Goal: Information Seeking & Learning: Learn about a topic

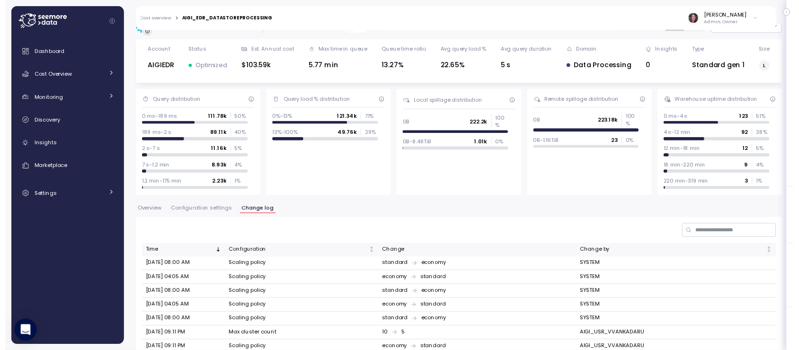
scroll to position [10, 0]
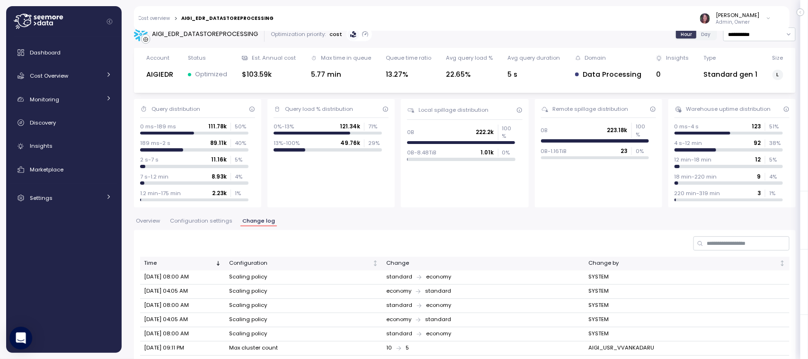
click at [159, 13] on div "Cost overview > AIGI_EDR_DATASTOREPROCESSING Elvire Lukov Admin, Owner" at bounding box center [456, 18] width 644 height 25
click at [156, 22] on div "Cost overview > AIGI_EDR_DATASTOREPROCESSING Elvire Lukov Admin, Owner" at bounding box center [456, 18] width 644 height 25
click at [151, 16] on link "Cost overview" at bounding box center [155, 18] width 32 height 5
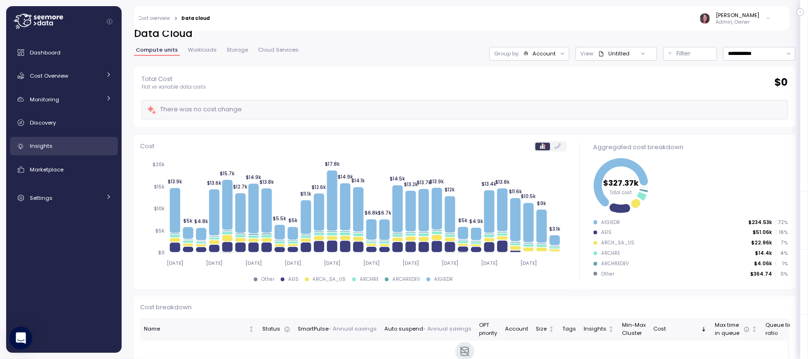
click at [53, 138] on link "Insights" at bounding box center [64, 146] width 108 height 19
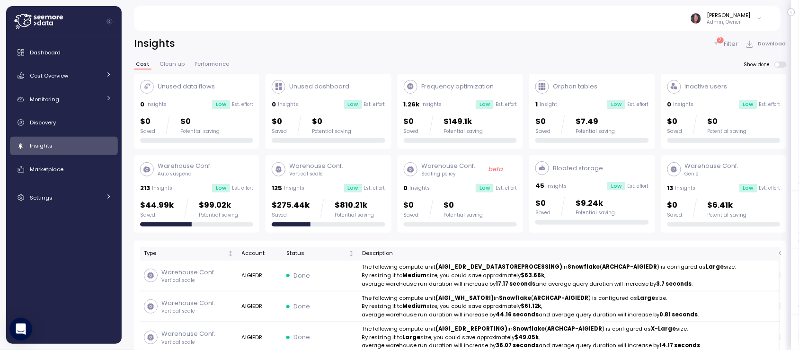
click at [732, 48] on p "Filter" at bounding box center [732, 43] width 14 height 9
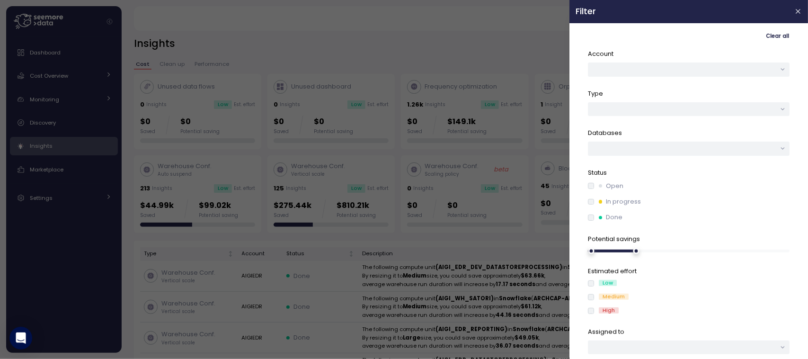
click at [638, 82] on div "Account Type Databases Status Open In progress Done Potential savings Estimated…" at bounding box center [689, 201] width 202 height 305
click at [633, 73] on button "button" at bounding box center [689, 70] width 202 height 14
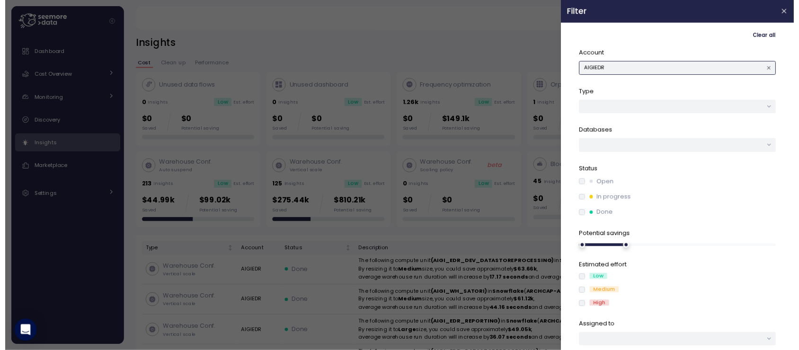
scroll to position [24, 0]
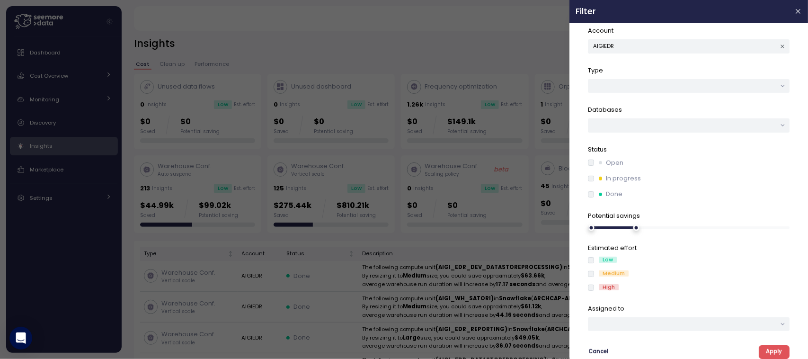
click at [771, 350] on span "Apply" at bounding box center [774, 352] width 16 height 13
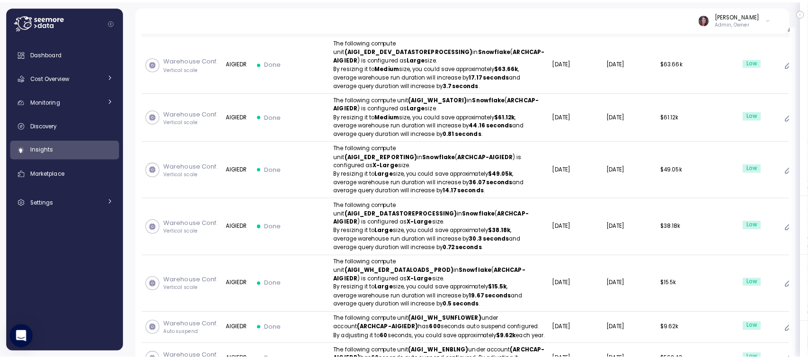
scroll to position [227, 0]
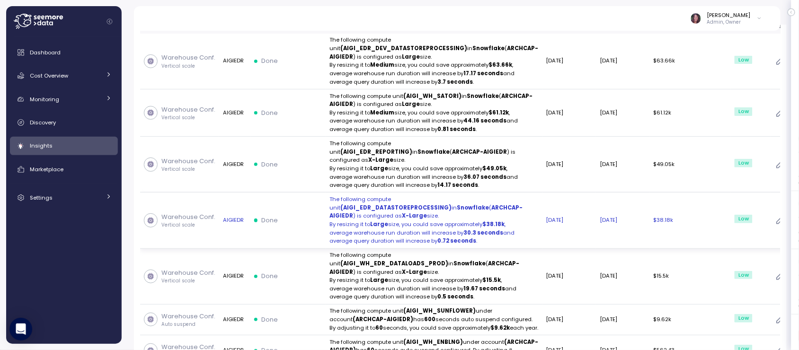
click at [428, 220] on strong "X-Large" at bounding box center [415, 216] width 25 height 8
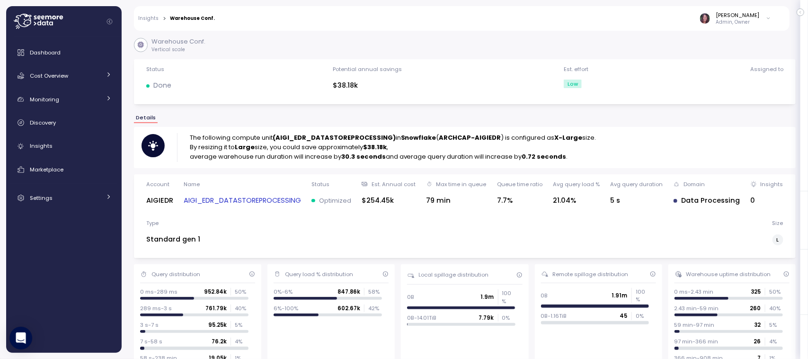
click at [259, 197] on link "AIGI_EDR_DATASTOREPROCESSING" at bounding box center [242, 200] width 117 height 11
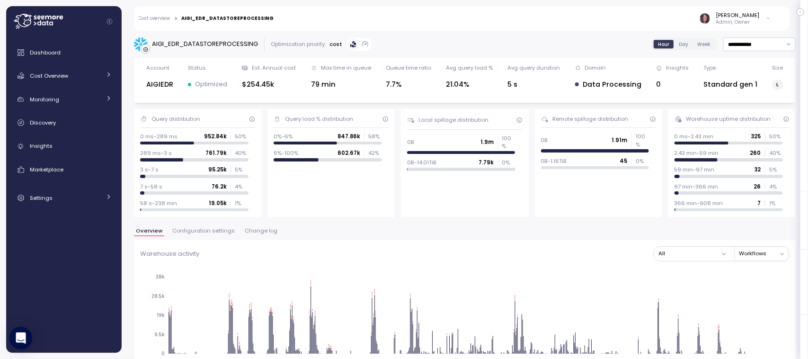
click at [260, 235] on button "Change log" at bounding box center [261, 232] width 36 height 8
click at [274, 205] on div "Query load % distribution 0%-6% 847.86k 58 % 6%-100% 602.67k 42 %" at bounding box center [331, 163] width 127 height 108
click at [257, 233] on span "Change log" at bounding box center [261, 230] width 33 height 5
click at [260, 235] on button "Change log" at bounding box center [261, 232] width 36 height 8
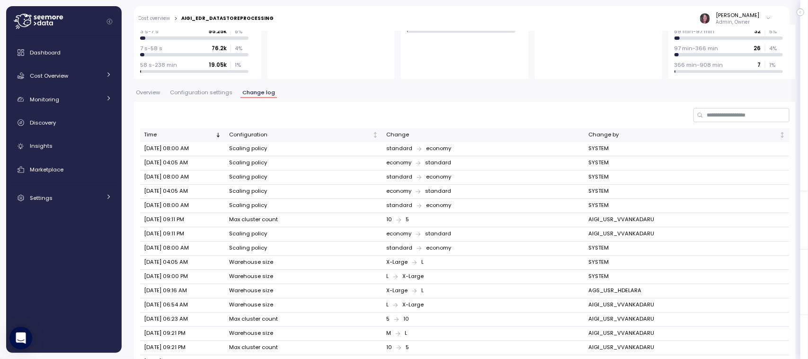
scroll to position [243, 0]
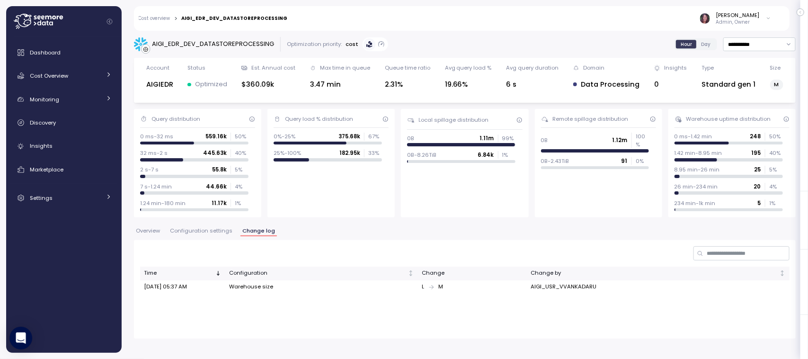
type input "**********"
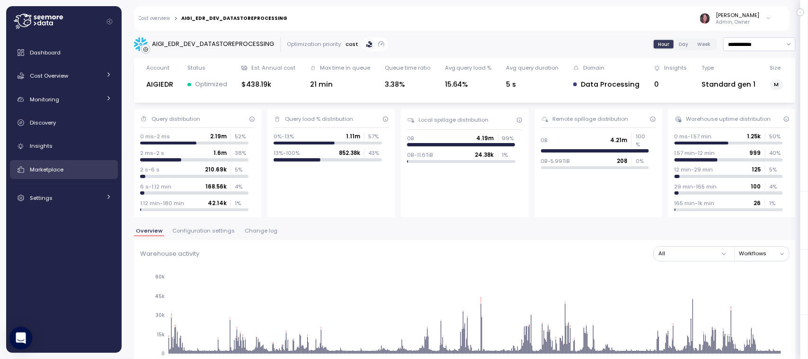
click at [46, 145] on span "Insights" at bounding box center [41, 146] width 23 height 8
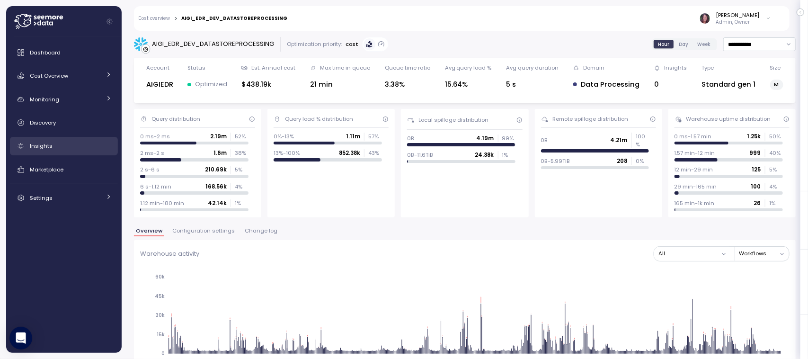
click at [344, 15] on div "Elvire Lukov Admin, Owner" at bounding box center [536, 18] width 484 height 25
click at [36, 144] on span "Insights" at bounding box center [41, 146] width 23 height 8
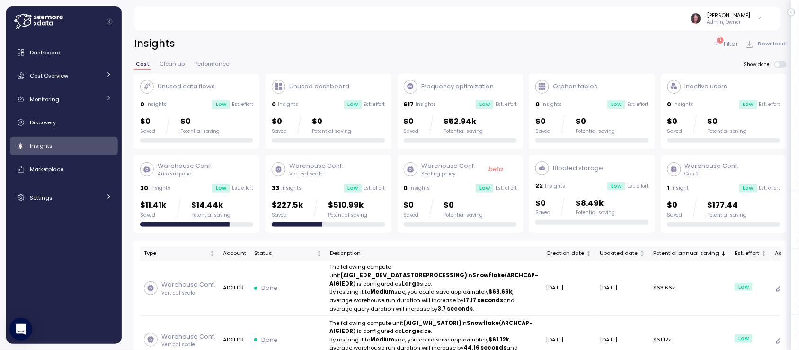
click at [727, 39] on p "Filter" at bounding box center [732, 43] width 14 height 9
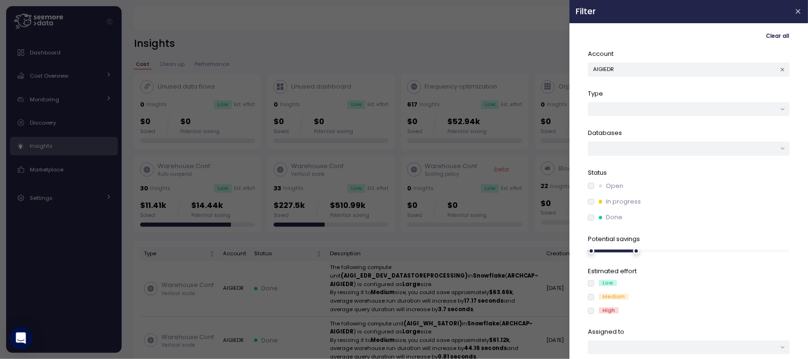
click at [489, 58] on div at bounding box center [404, 179] width 808 height 359
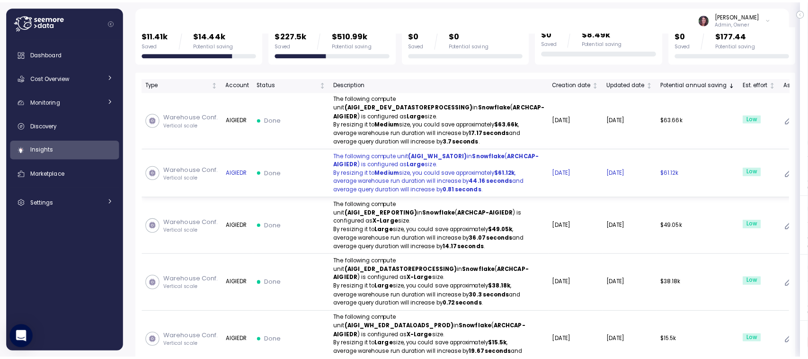
scroll to position [172, 0]
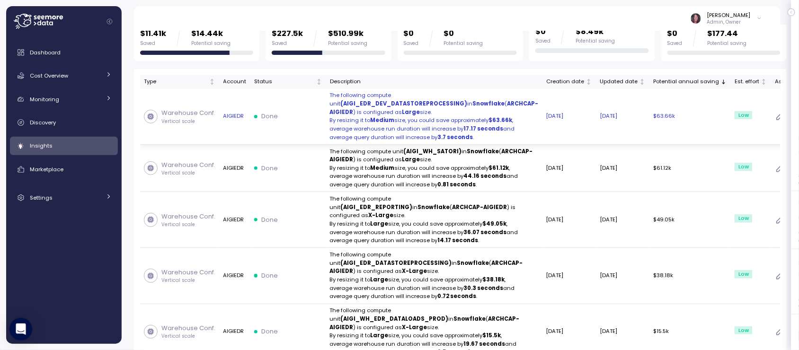
click at [402, 117] on p "The following compute unit (AIGI_EDR_DEV_DATASTOREPROCESSING) in Snowflake ( AR…" at bounding box center [434, 103] width 209 height 25
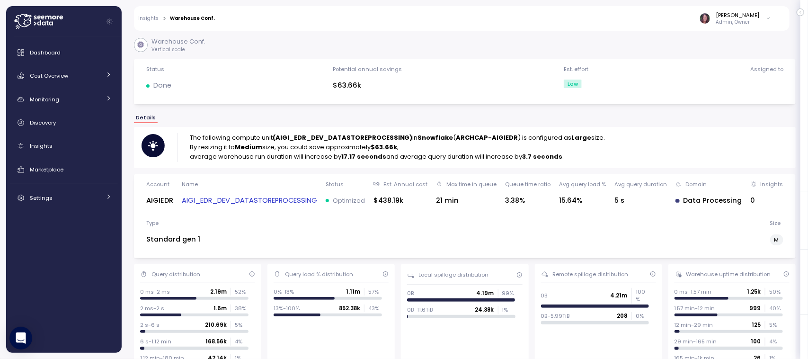
click at [213, 197] on link "AIGI_EDR_DEV_DATASTOREPROCESSING" at bounding box center [249, 200] width 135 height 11
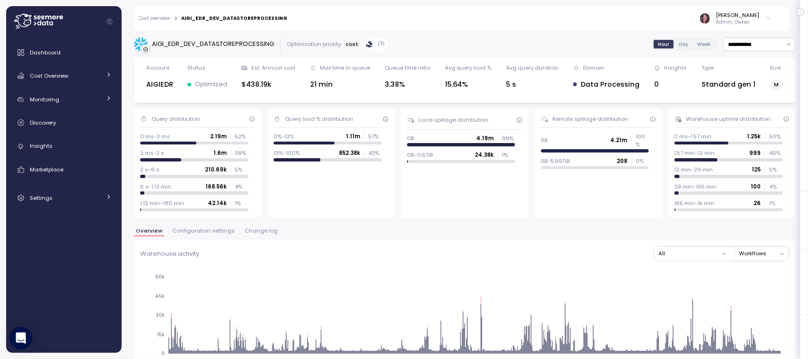
click at [263, 230] on span "Change log" at bounding box center [261, 230] width 33 height 5
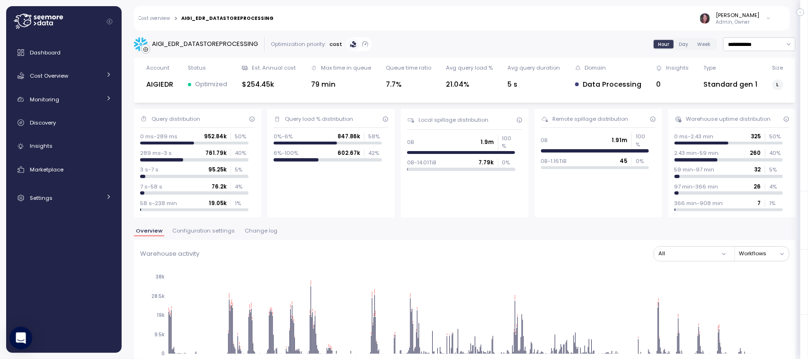
scroll to position [224, 0]
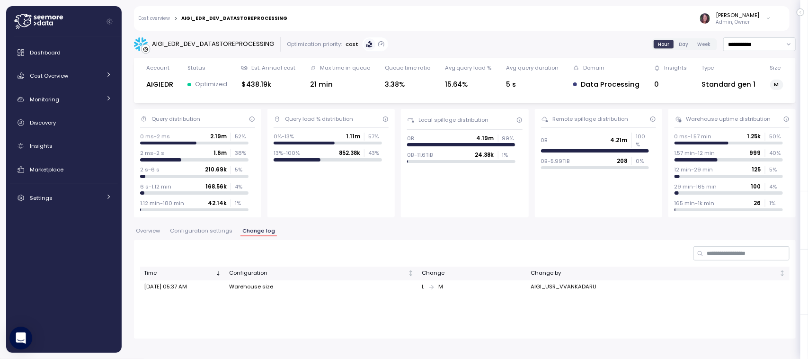
click at [145, 228] on span "Overview" at bounding box center [148, 230] width 24 height 5
click at [150, 229] on span "Overview" at bounding box center [148, 230] width 24 height 5
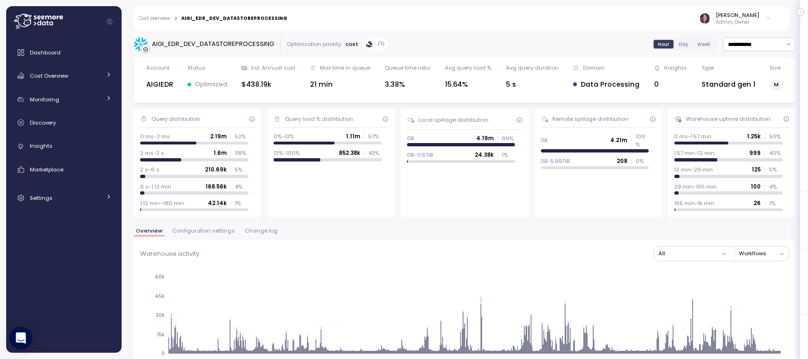
click at [789, 74] on div "**********" at bounding box center [465, 192] width 687 height 334
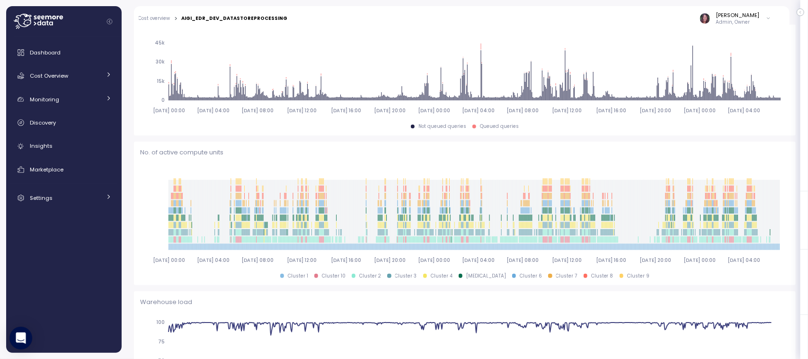
scroll to position [325, 0]
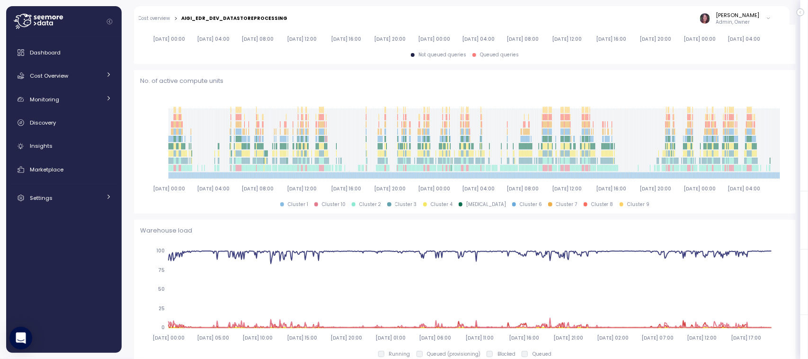
click at [792, 97] on div "**********" at bounding box center [465, 192] width 687 height 334
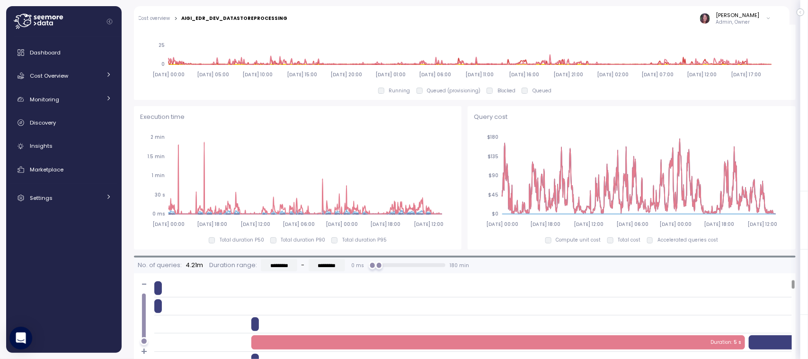
scroll to position [589, 0]
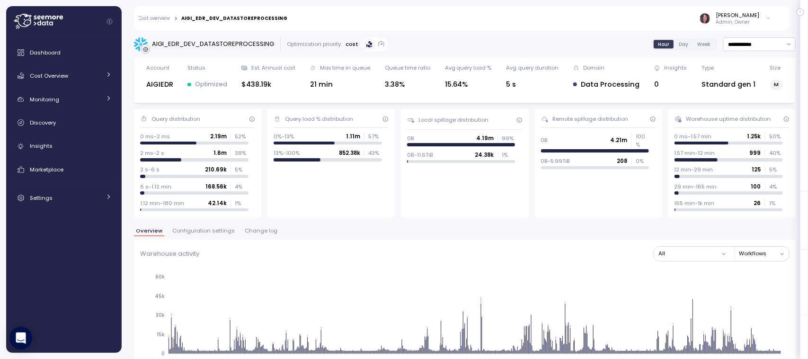
click at [260, 137] on div "Query distribution 0 ms-2 ms 2.19m 52 % 2 ms-2 s 1.6m 38 % 2 s-6 s 210.69k 5 % …" at bounding box center [465, 163] width 662 height 108
click at [255, 233] on span "Change log" at bounding box center [261, 230] width 33 height 5
click at [261, 230] on span "Change log" at bounding box center [261, 230] width 33 height 5
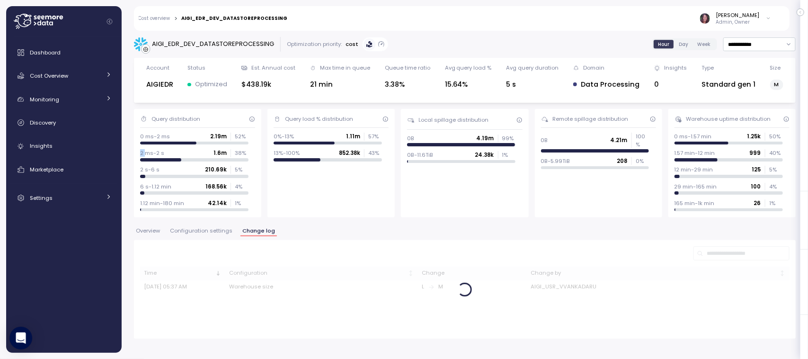
click at [152, 16] on link "Cost overview" at bounding box center [155, 18] width 32 height 5
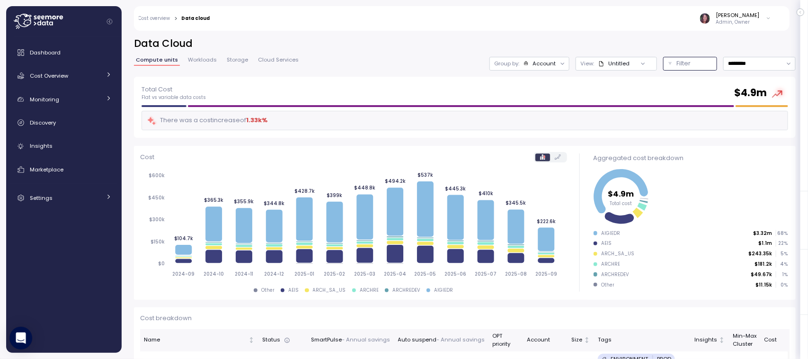
click at [677, 59] on p "Filter" at bounding box center [684, 63] width 14 height 9
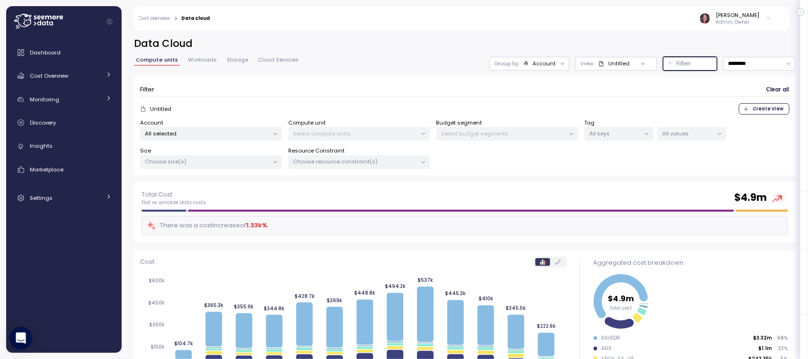
click at [307, 136] on p "Select compute units" at bounding box center [356, 134] width 124 height 8
click at [231, 135] on p "All selected" at bounding box center [207, 134] width 124 height 8
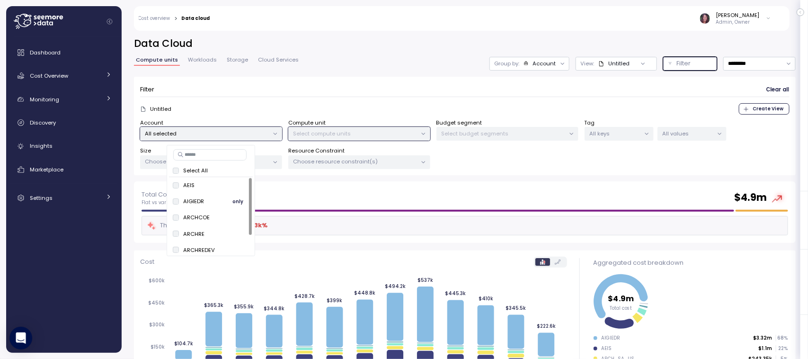
click at [237, 201] on span "only" at bounding box center [238, 201] width 11 height 10
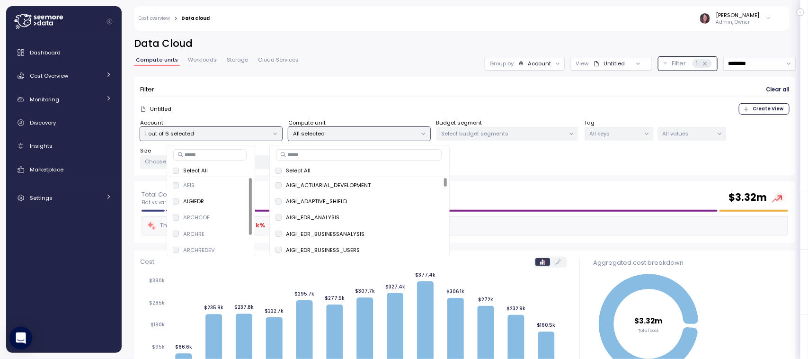
click at [321, 152] on input at bounding box center [359, 154] width 166 height 11
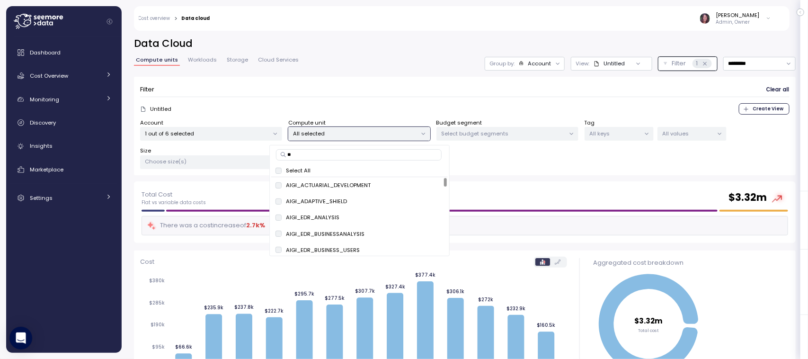
type input "***"
click at [423, 204] on span "only" at bounding box center [423, 205] width 11 height 10
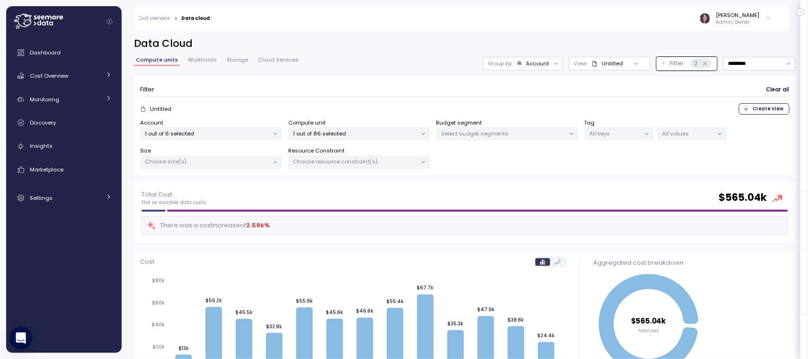
click at [551, 192] on div "Total Cost Flat vs variable data costs $ 565.04k" at bounding box center [465, 197] width 647 height 17
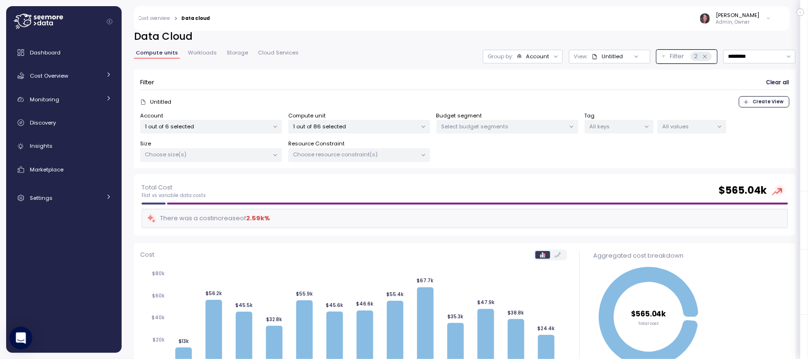
scroll to position [1, 0]
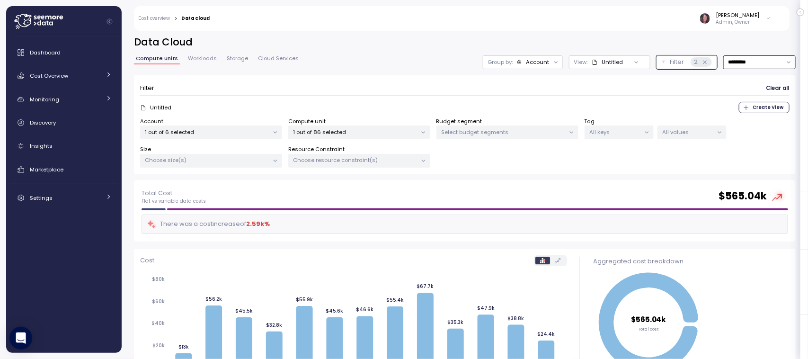
click at [728, 62] on input "*********" at bounding box center [760, 62] width 72 height 14
click at [735, 104] on div "Last 7 days" at bounding box center [734, 103] width 31 height 8
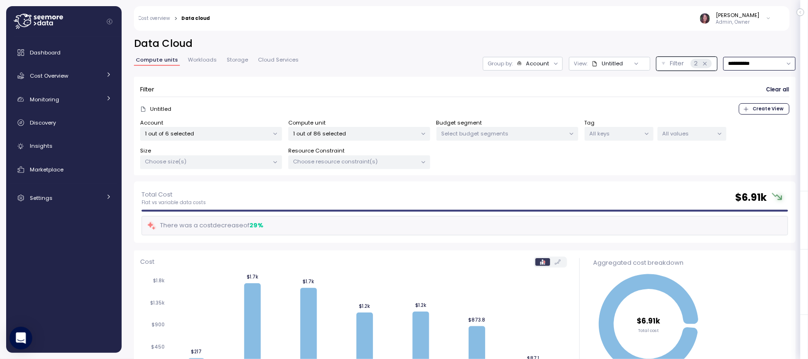
click at [724, 63] on input "**********" at bounding box center [760, 64] width 72 height 14
drag, startPoint x: 725, startPoint y: 119, endPoint x: 727, endPoint y: 126, distance: 7.5
click at [727, 126] on div "Yesterday Last 3 days Last 7 days Last 14 days Last 30 days Last 6 months Last …" at bounding box center [745, 117] width 81 height 87
click at [731, 126] on div "Last 30 days" at bounding box center [736, 130] width 35 height 8
click at [731, 126] on div "Account 1 out of 6 selected Compute unit 1 out of 86 selected Budget segment Se…" at bounding box center [465, 144] width 650 height 51
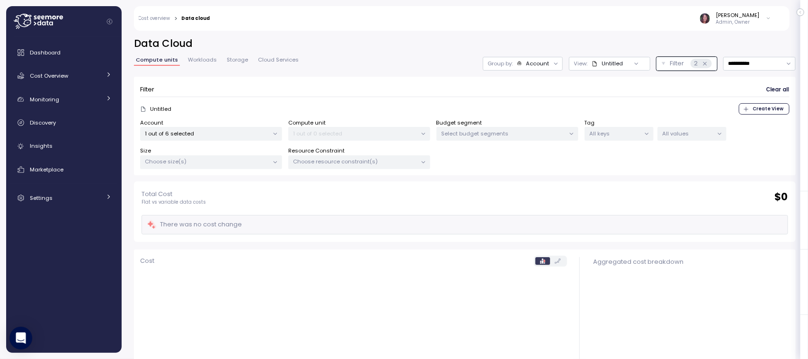
type input "**********"
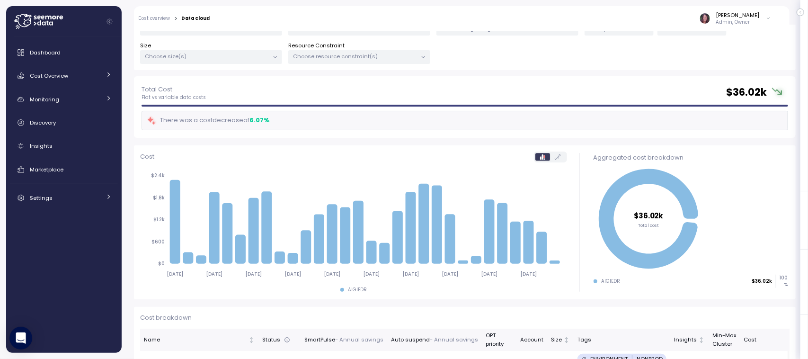
scroll to position [106, 0]
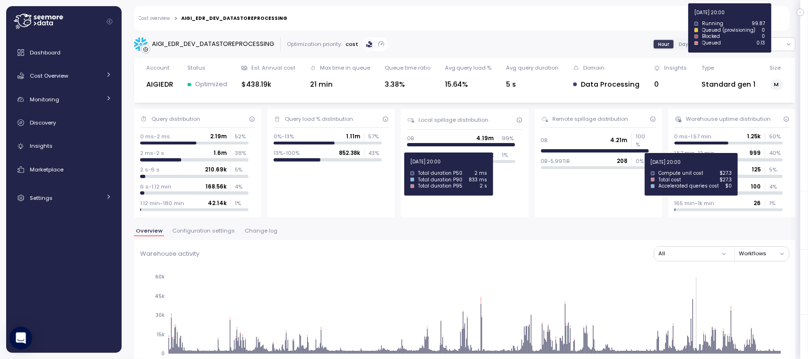
scroll to position [638, 0]
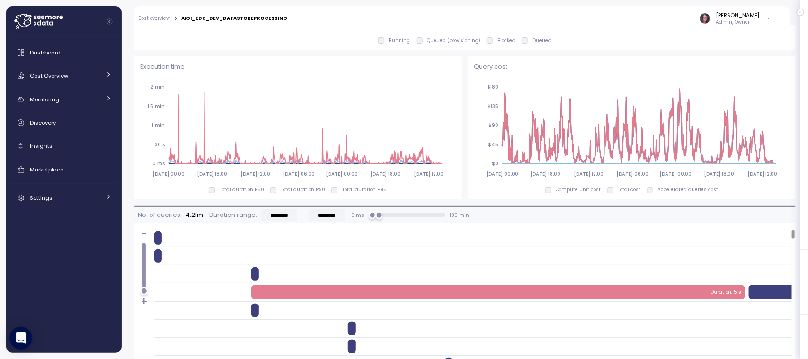
click at [412, 164] on icon at bounding box center [306, 164] width 274 height 0
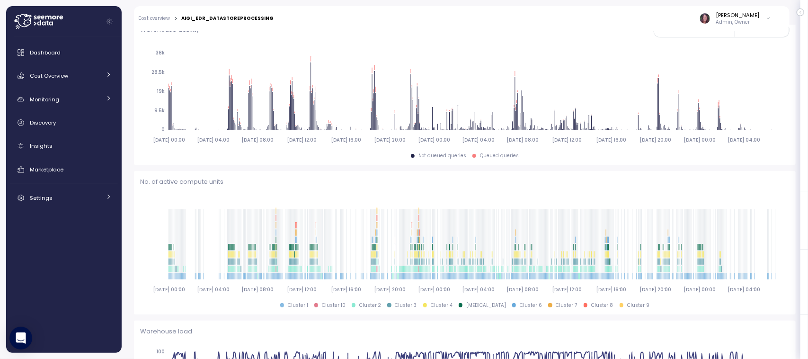
scroll to position [72, 0]
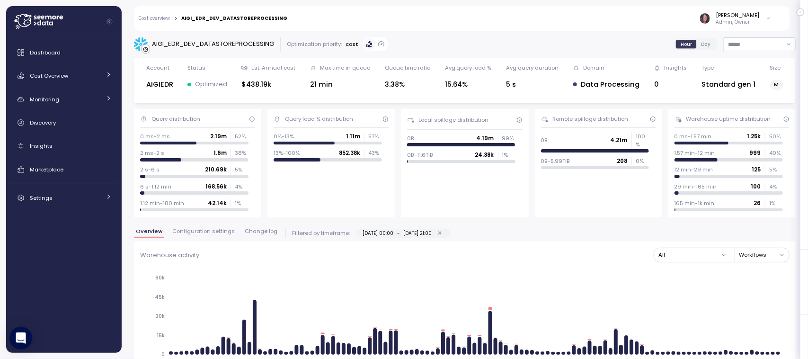
click at [161, 16] on link "Cost overview" at bounding box center [155, 18] width 32 height 5
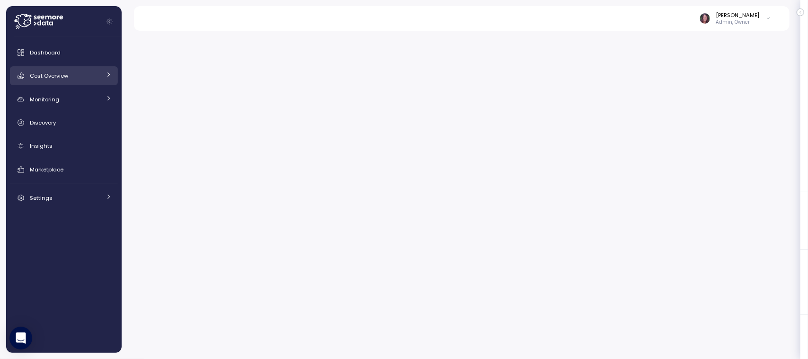
click at [54, 77] on span "Cost Overview" at bounding box center [49, 76] width 38 height 8
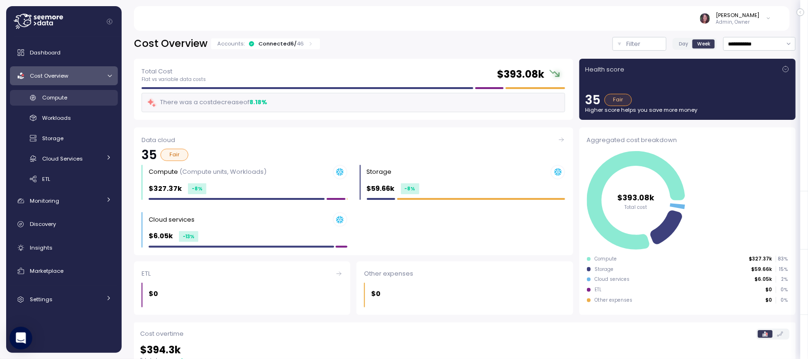
click at [74, 97] on div "Compute" at bounding box center [77, 97] width 70 height 9
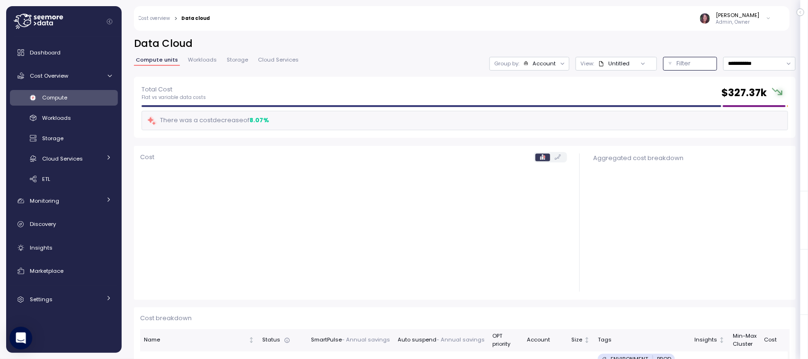
click at [677, 64] on p "Filter" at bounding box center [684, 63] width 14 height 9
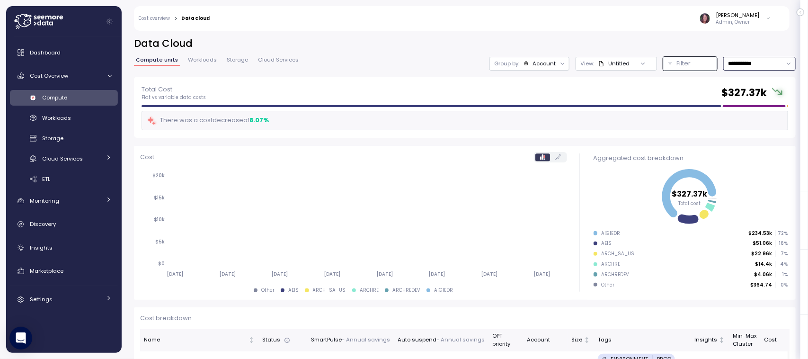
click at [729, 63] on input "**********" at bounding box center [760, 64] width 72 height 14
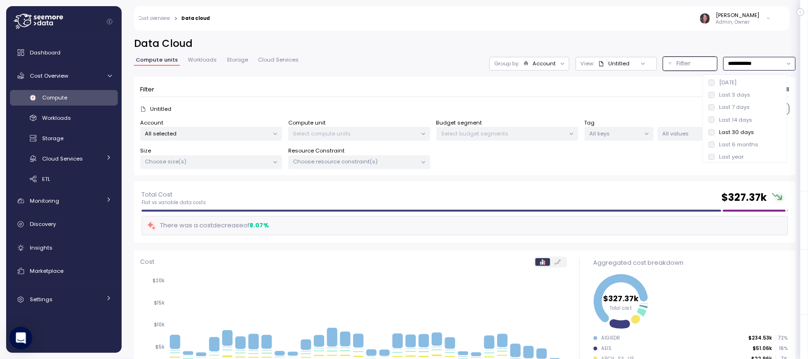
click at [732, 108] on div "Last 7 days" at bounding box center [734, 107] width 31 height 8
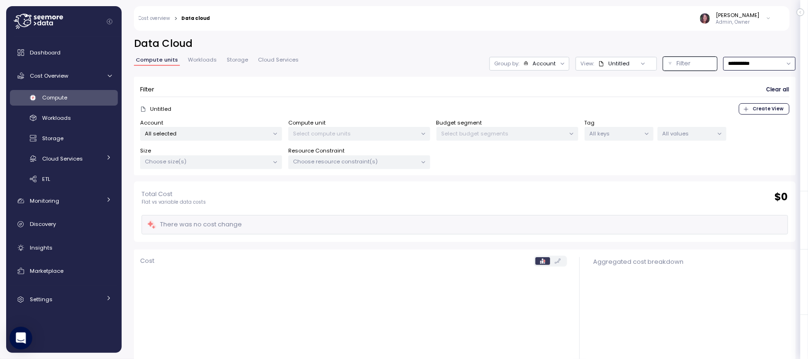
type input "**********"
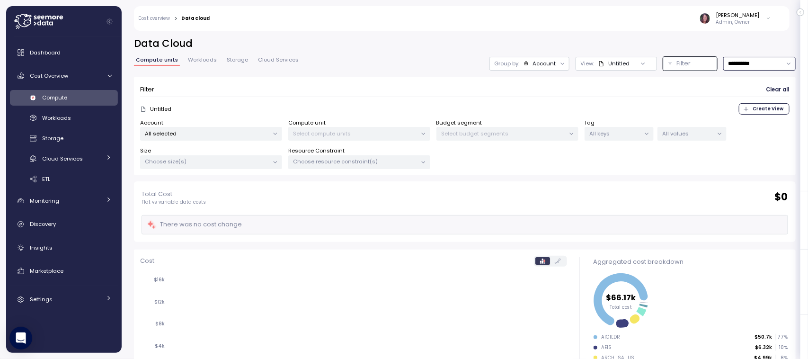
click at [337, 132] on p "Select compute units" at bounding box center [356, 134] width 124 height 8
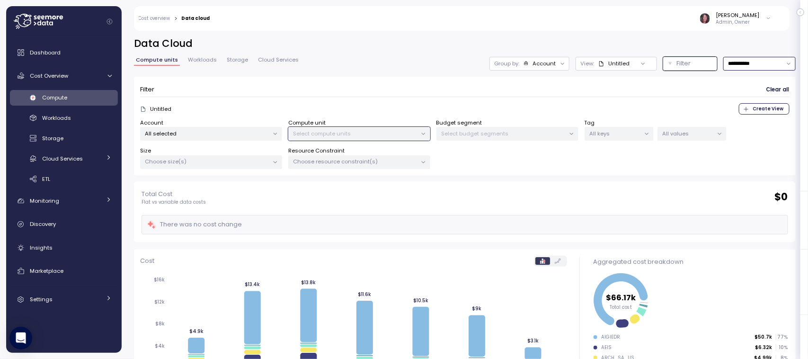
click at [337, 132] on p "Select compute units" at bounding box center [356, 134] width 124 height 8
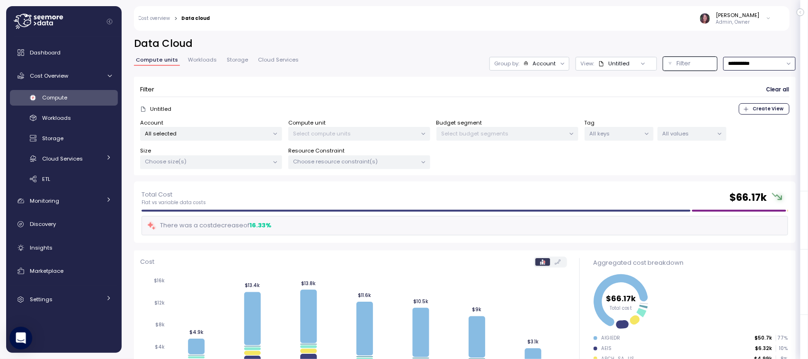
click at [327, 135] on p "Select compute units" at bounding box center [356, 134] width 124 height 8
click at [217, 134] on p "All selected" at bounding box center [207, 134] width 124 height 8
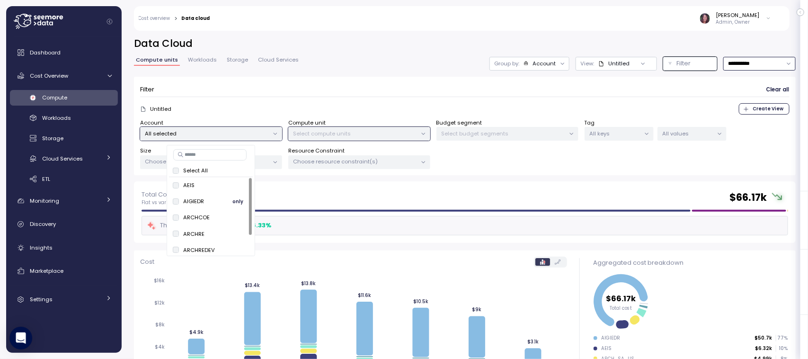
click at [237, 199] on span "only" at bounding box center [238, 201] width 11 height 10
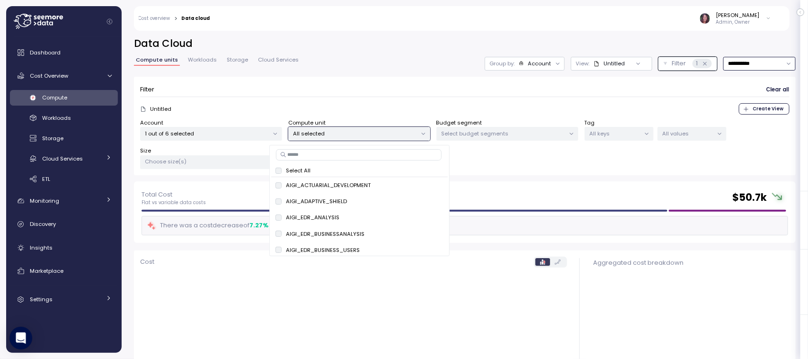
click at [328, 133] on p "All selected" at bounding box center [356, 134] width 124 height 8
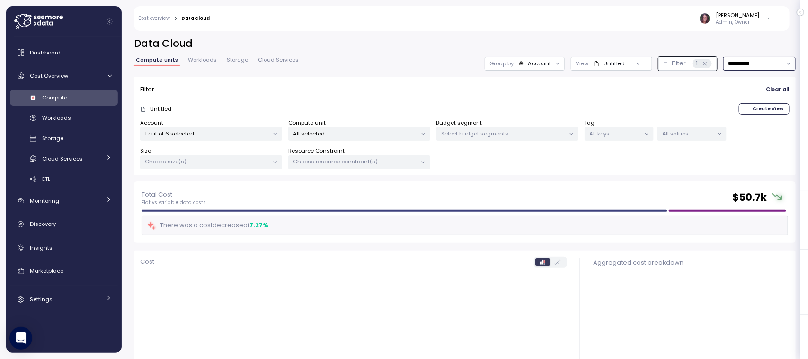
click at [328, 133] on p "All selected" at bounding box center [356, 134] width 124 height 8
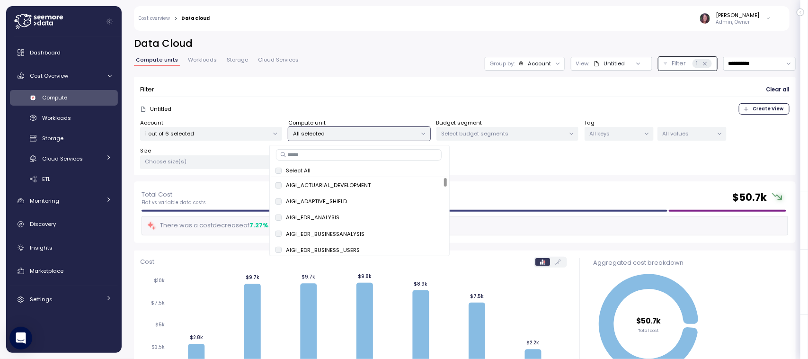
click at [321, 150] on input at bounding box center [359, 154] width 166 height 11
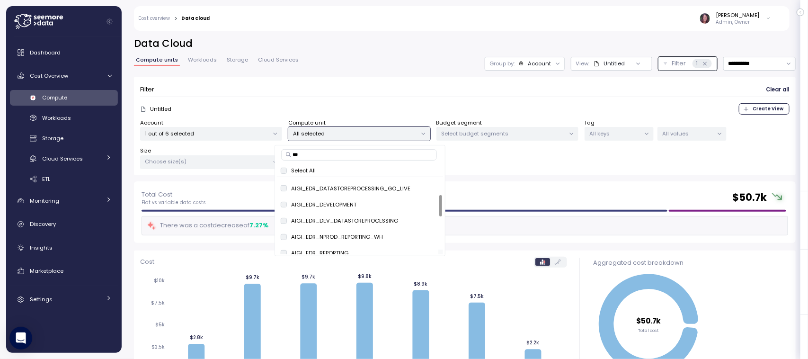
scroll to position [65, 0]
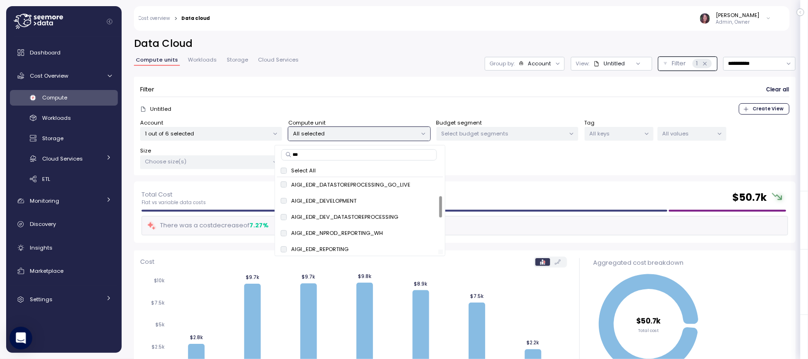
click at [439, 204] on div at bounding box center [440, 207] width 3 height 21
type input "***"
click at [423, 216] on span "only" at bounding box center [428, 217] width 11 height 10
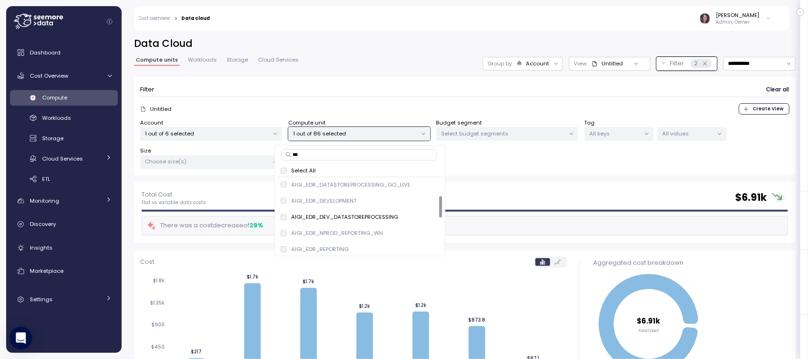
click at [726, 156] on div "Account 1 out of 6 selected Compute unit 1 out of 86 selected Budget segment Se…" at bounding box center [465, 144] width 650 height 51
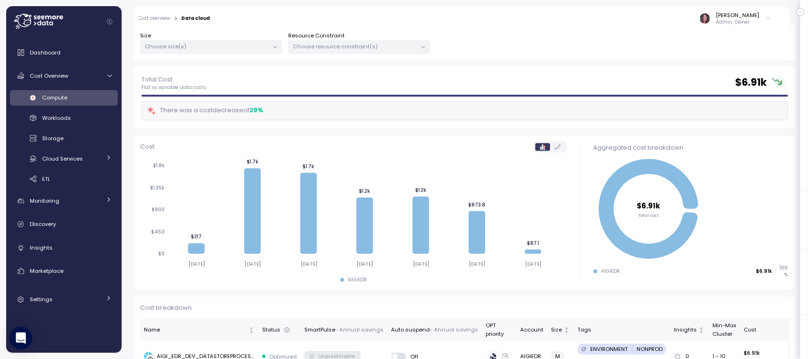
scroll to position [116, 0]
click at [396, 60] on div "Filter Clear all Untitled Create View Account 1 out of 6 selected Compute unit …" at bounding box center [465, 13] width 662 height 105
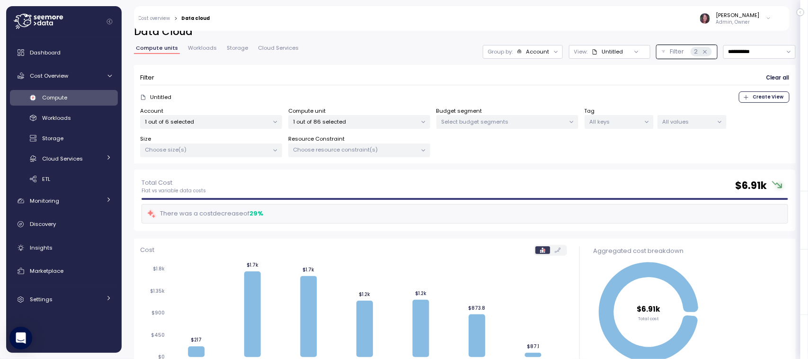
scroll to position [11, 0]
click at [729, 55] on input "**********" at bounding box center [760, 53] width 72 height 14
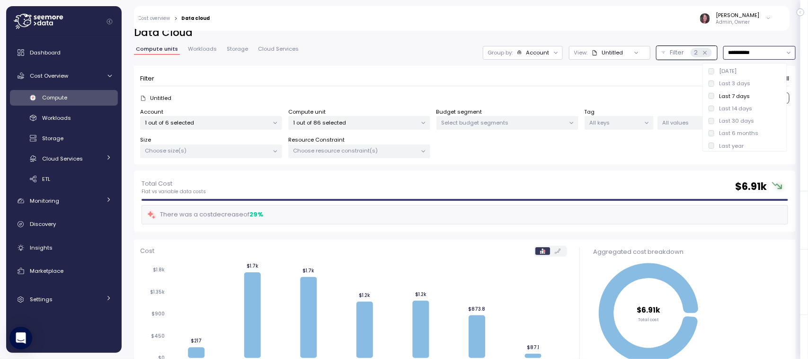
click at [721, 141] on div "Last year" at bounding box center [745, 146] width 81 height 12
type input "*********"
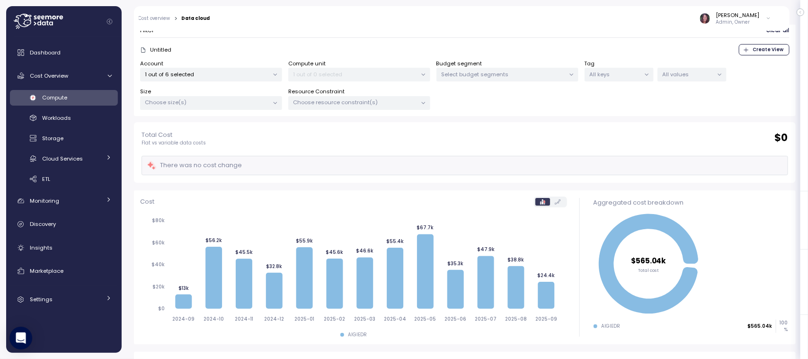
scroll to position [63, 0]
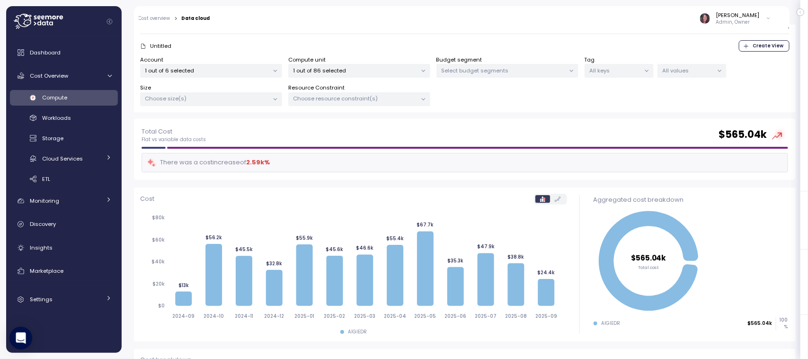
click at [324, 61] on label "Compute unit" at bounding box center [306, 60] width 37 height 9
click at [320, 71] on p "1 out of 86 selected" at bounding box center [356, 71] width 124 height 8
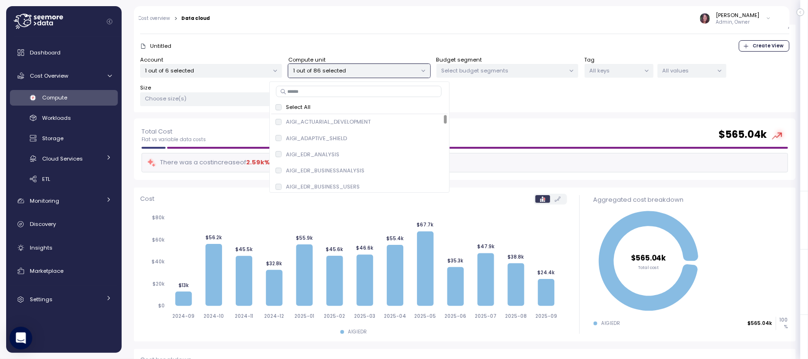
click at [320, 71] on p "1 out of 86 selected" at bounding box center [356, 71] width 124 height 8
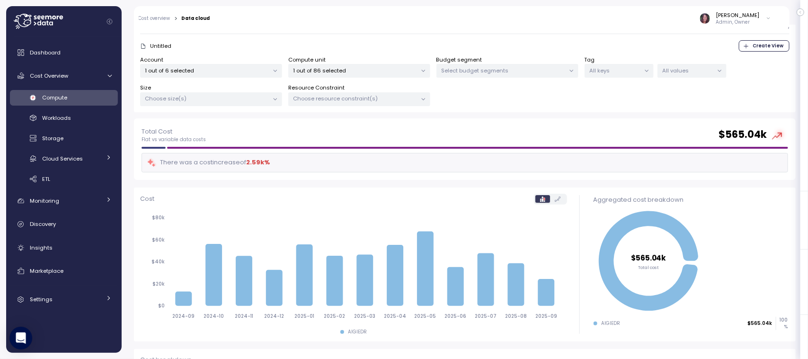
click at [225, 68] on div "1 out of 6 selected" at bounding box center [211, 71] width 142 height 14
click at [331, 67] on p "1 out of 86 selected" at bounding box center [356, 71] width 124 height 8
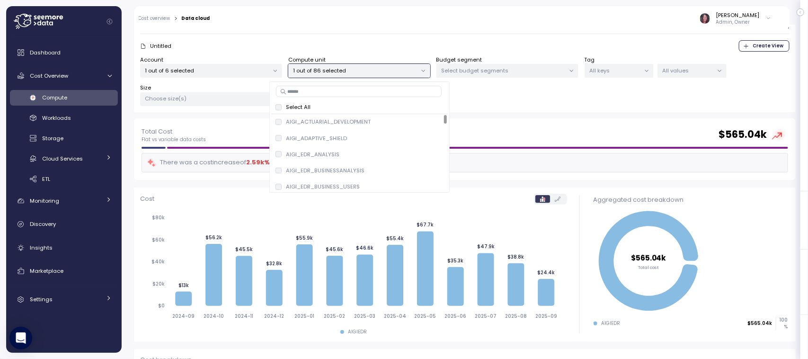
click at [325, 91] on input at bounding box center [359, 91] width 166 height 11
click at [202, 72] on p "1 out of 6 selected" at bounding box center [207, 71] width 124 height 8
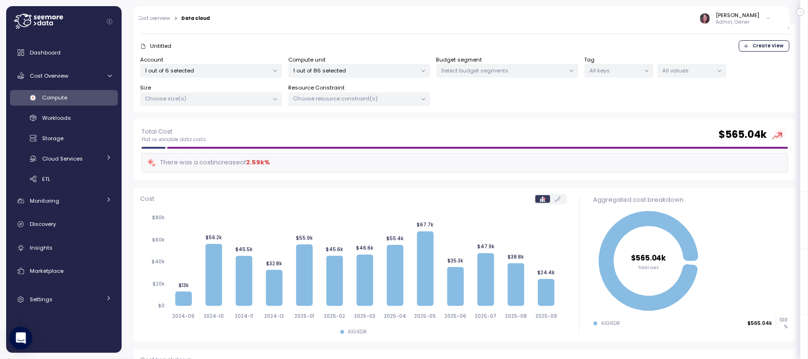
click at [324, 74] on div "1 out of 86 selected" at bounding box center [359, 71] width 142 height 14
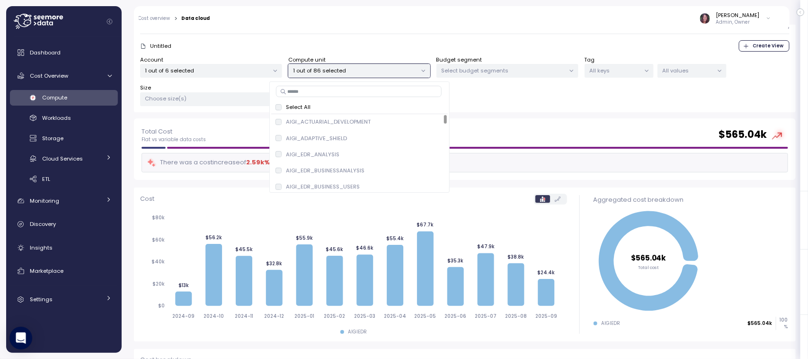
click at [326, 92] on input at bounding box center [359, 91] width 166 height 11
type input "***"
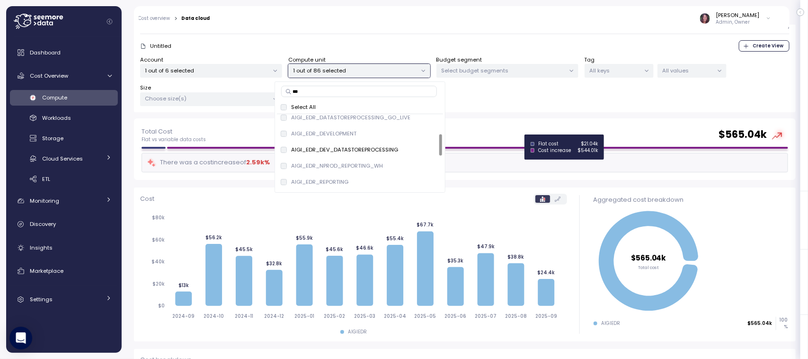
click at [520, 147] on div at bounding box center [477, 148] width 621 height 2
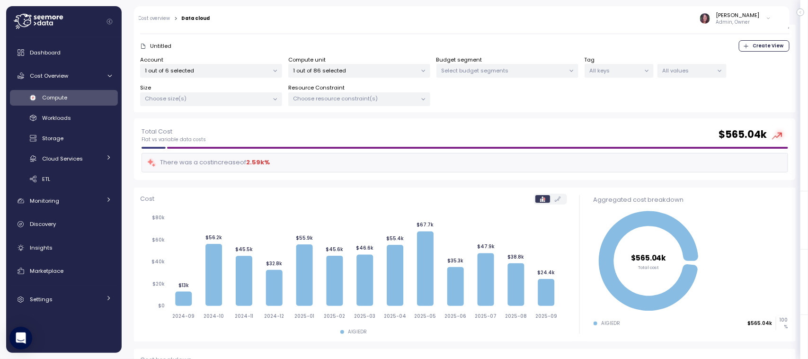
scroll to position [0, 0]
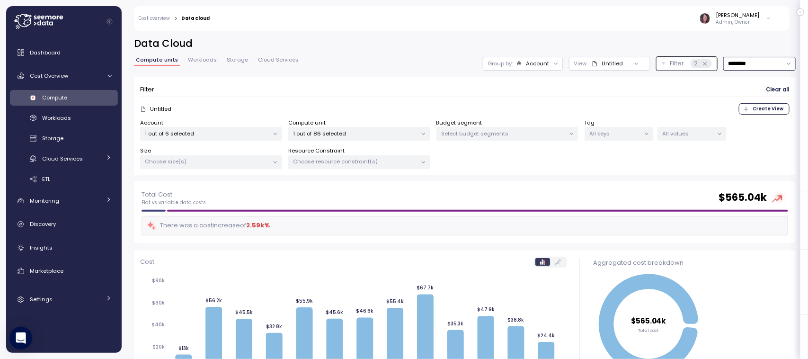
click at [746, 57] on input "*********" at bounding box center [760, 64] width 72 height 14
click at [735, 107] on div "Last 7 days" at bounding box center [734, 105] width 31 height 8
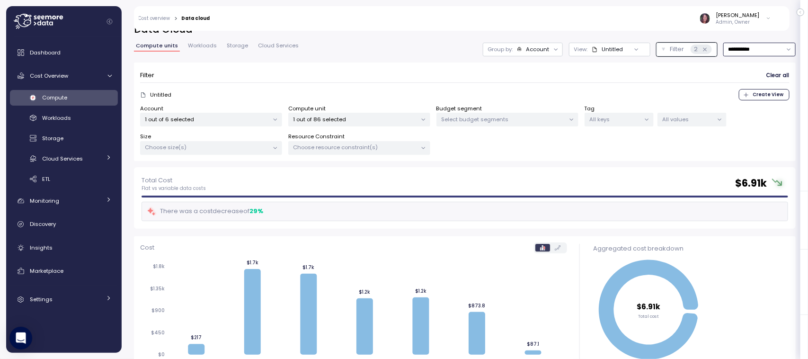
scroll to position [13, 0]
click at [744, 46] on input "**********" at bounding box center [760, 51] width 72 height 14
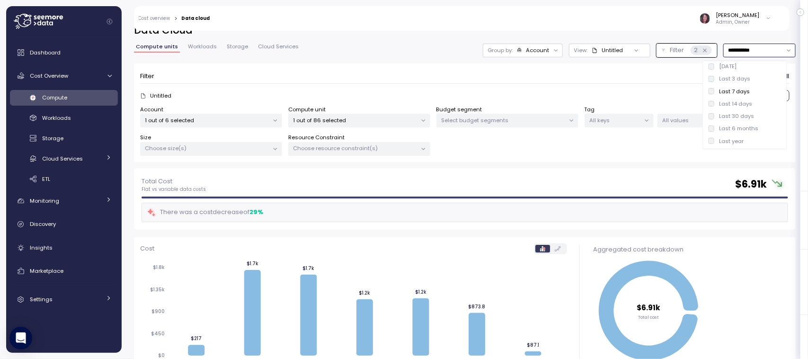
click at [727, 105] on div "Last 14 days" at bounding box center [735, 104] width 33 height 8
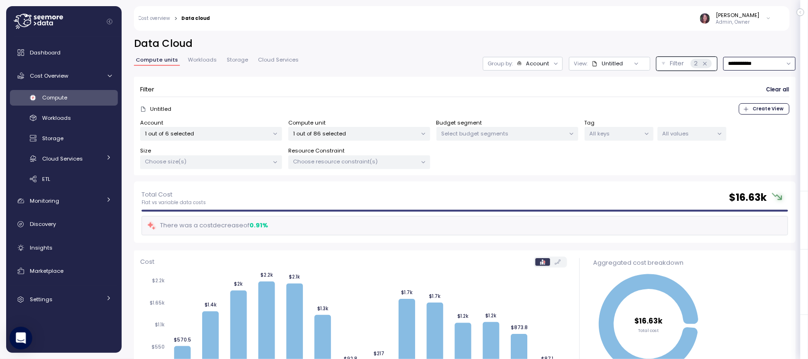
scroll to position [1, 0]
click at [737, 62] on input "**********" at bounding box center [760, 63] width 72 height 14
click at [739, 140] on div "Last 6 months" at bounding box center [738, 141] width 39 height 8
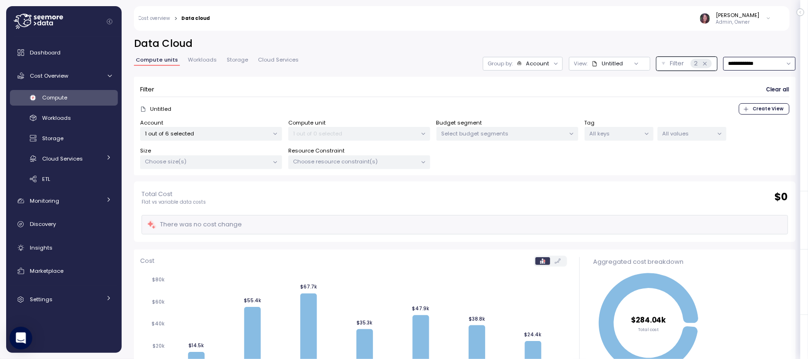
click at [753, 60] on input "**********" at bounding box center [760, 64] width 72 height 14
click at [746, 130] on div "Last 30 days" at bounding box center [736, 130] width 35 height 8
type input "**********"
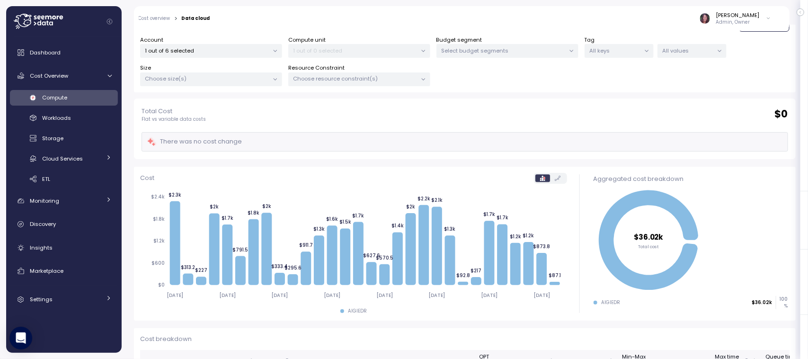
scroll to position [86, 0]
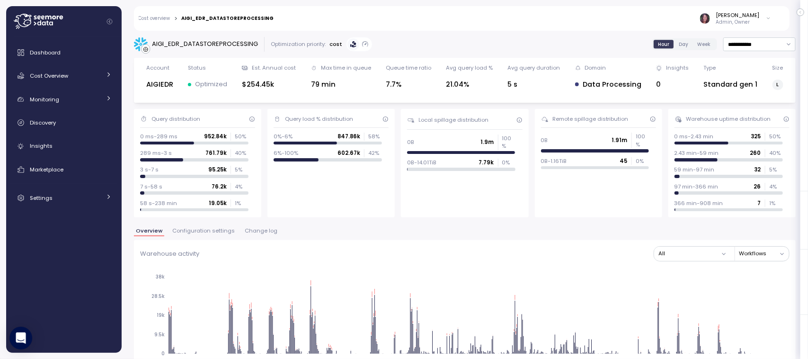
scroll to position [72, 0]
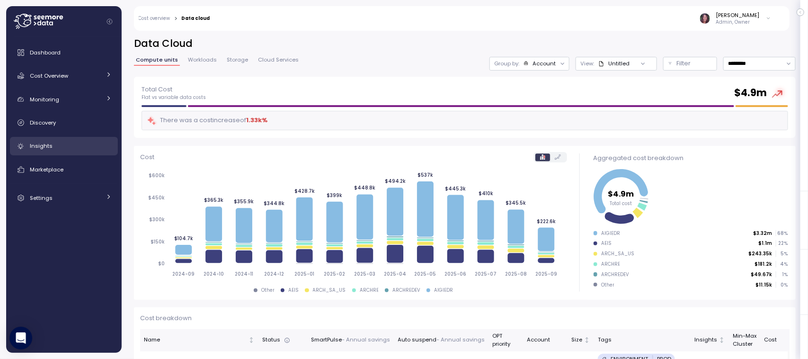
click at [58, 144] on div "Insights" at bounding box center [71, 145] width 82 height 9
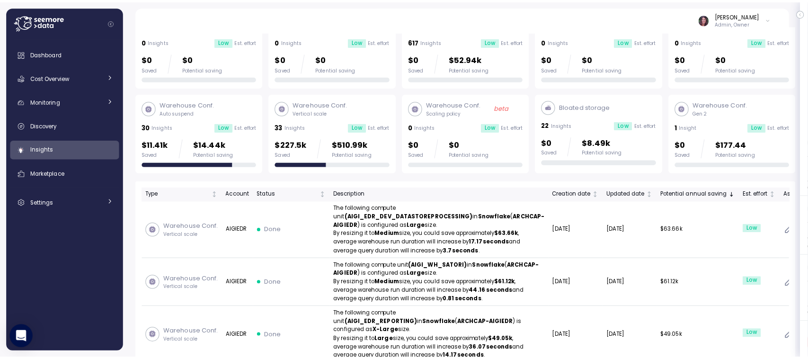
scroll to position [64, 0]
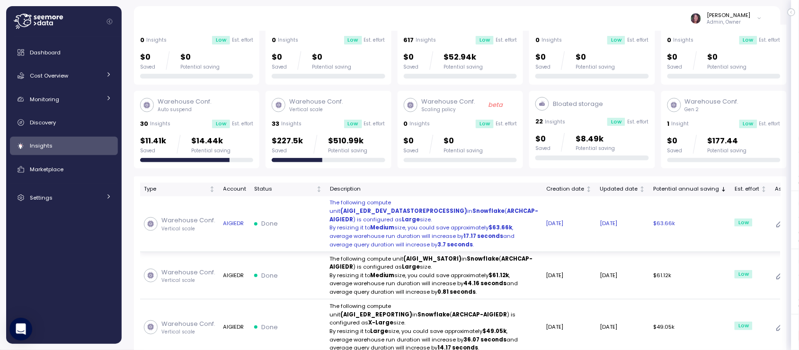
click at [374, 232] on strong "Medium" at bounding box center [383, 228] width 24 height 8
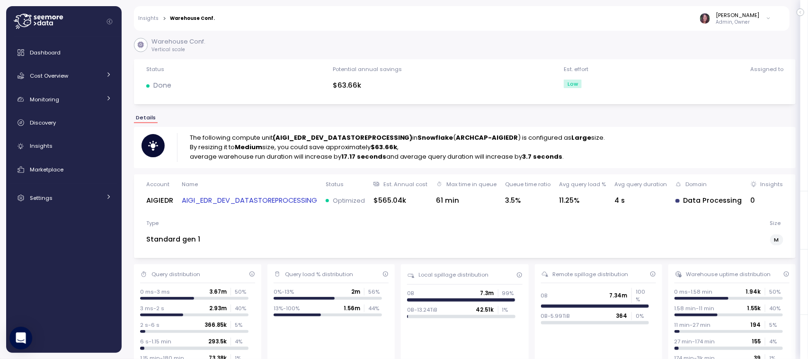
click at [379, 144] on strong "$63.66k" at bounding box center [384, 147] width 27 height 9
drag, startPoint x: 377, startPoint y: 144, endPoint x: 403, endPoint y: 146, distance: 26.1
click at [403, 146] on p "By resizing it to Medium size, you could save approximately $63.66k ," at bounding box center [398, 147] width 416 height 9
drag, startPoint x: 372, startPoint y: 148, endPoint x: 398, endPoint y: 148, distance: 25.6
click at [398, 148] on p "By resizing it to Medium size, you could save approximately $63.66k ," at bounding box center [398, 147] width 416 height 9
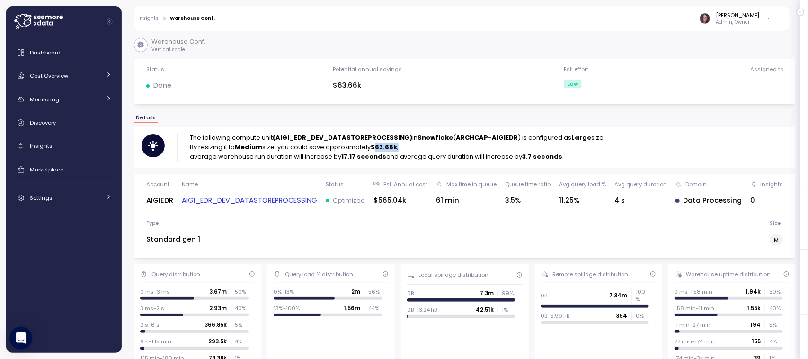
copy p "$63.66k"
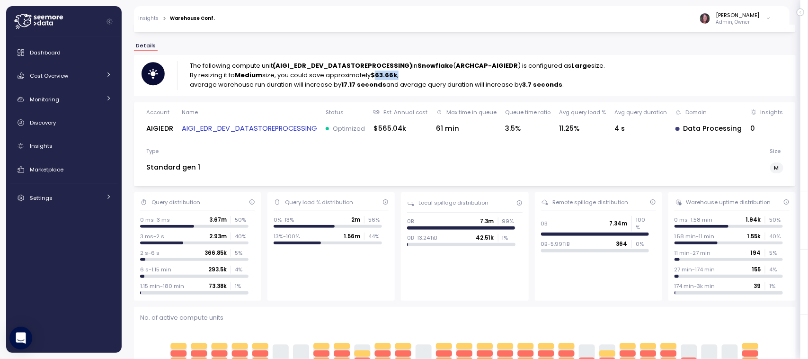
scroll to position [72, 0]
click at [278, 128] on link "AIGI_EDR_DEV_DATASTOREPROCESSING" at bounding box center [249, 129] width 135 height 11
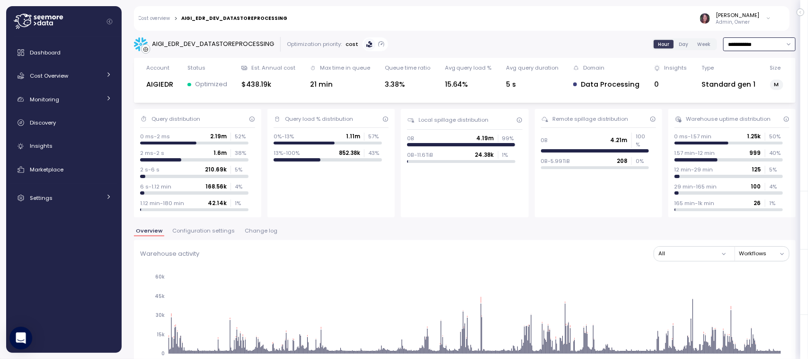
click at [749, 44] on input "**********" at bounding box center [760, 44] width 72 height 14
click at [742, 101] on div "Last 14 days" at bounding box center [735, 101] width 33 height 8
click at [710, 100] on div "Account AIGIEDR Status Optimized Est. Annual cost $438.19k Max time in queue 21…" at bounding box center [465, 80] width 662 height 45
type input "**********"
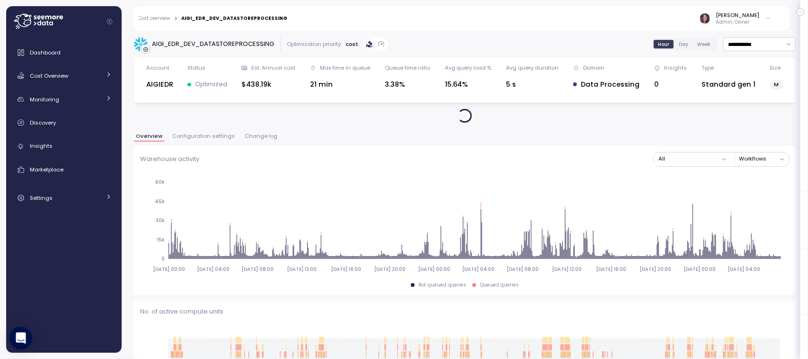
click at [679, 45] on span "Day" at bounding box center [683, 44] width 9 height 7
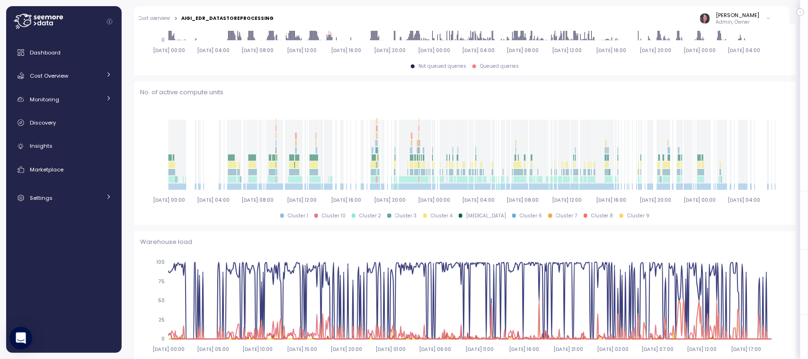
scroll to position [0, 0]
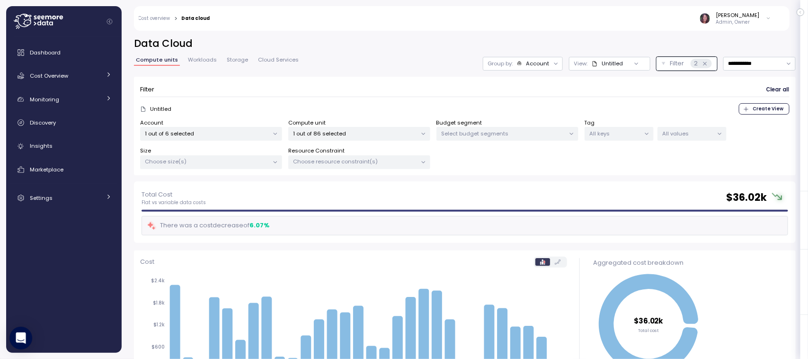
click at [320, 134] on p "1 out of 86 selected" at bounding box center [356, 134] width 124 height 8
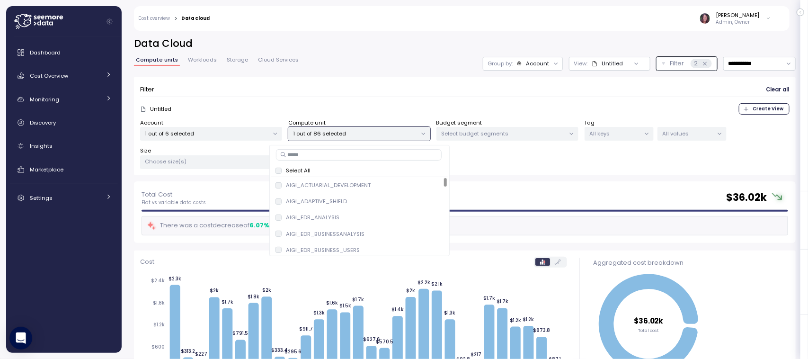
click at [318, 155] on input at bounding box center [359, 154] width 166 height 11
click at [734, 70] on input "**********" at bounding box center [760, 64] width 72 height 14
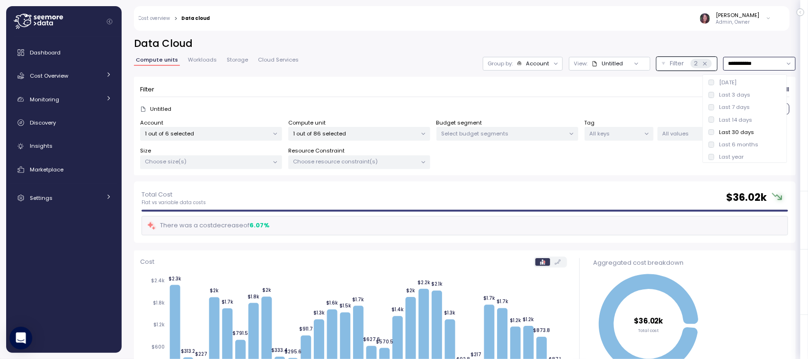
click at [734, 153] on div "Last year" at bounding box center [731, 157] width 25 height 8
type input "*********"
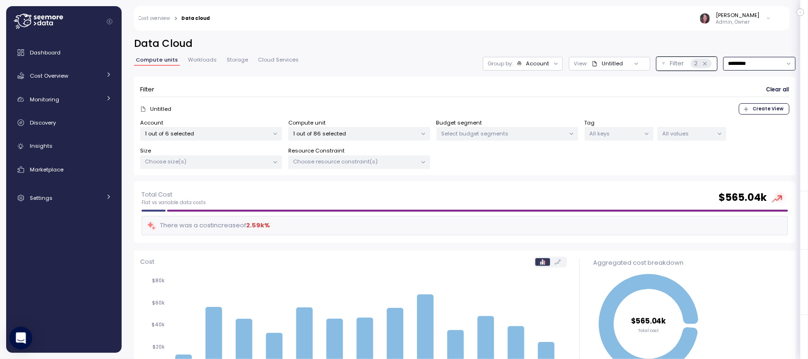
click at [355, 131] on p "1 out of 86 selected" at bounding box center [356, 134] width 124 height 8
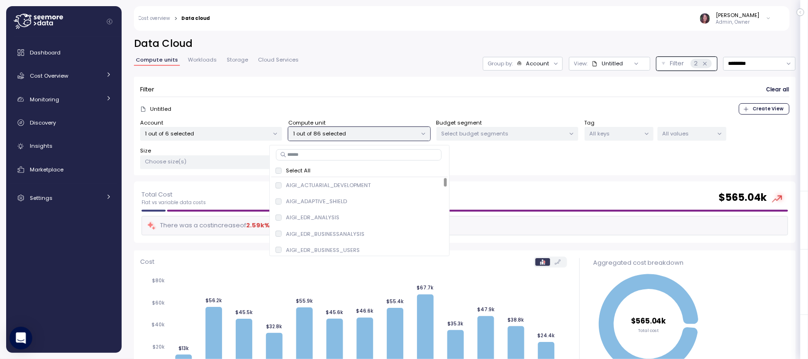
click at [345, 154] on input at bounding box center [359, 154] width 166 height 11
type input "******"
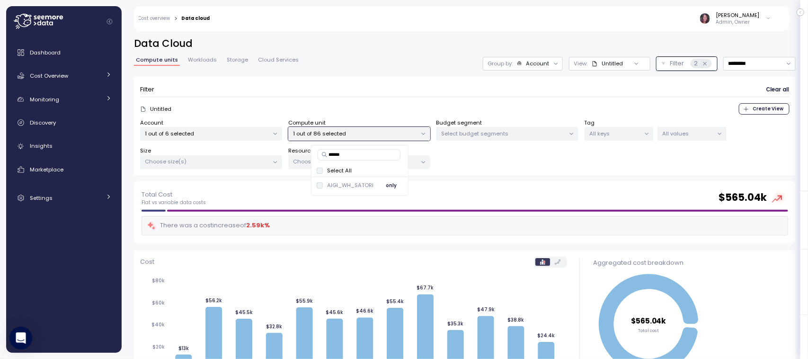
click at [392, 186] on span "only" at bounding box center [391, 185] width 11 height 10
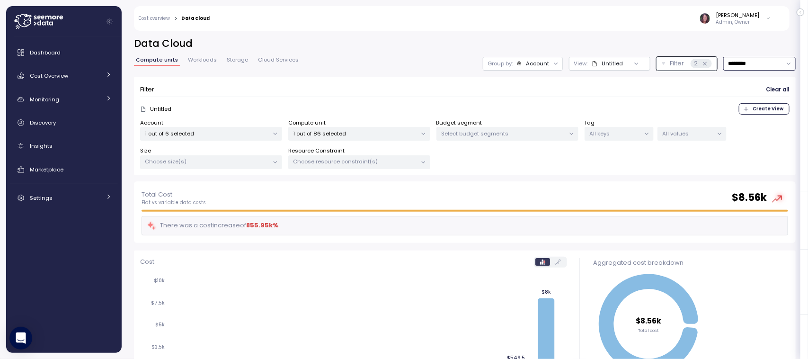
click at [744, 59] on input "*********" at bounding box center [760, 64] width 72 height 14
click at [732, 116] on div "Last 14 days" at bounding box center [735, 120] width 33 height 8
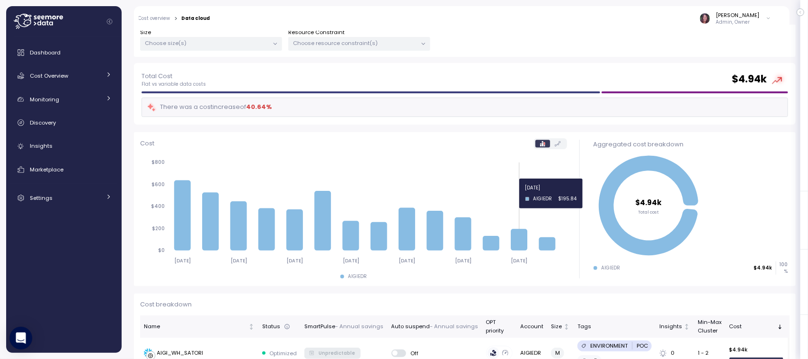
scroll to position [80, 0]
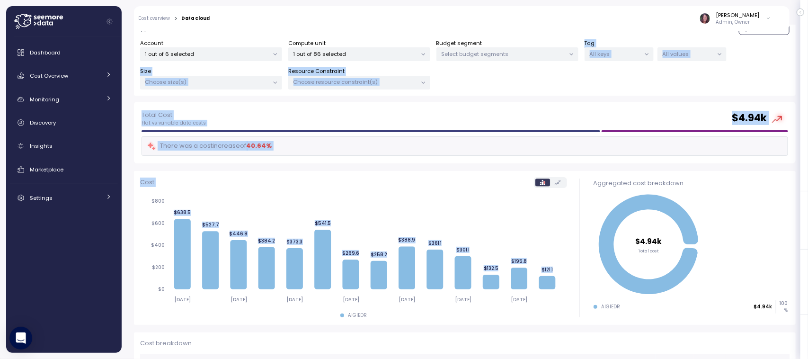
drag, startPoint x: 508, startPoint y: 255, endPoint x: 581, endPoint y: 81, distance: 188.5
click at [581, 81] on div "**********" at bounding box center [465, 192] width 687 height 334
click at [581, 81] on div "Account 1 out of 6 selected Compute unit 1 out of 86 selected Budget segment Se…" at bounding box center [465, 64] width 650 height 51
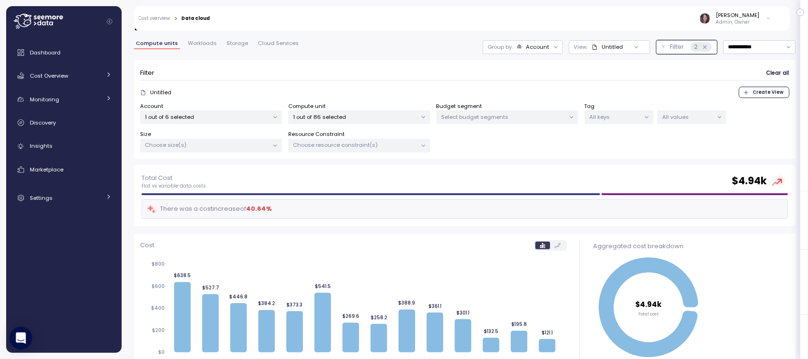
scroll to position [14, 0]
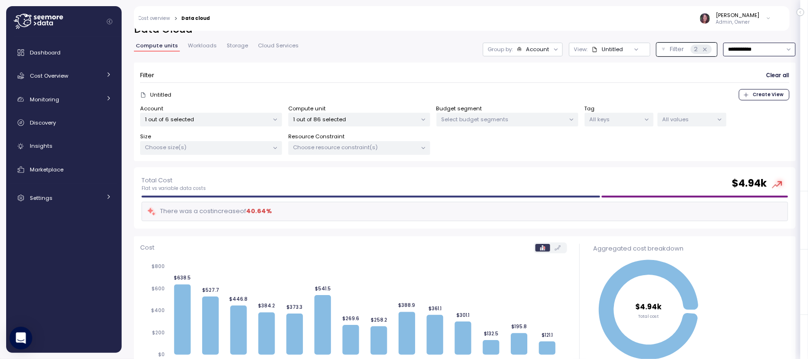
click at [734, 43] on input "**********" at bounding box center [760, 50] width 72 height 14
click at [741, 117] on div "Last 30 days" at bounding box center [736, 118] width 35 height 8
type input "**********"
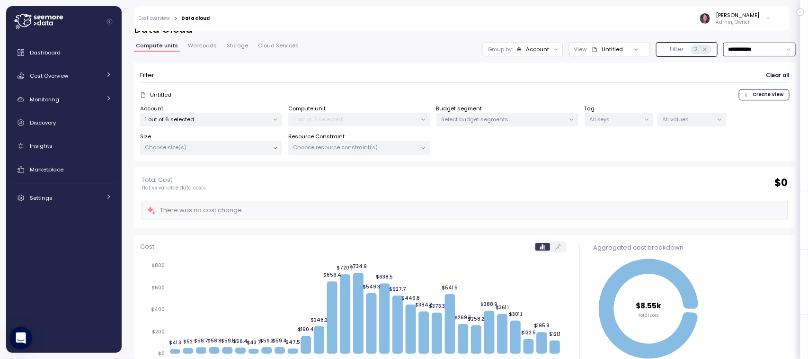
scroll to position [109, 0]
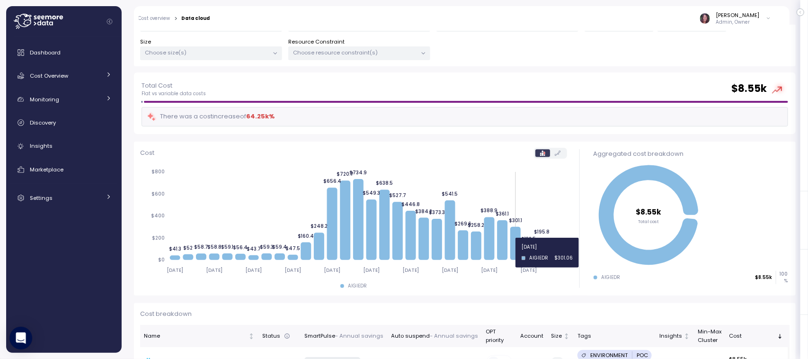
click at [516, 252] on icon at bounding box center [516, 243] width 10 height 33
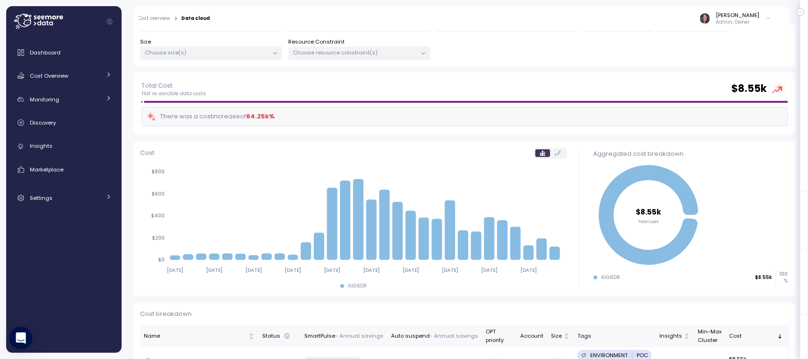
click at [370, 180] on icon "2025-08-22 2025-08-25 2025-08-28 2025-08-31 2025-09-03 2025-09-06 2025-09-09 20…" at bounding box center [351, 220] width 422 height 117
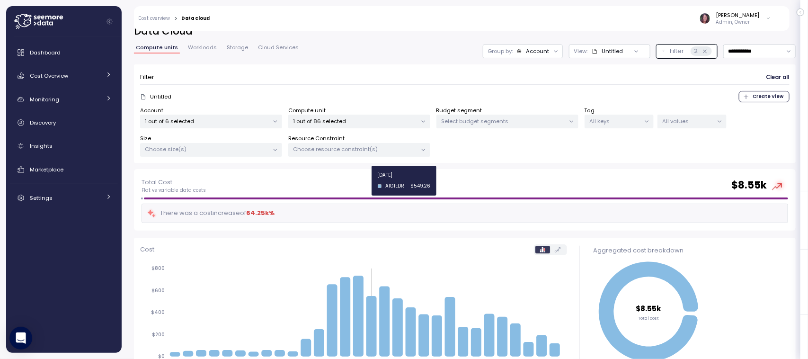
scroll to position [8, 0]
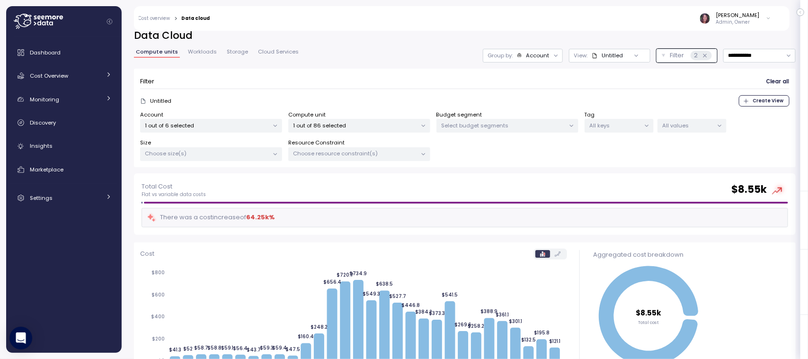
click at [334, 126] on p "1 out of 86 selected" at bounding box center [356, 126] width 124 height 8
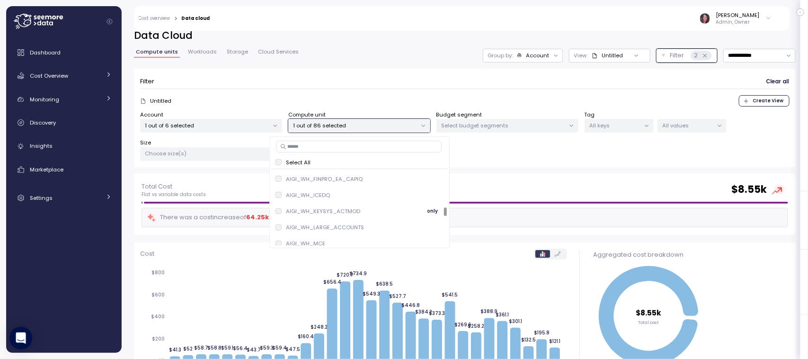
scroll to position [782, 0]
click at [328, 146] on input at bounding box center [359, 146] width 166 height 11
type input "**"
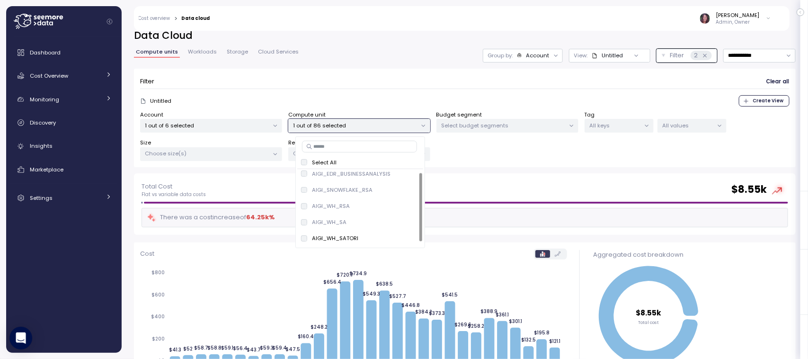
click at [635, 183] on div "Total Cost Flat vs variable data costs $ 8.55k" at bounding box center [465, 189] width 647 height 17
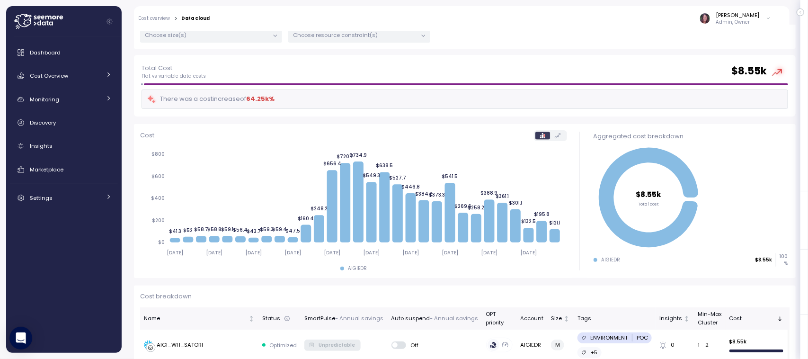
scroll to position [127, 0]
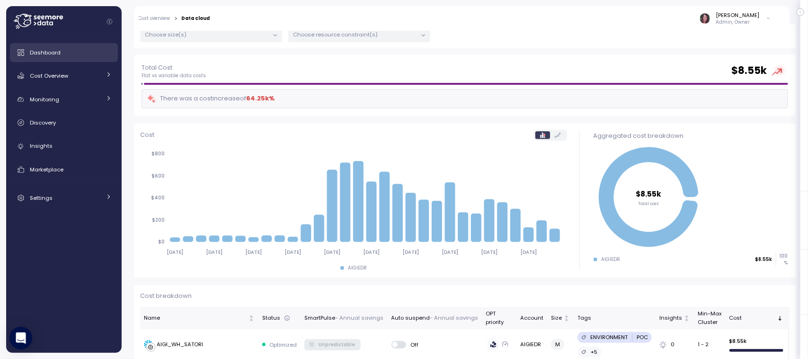
click at [40, 54] on span "Dashboard" at bounding box center [45, 53] width 31 height 8
click at [43, 69] on link "Cost Overview" at bounding box center [64, 75] width 108 height 19
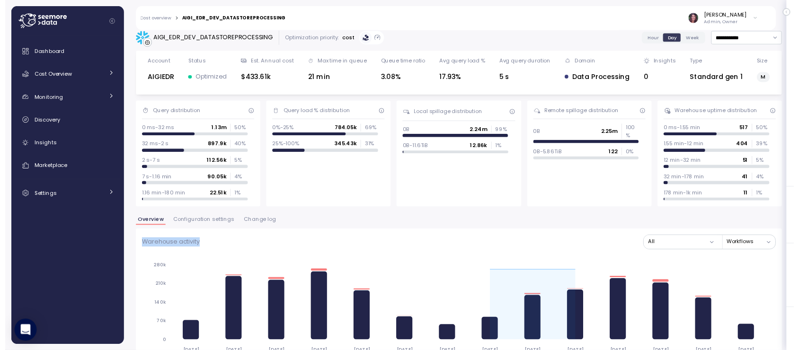
scroll to position [5, 0]
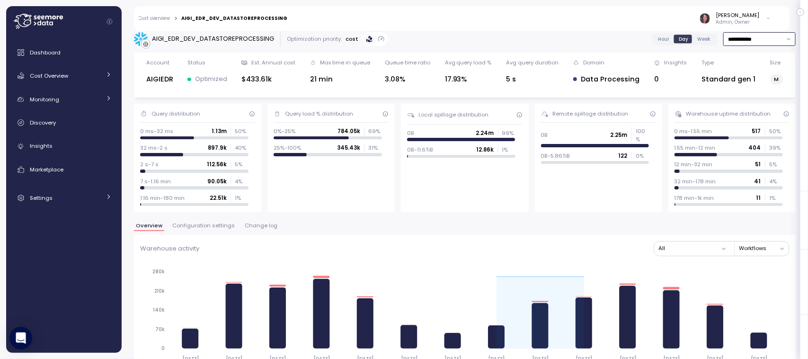
drag, startPoint x: 735, startPoint y: 43, endPoint x: 733, endPoint y: 64, distance: 21.4
click at [743, 45] on input "**********" at bounding box center [760, 39] width 72 height 14
click at [739, 109] on div "Last 30 days" at bounding box center [736, 108] width 35 height 8
type input "**********"
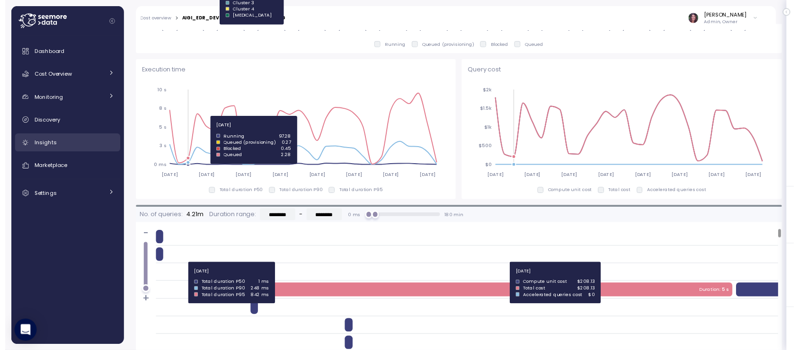
scroll to position [495, 0]
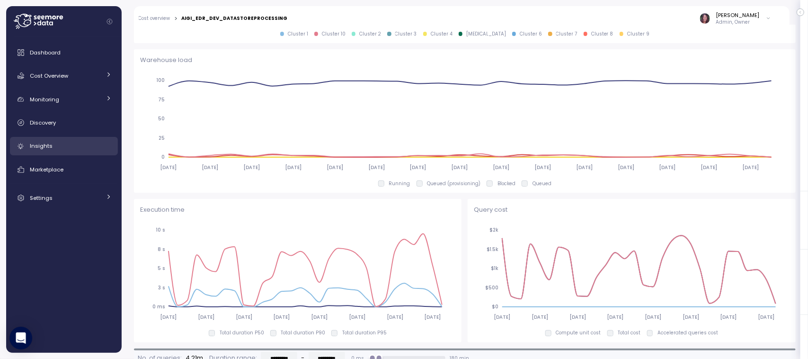
click at [51, 142] on div "Insights" at bounding box center [71, 145] width 82 height 9
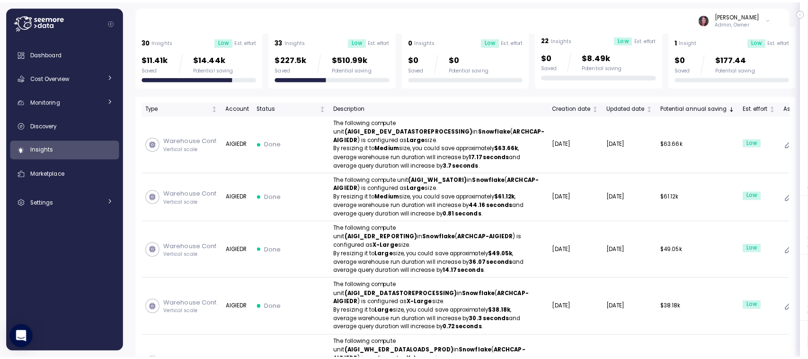
scroll to position [148, 0]
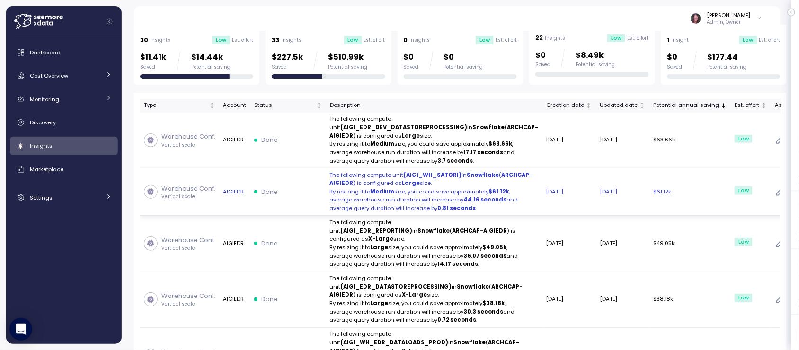
click at [455, 188] on p "The following compute unit (AIGI_WH_SATORI) in Snowflake ( ARCHCAP-AIGIEDR ) is…" at bounding box center [434, 179] width 209 height 17
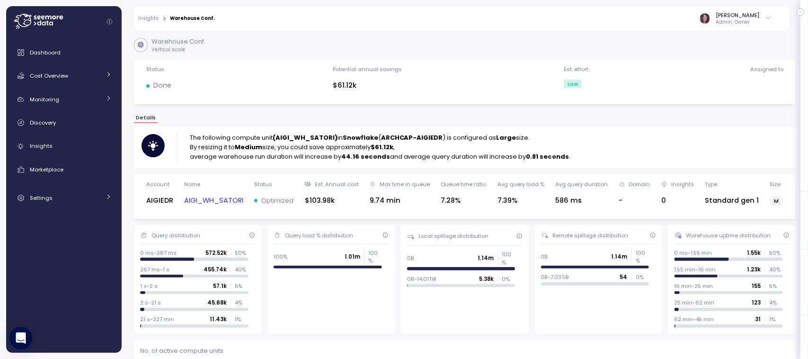
click at [221, 200] on link "AIGI_WH_SATORI" at bounding box center [213, 200] width 59 height 11
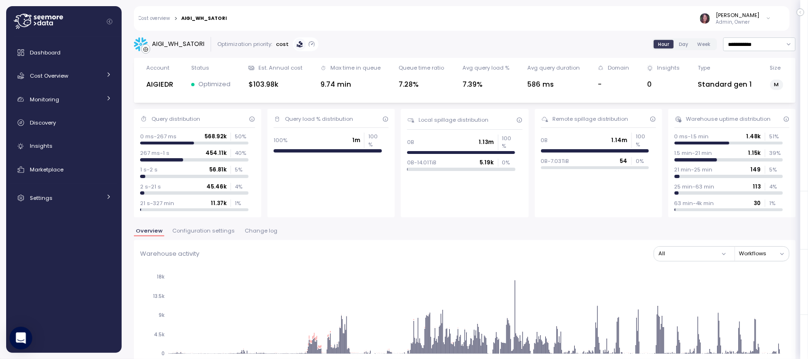
click at [252, 233] on span "Change log" at bounding box center [261, 230] width 33 height 5
click at [257, 228] on span "Change log" at bounding box center [261, 230] width 33 height 5
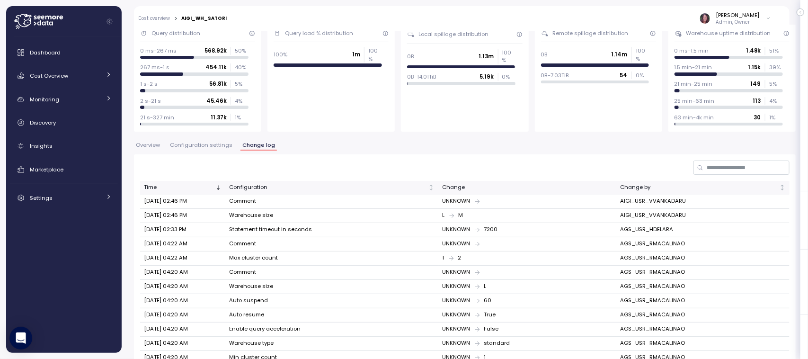
scroll to position [145, 0]
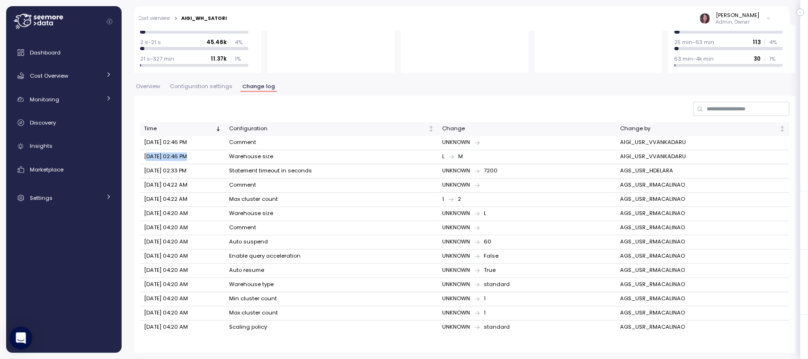
drag, startPoint x: 146, startPoint y: 150, endPoint x: 183, endPoint y: 154, distance: 37.2
click at [183, 154] on td "Sep 17, 2025 02:46 PM" at bounding box center [182, 157] width 85 height 14
click at [136, 159] on div "Time Configuration Change Change by Sep 17, 2025 02:46 PM Comment UNKNOWN AIGI_…" at bounding box center [465, 224] width 662 height 257
drag, startPoint x: 143, startPoint y: 155, endPoint x: 190, endPoint y: 154, distance: 46.9
click at [190, 154] on td "Sep 17, 2025 02:46 PM" at bounding box center [182, 157] width 85 height 14
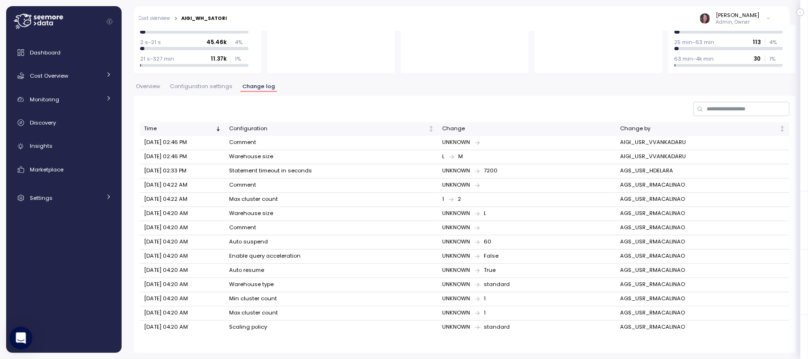
copy td "Sep 17, 2025 02:46"
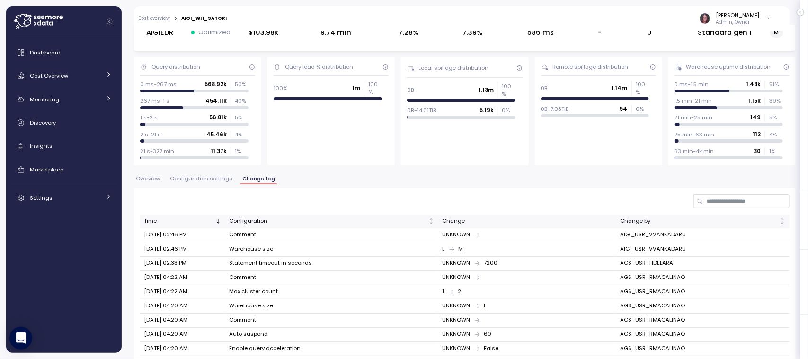
scroll to position [53, 0]
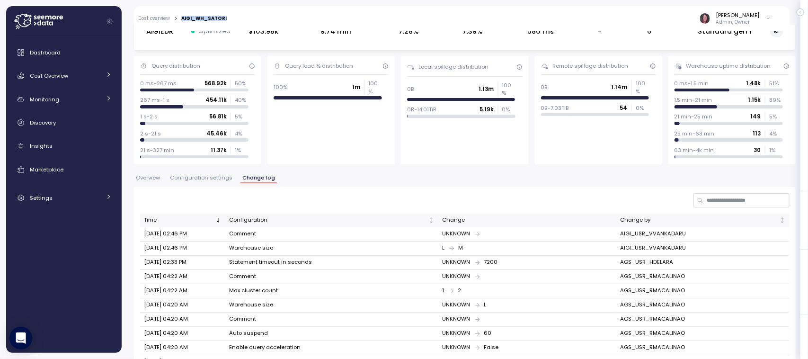
drag, startPoint x: 228, startPoint y: 17, endPoint x: 178, endPoint y: 20, distance: 49.8
click at [178, 19] on div "Cost overview > AIGI_WH_SATORI Elvire Lukov Admin, Owner" at bounding box center [456, 18] width 644 height 25
copy div "AIGI_WH_SATORI"
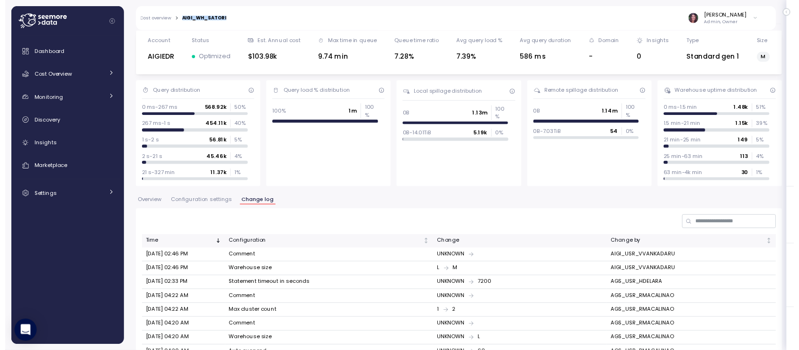
scroll to position [26, 0]
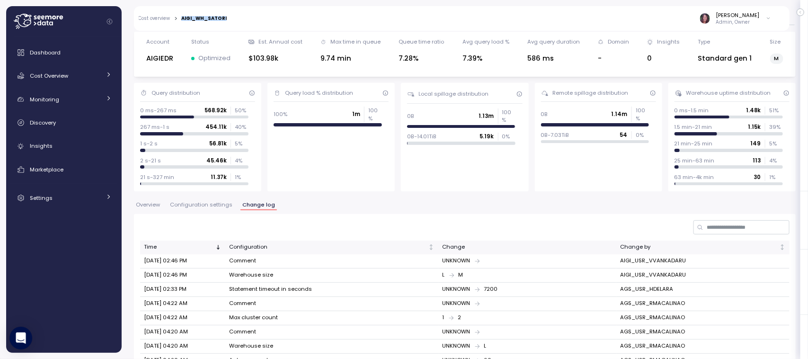
click at [148, 205] on span "Overview" at bounding box center [148, 204] width 24 height 5
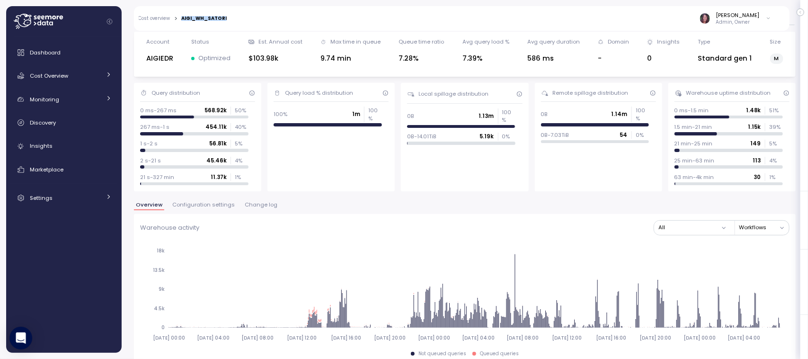
click at [37, 144] on span "Insights" at bounding box center [41, 146] width 23 height 8
click at [54, 152] on link "Insights" at bounding box center [64, 146] width 108 height 19
click at [40, 142] on span "Insights" at bounding box center [41, 146] width 23 height 8
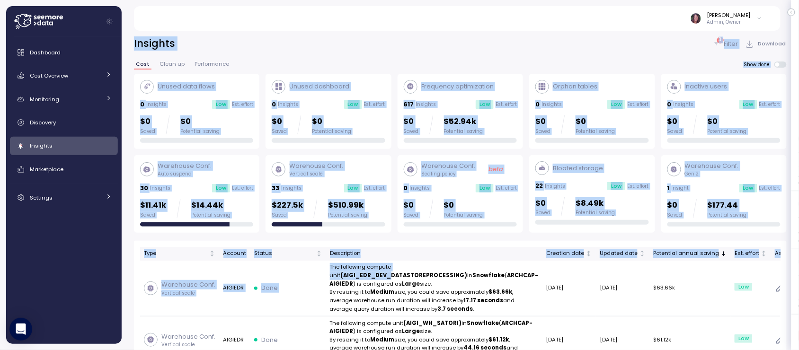
drag, startPoint x: 376, startPoint y: 278, endPoint x: 18, endPoint y: 281, distance: 358.0
click at [18, 281] on div "Action board Let's save 143.12k $ Annually $ 0 Saved We have 5 low effort insig…" at bounding box center [399, 175] width 799 height 350
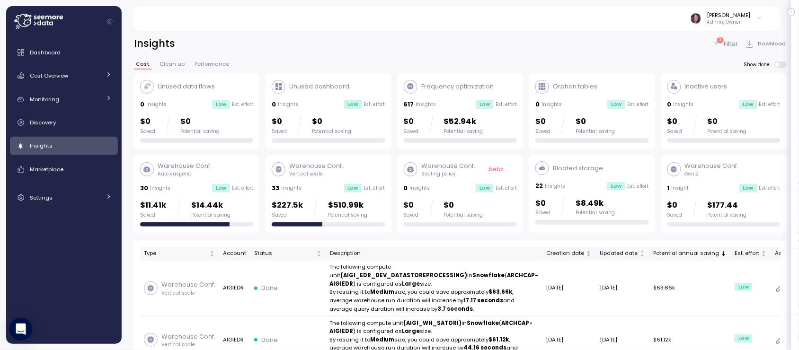
click at [18, 281] on div "Dashboard Cost Overview Compute Workloads Storage Cloud Services Clustering col…" at bounding box center [64, 190] width 108 height 295
click at [296, 182] on div "Warehouse Conf. Vertical scale 33 Insights Low Est. effort $227.5k Saved $510.9…" at bounding box center [328, 193] width 113 height 65
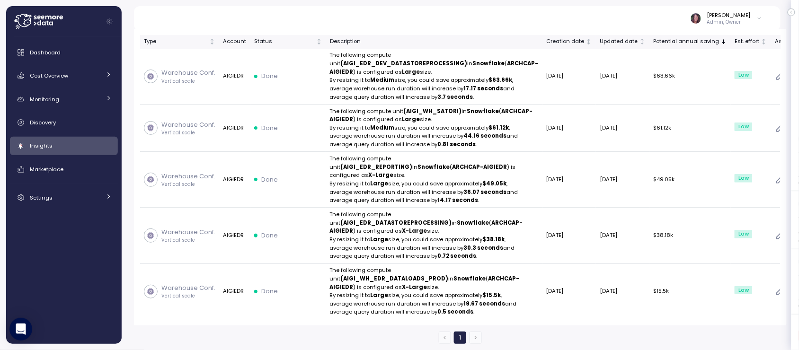
scroll to position [241, 0]
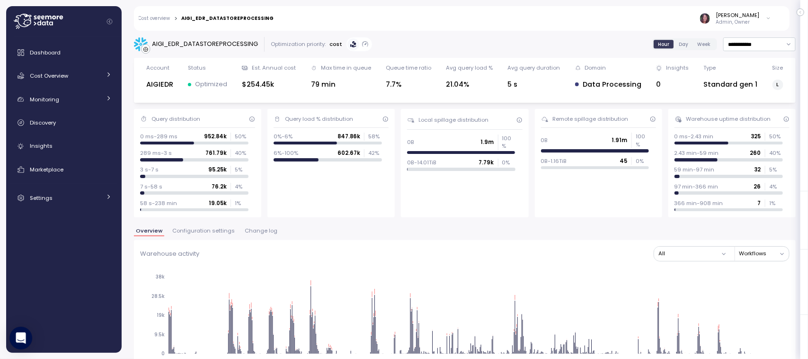
scroll to position [0, 0]
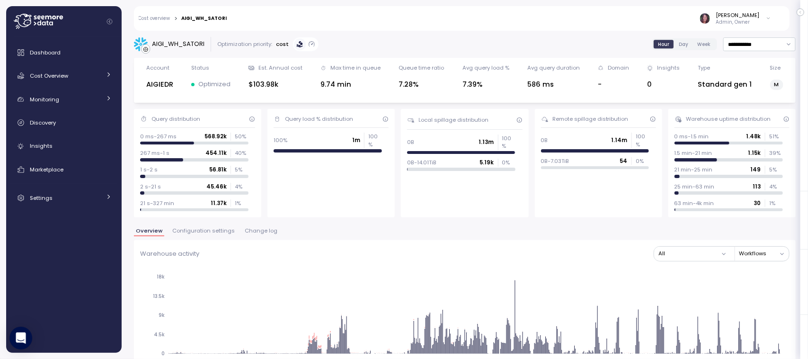
click at [741, 183] on div "25 min-63 min 113 4 %" at bounding box center [729, 187] width 108 height 8
click at [777, 268] on icon "2025-08-22 00:00 2025-08-24 04:00 2025-08-26 08:00 2025-08-28 12:00 2025-08-30 …" at bounding box center [460, 320] width 641 height 105
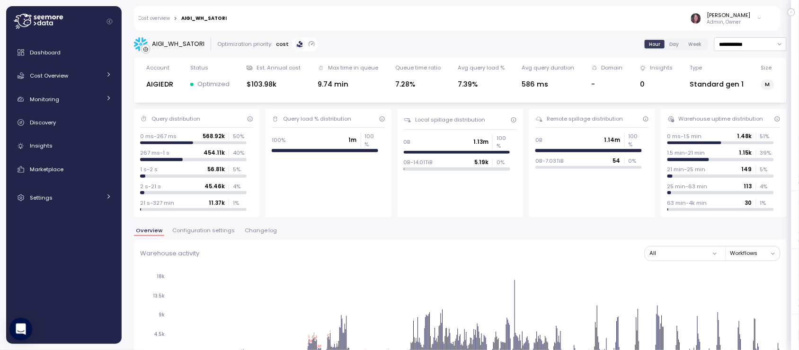
drag, startPoint x: 804, startPoint y: 140, endPoint x: 538, endPoint y: 212, distance: 275.4
click at [799, 124] on html "Action board Let's save 143.12k $ Annually $ 0 Saved We have 5 low effort insig…" at bounding box center [399, 211] width 799 height 423
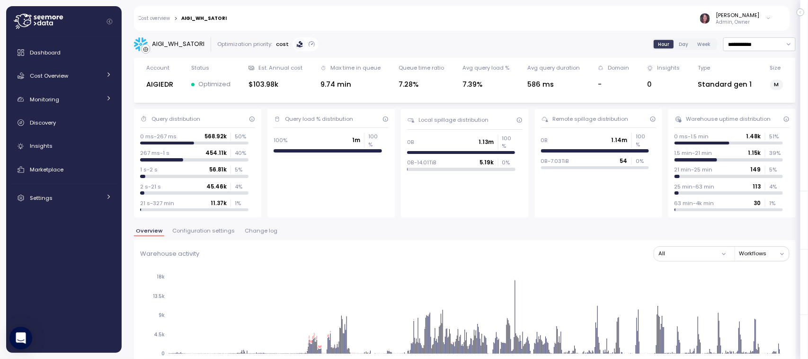
click at [157, 20] on link "Cost overview" at bounding box center [155, 18] width 32 height 5
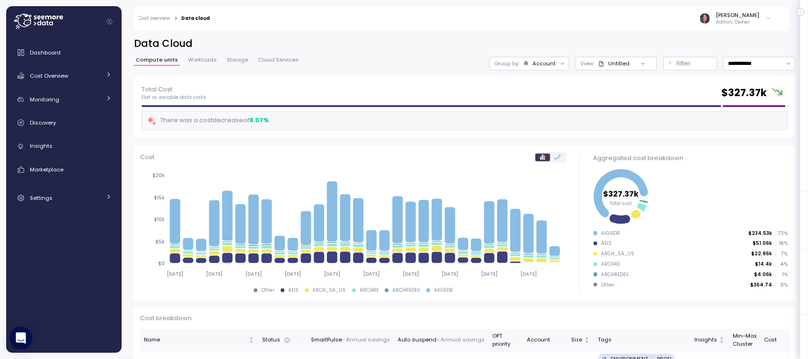
scroll to position [36, 0]
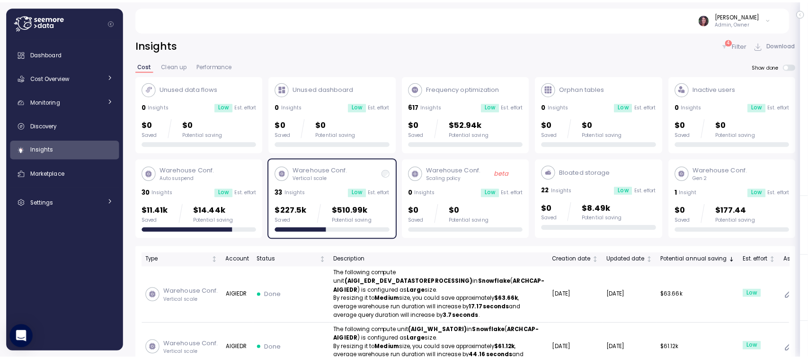
scroll to position [241, 0]
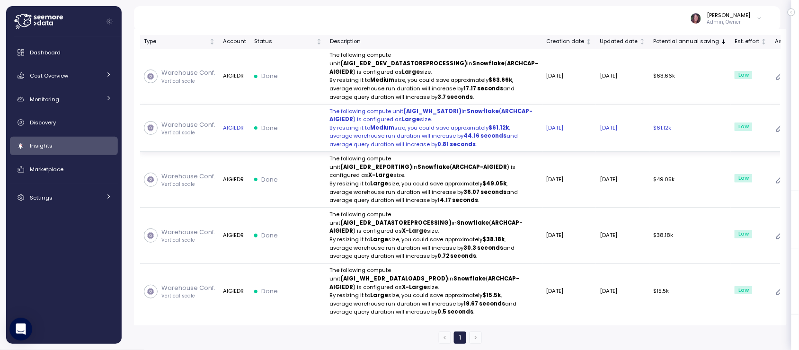
click at [327, 134] on td "The following compute unit (AIGI_WH_SATORI) in Snowflake ( ARCHCAP-AIGIEDR ) is…" at bounding box center [434, 129] width 216 height 48
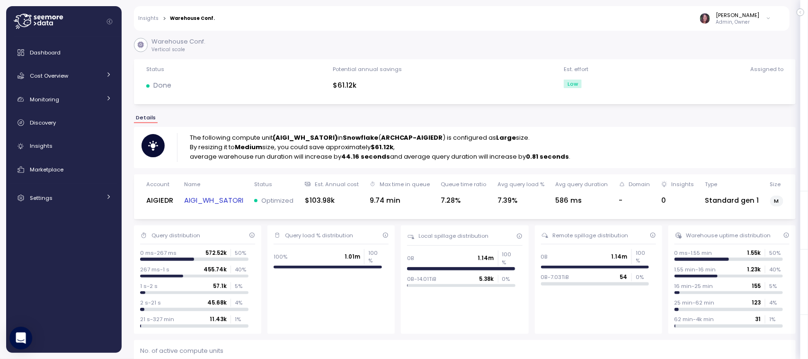
click at [219, 202] on link "AIGI_WH_SATORI" at bounding box center [213, 200] width 59 height 11
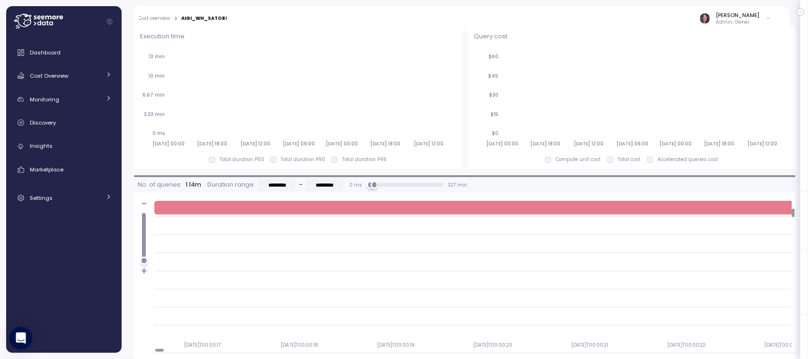
scroll to position [168, 0]
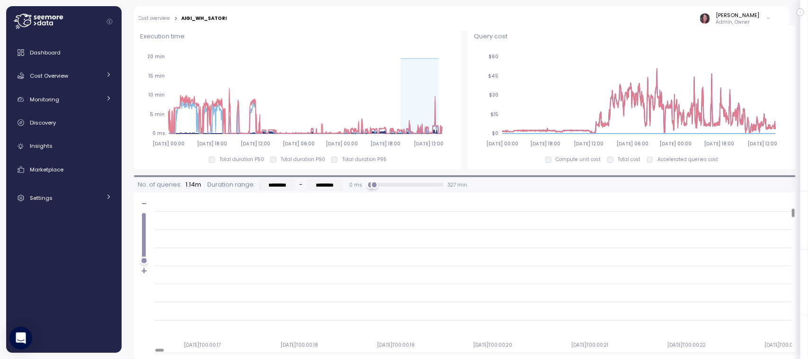
drag, startPoint x: 401, startPoint y: 65, endPoint x: 460, endPoint y: 88, distance: 63.9
click at [460, 90] on div "Execution time 2025-08-22 00:00 2025-08-26 18:00 2025-08-31 12:00 2025-09-05 06…" at bounding box center [465, 97] width 662 height 143
click at [450, 68] on icon "2025-08-22 00:00 2025-08-26 18:00 2025-08-31 12:00 2025-09-05 06:00 2025-09-10 …" at bounding box center [296, 99] width 312 height 105
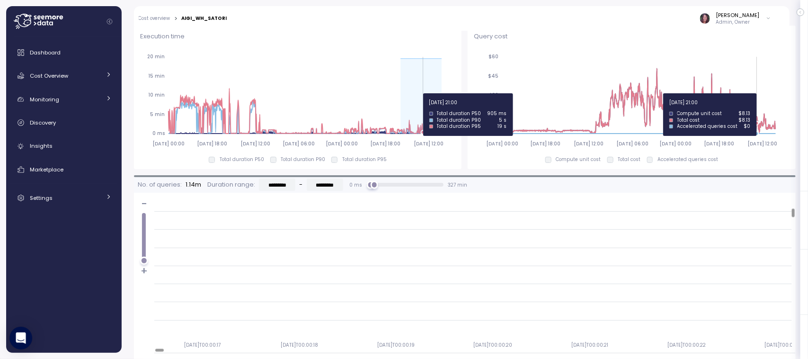
click at [423, 93] on icon at bounding box center [421, 96] width 41 height 75
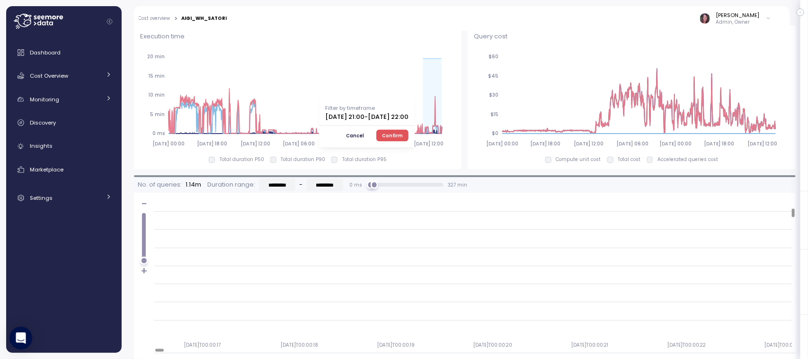
click at [423, 93] on div "2025-08-22 00:00 2025-08-26 18:00 2025-08-31 12:00 2025-09-05 06:00 2025-09-10 …" at bounding box center [298, 99] width 316 height 105
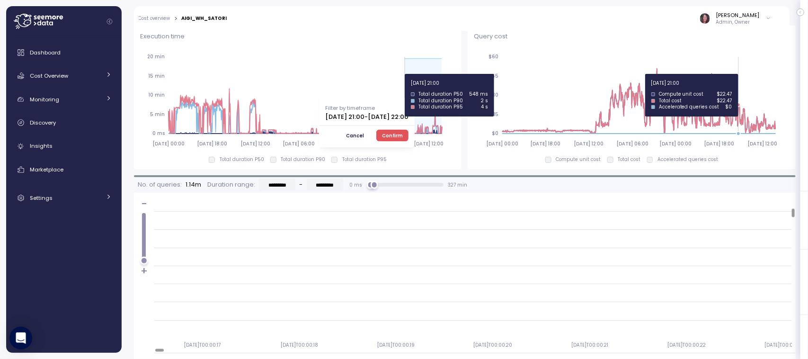
click at [405, 74] on icon "2025-08-22 00:00 2025-08-26 18:00 2025-08-31 12:00 2025-09-05 06:00 2025-09-10 …" at bounding box center [296, 99] width 312 height 105
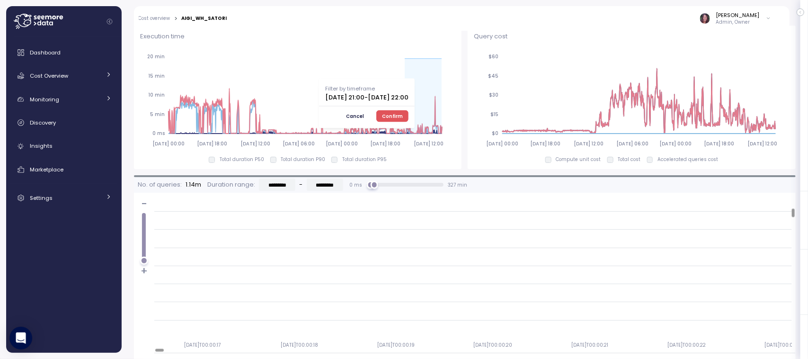
click at [403, 112] on span "Confirm" at bounding box center [392, 116] width 21 height 10
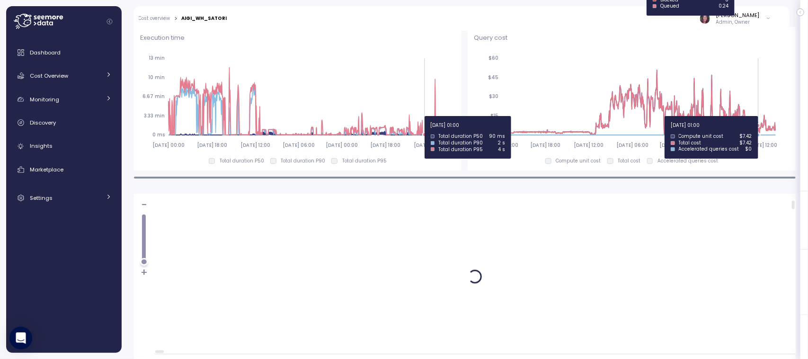
click at [424, 119] on icon "2025-08-22 00:00 2025-08-26 18:00 2025-08-31 12:00 2025-09-05 06:00 2025-09-10 …" at bounding box center [296, 101] width 312 height 105
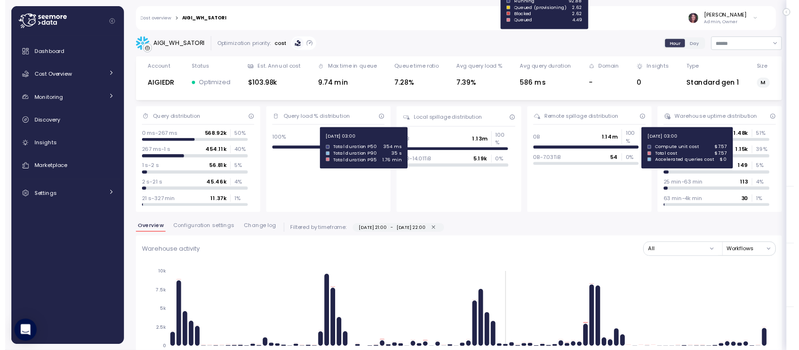
scroll to position [671, 0]
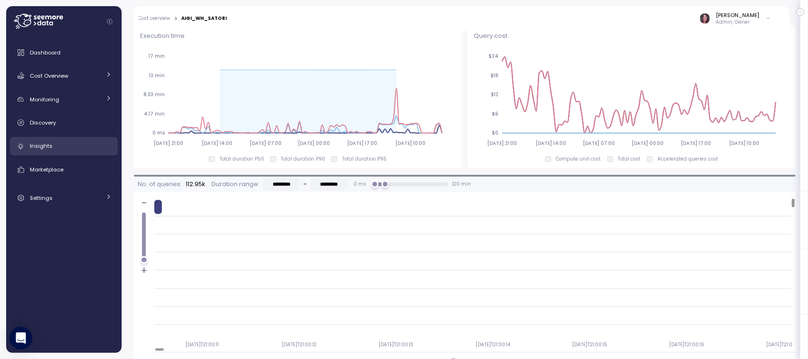
click at [68, 152] on link "Insights" at bounding box center [64, 146] width 108 height 19
click at [27, 140] on link "Insights" at bounding box center [64, 146] width 108 height 19
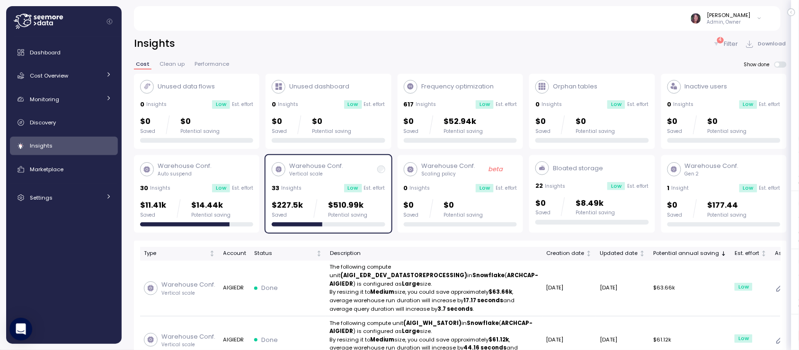
click at [735, 42] on p "Filter" at bounding box center [732, 43] width 14 height 9
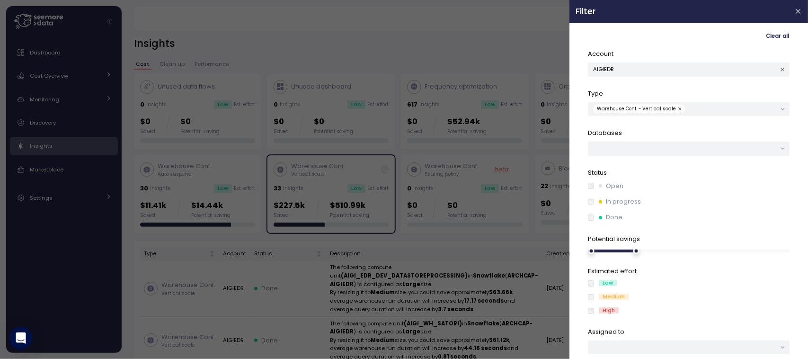
click at [680, 110] on button "button" at bounding box center [680, 109] width 9 height 9
click at [619, 69] on button "AIGIEDR" at bounding box center [689, 70] width 202 height 14
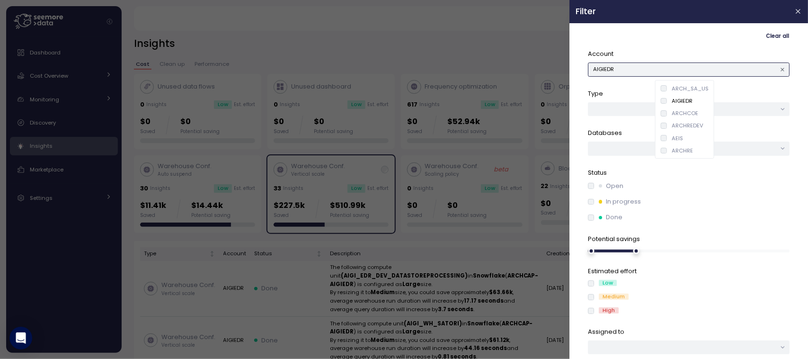
click at [676, 138] on div "AEIS" at bounding box center [677, 139] width 11 height 8
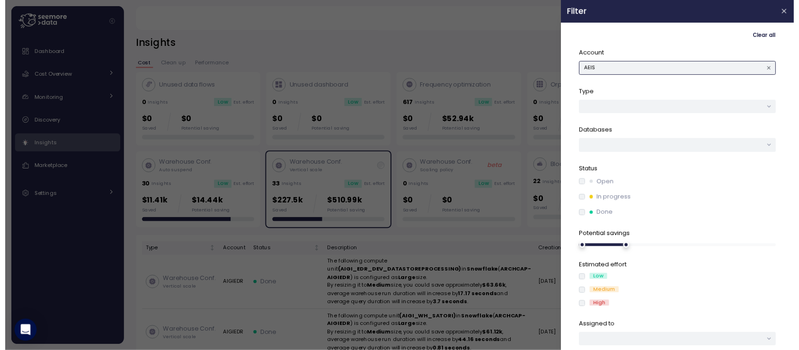
scroll to position [24, 0]
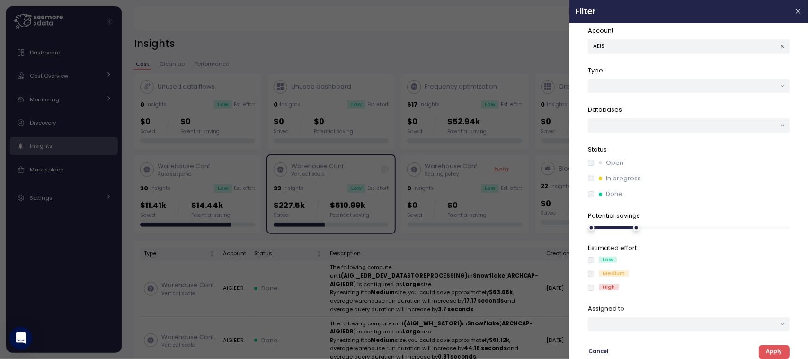
click at [773, 350] on span "Apply" at bounding box center [774, 352] width 16 height 13
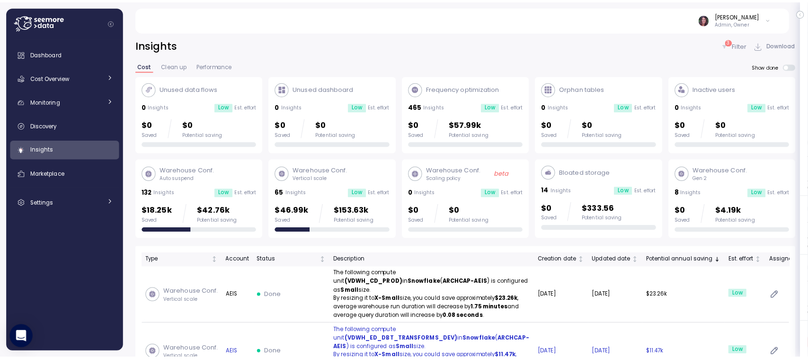
scroll to position [136, 0]
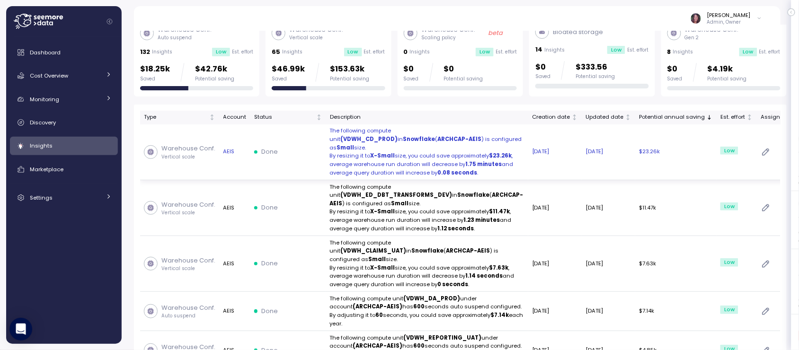
click at [227, 166] on td "AEIS" at bounding box center [234, 153] width 31 height 56
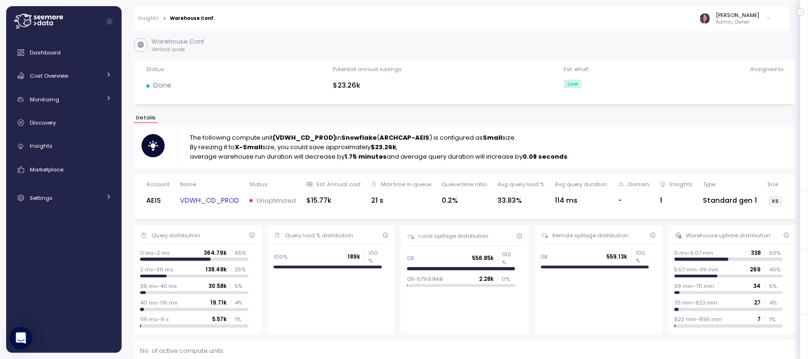
click at [222, 199] on link "VDWH_CD_PROD" at bounding box center [209, 200] width 59 height 11
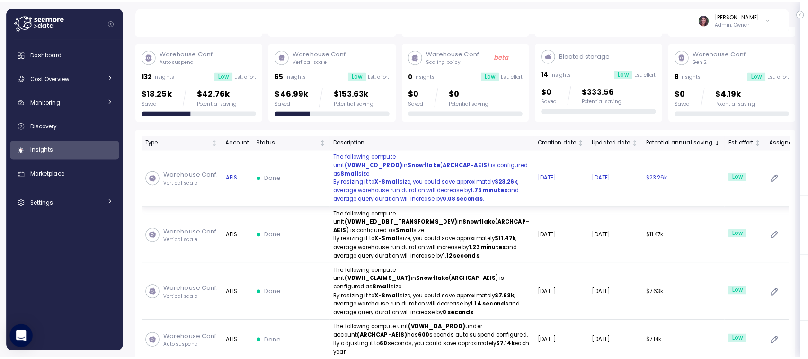
scroll to position [115, 0]
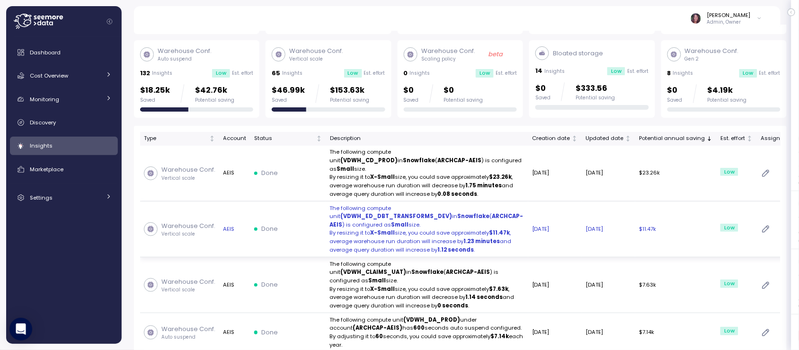
click at [190, 231] on p "Warehouse Conf." at bounding box center [188, 226] width 54 height 9
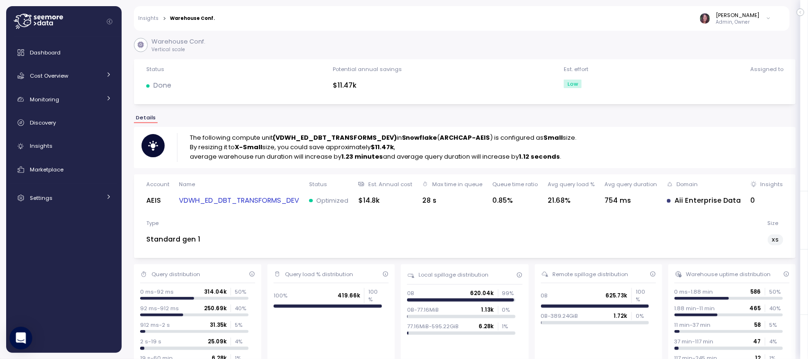
click at [252, 194] on div "VDWH_ED_DBT_TRANSFORMS_DEV" at bounding box center [239, 200] width 120 height 13
click at [251, 201] on link "VDWH_ED_DBT_TRANSFORMS_DEV" at bounding box center [239, 200] width 120 height 11
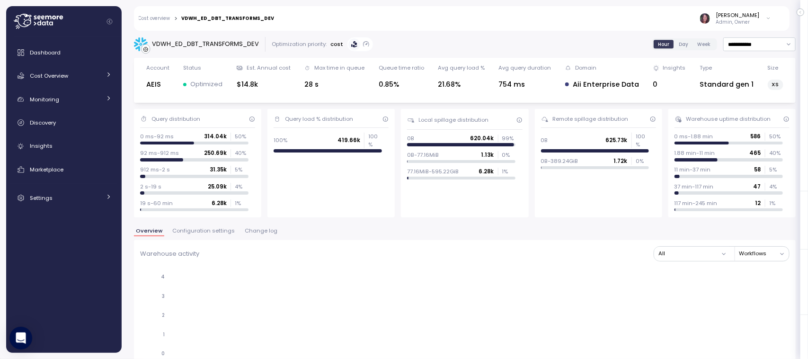
click at [266, 232] on span "Change log" at bounding box center [261, 230] width 33 height 5
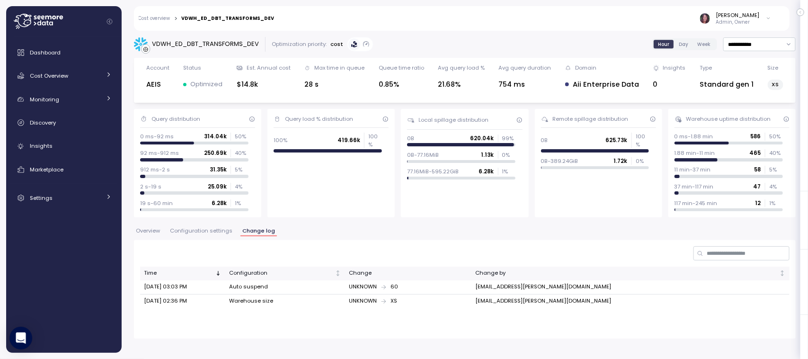
drag, startPoint x: 143, startPoint y: 301, endPoint x: 224, endPoint y: 294, distance: 81.3
click at [224, 294] on tbody "Sep 02, 2025 03:03 PM Auto suspend UNKNOWN 60 DBA.RSINGH@ARCHGROUP.COM Sep 02, …" at bounding box center [465, 294] width 650 height 28
click at [160, 312] on div "Time Configuration Change Change by Sep 02, 2025 03:03 PM Auto suspend UNKNOWN …" at bounding box center [465, 294] width 650 height 54
drag, startPoint x: 152, startPoint y: 44, endPoint x: 260, endPoint y: 44, distance: 108.5
click at [260, 44] on div "VDWH_ED_DBT_TRANSFORMS_DEV Optimization priority: cost" at bounding box center [254, 44] width 240 height 15
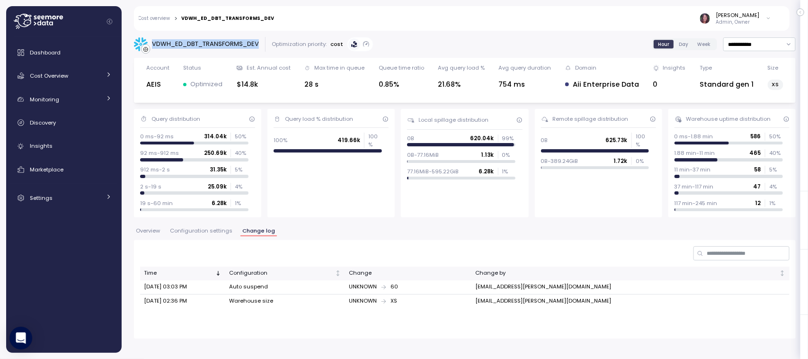
copy div "VDWH_ED_DBT_TRANSFORMS_DEV"
drag, startPoint x: 143, startPoint y: 302, endPoint x: 205, endPoint y: 302, distance: 61.6
click at [205, 302] on td "Sep 02, 2025 02:36 PM" at bounding box center [182, 302] width 85 height 14
copy td "Sep 02, 2025 02:36 PM"
click at [416, 268] on th "Change" at bounding box center [408, 274] width 126 height 14
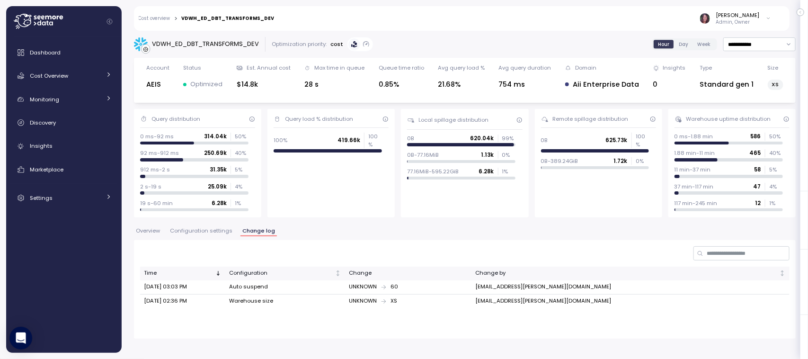
click at [765, 327] on div "Time Configuration Change Change by Sep 02, 2025 03:03 PM Auto suspend UNKNOWN …" at bounding box center [465, 289] width 662 height 99
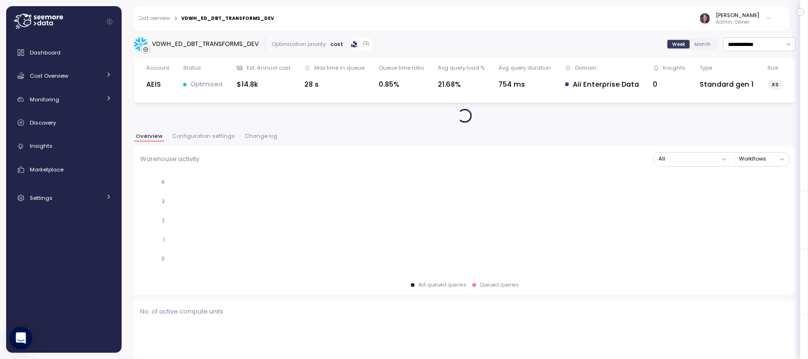
type input "**********"
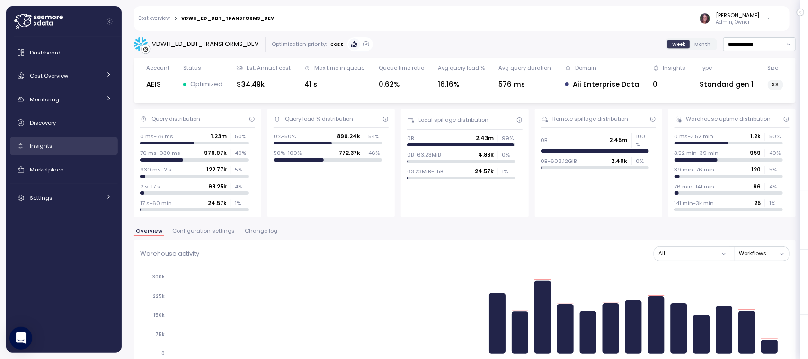
click at [51, 140] on link "Insights" at bounding box center [64, 146] width 108 height 19
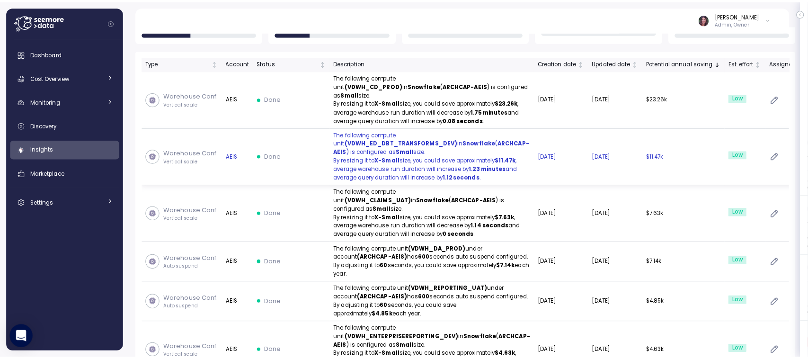
scroll to position [193, 0]
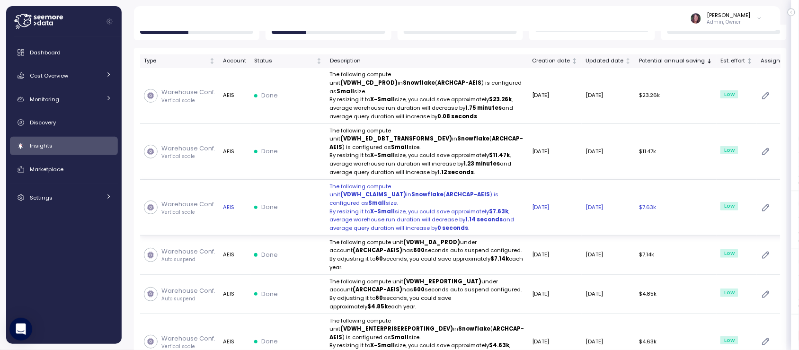
click at [404, 216] on p "By resizing it to X-Small size, you could save approximately $7.63k ," at bounding box center [427, 212] width 195 height 9
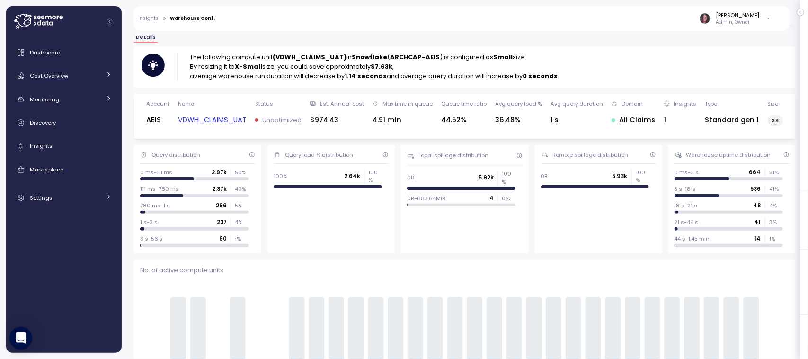
scroll to position [104, 0]
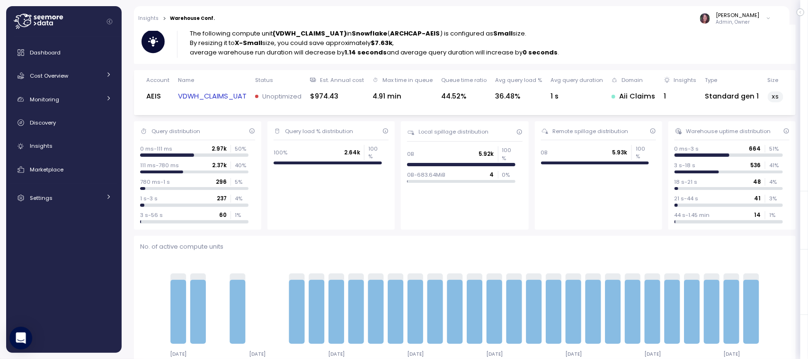
click at [214, 99] on link "VDWH_CLAIMS_UAT" at bounding box center [212, 96] width 69 height 11
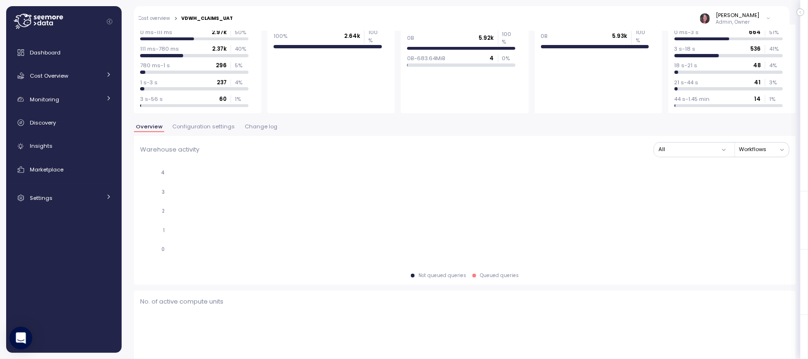
scroll to position [105, 0]
click at [254, 126] on span "Change log" at bounding box center [261, 125] width 33 height 5
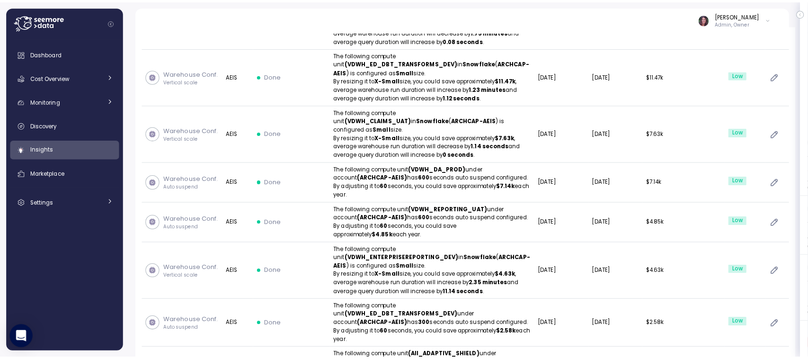
scroll to position [270, 0]
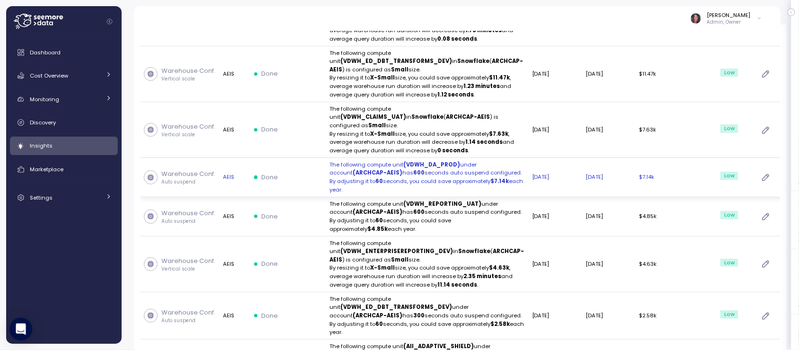
click at [399, 195] on p "The following compute unit (VDWH_DA_PROD) under account (ARCHCAP-AEIS) has 600 …" at bounding box center [427, 178] width 195 height 34
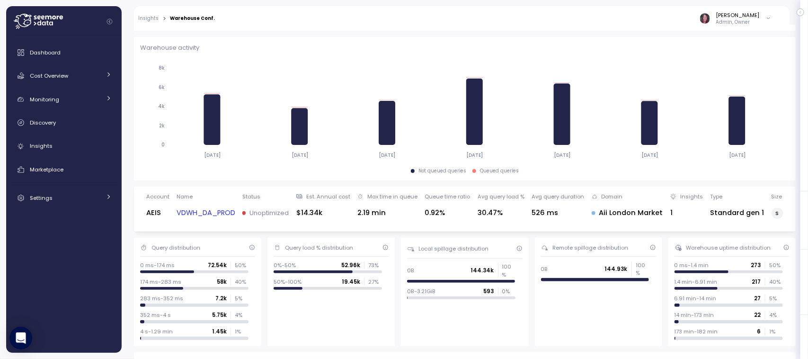
scroll to position [135, 0]
click at [209, 214] on link "VDWH_DA_PROD" at bounding box center [206, 212] width 59 height 11
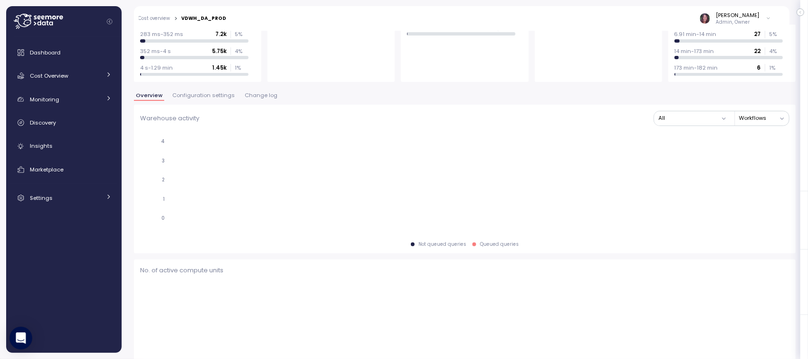
scroll to position [136, 0]
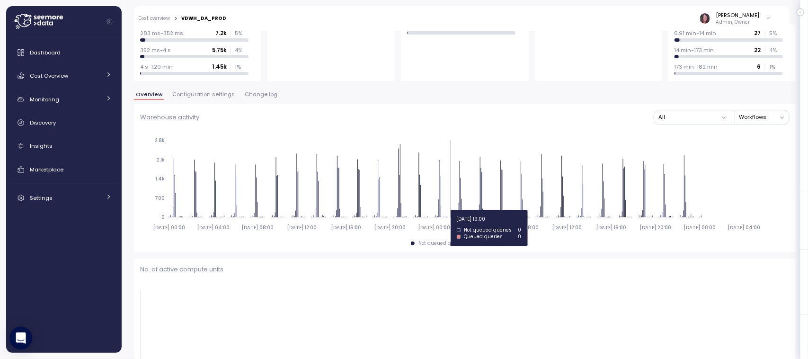
click at [258, 97] on span "Change log" at bounding box center [261, 94] width 33 height 5
type input "*********"
click at [258, 97] on span "Change log" at bounding box center [261, 94] width 33 height 5
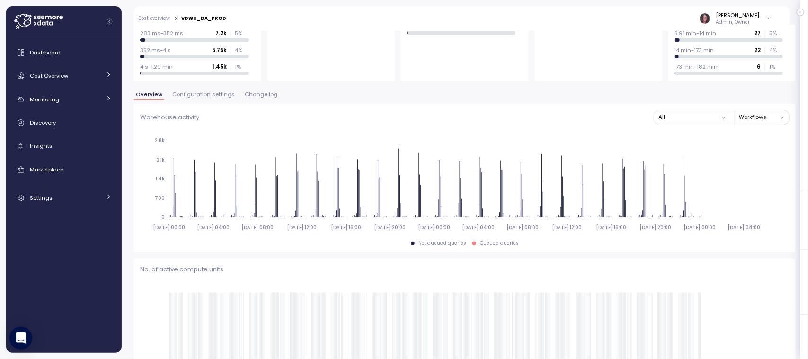
click at [258, 97] on span "Change log" at bounding box center [261, 94] width 33 height 5
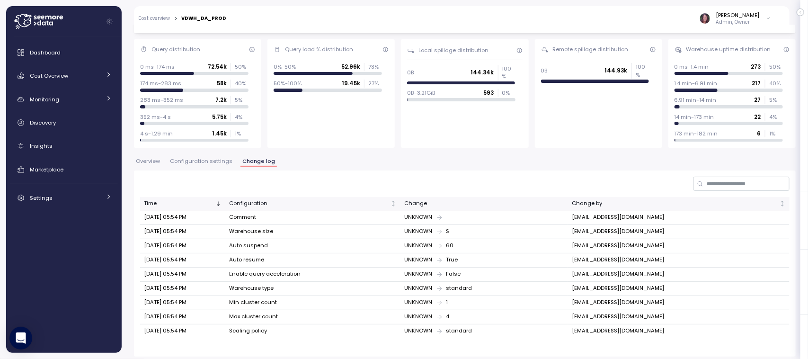
scroll to position [73, 0]
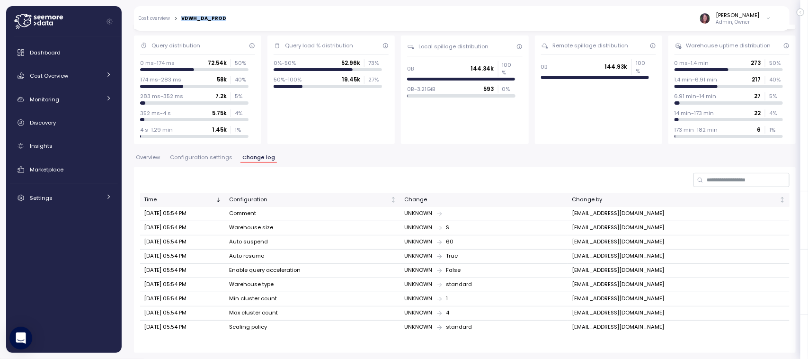
drag, startPoint x: 228, startPoint y: 19, endPoint x: 180, endPoint y: 17, distance: 48.4
click at [180, 17] on div "Cost overview > VDWH_DA_PROD Elvire Lukov Admin, Owner" at bounding box center [456, 18] width 644 height 25
copy div "VDWH_DA_PROD"
drag, startPoint x: 205, startPoint y: 332, endPoint x: 140, endPoint y: 325, distance: 64.8
click at [140, 325] on td "[DATE] 05:54 PM" at bounding box center [182, 328] width 85 height 14
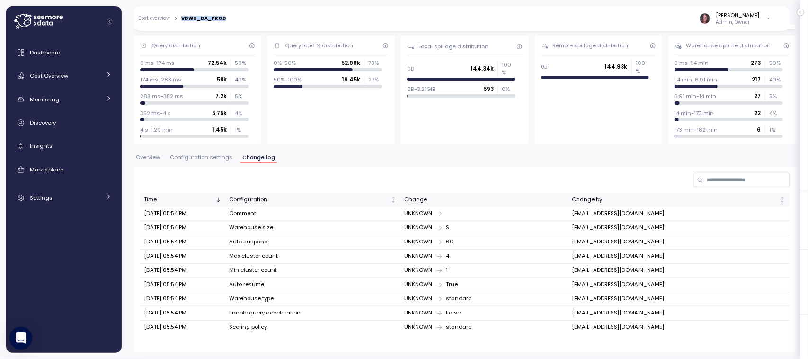
copy td "[DATE] 05:54 PM"
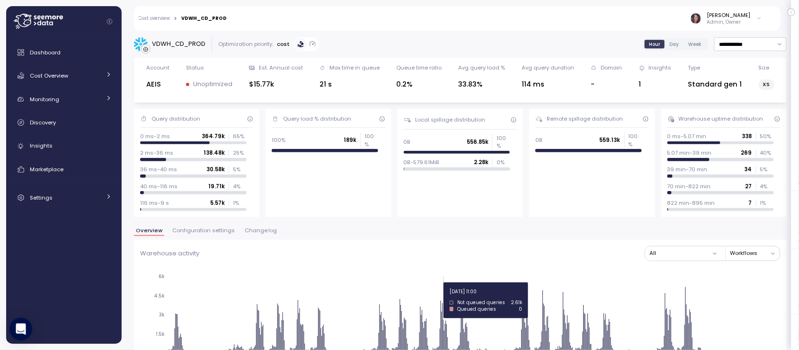
click at [257, 228] on span "Change log" at bounding box center [261, 230] width 33 height 5
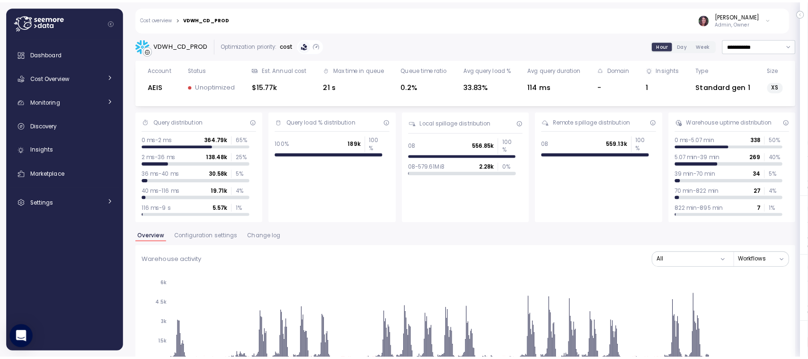
scroll to position [24, 0]
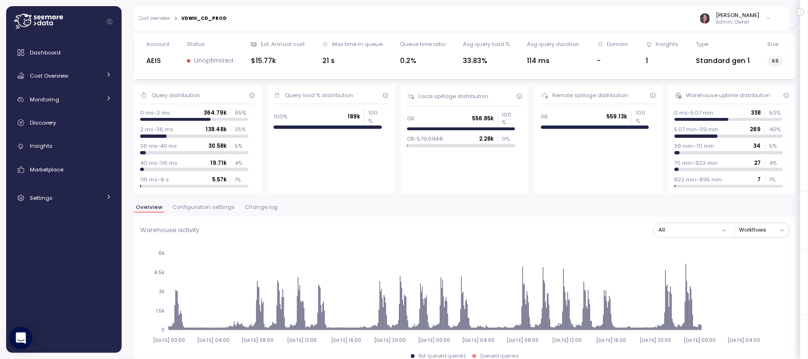
click at [257, 209] on span "Change log" at bounding box center [261, 207] width 33 height 5
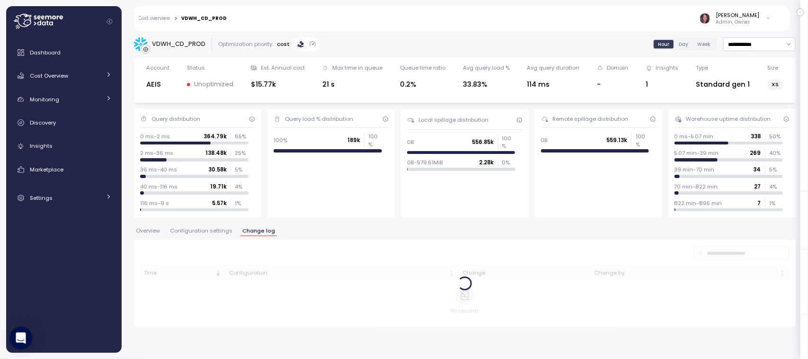
scroll to position [0, 0]
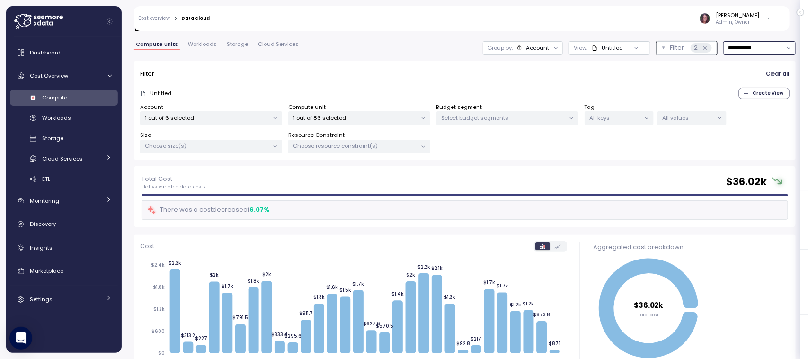
scroll to position [15, 0]
click at [330, 122] on p "1 out of 86 selected" at bounding box center [356, 119] width 124 height 8
click at [191, 119] on p "1 out of 6 selected" at bounding box center [207, 119] width 124 height 8
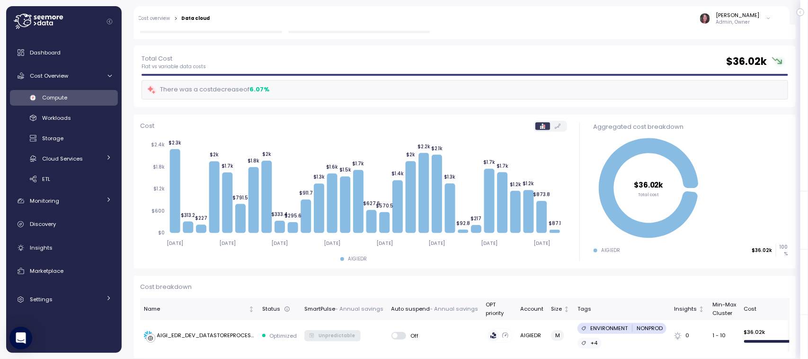
scroll to position [136, 0]
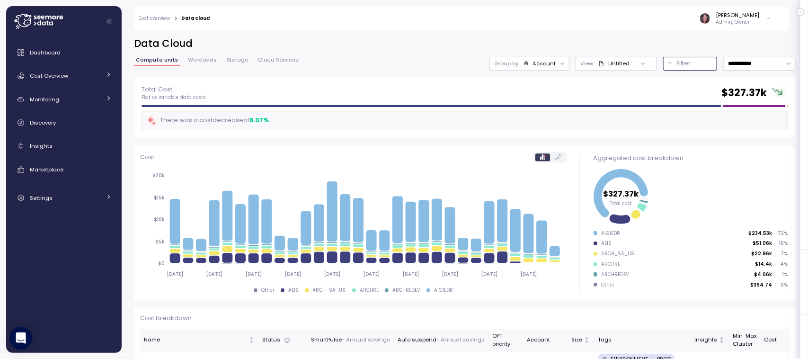
click at [677, 67] on p "Filter" at bounding box center [684, 63] width 14 height 9
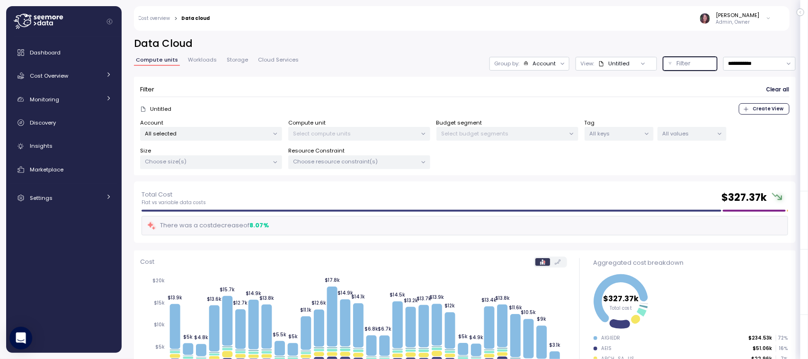
click at [318, 131] on p "Select compute units" at bounding box center [356, 134] width 124 height 8
click at [216, 126] on div "Account All selected" at bounding box center [211, 130] width 142 height 22
click at [212, 134] on p "All selected" at bounding box center [207, 134] width 124 height 8
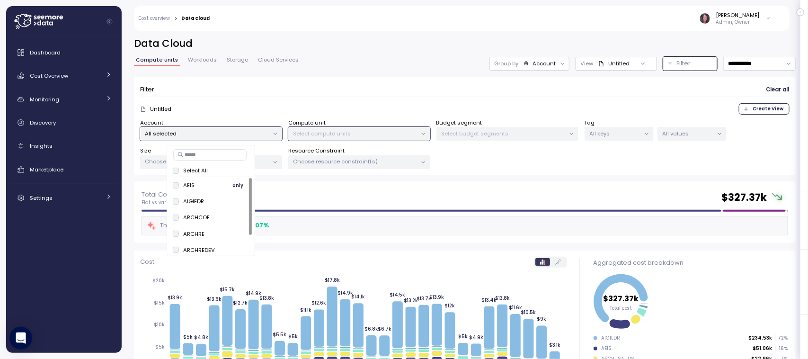
click at [225, 191] on div "AEIS only" at bounding box center [211, 184] width 77 height 11
click at [243, 183] on span "only" at bounding box center [238, 185] width 11 height 10
click at [320, 130] on p "Select compute units" at bounding box center [356, 134] width 124 height 8
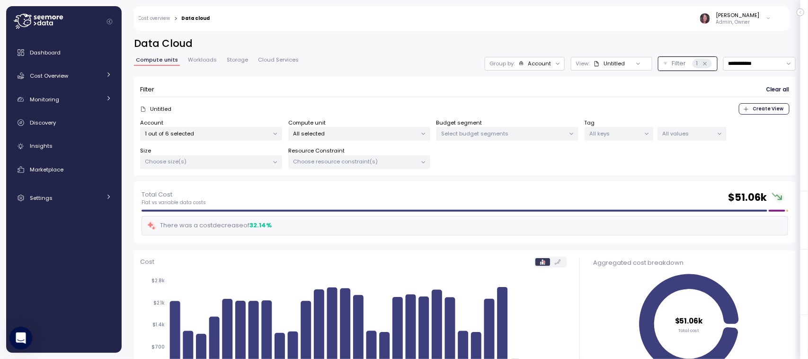
click at [317, 133] on p "All selected" at bounding box center [356, 134] width 124 height 8
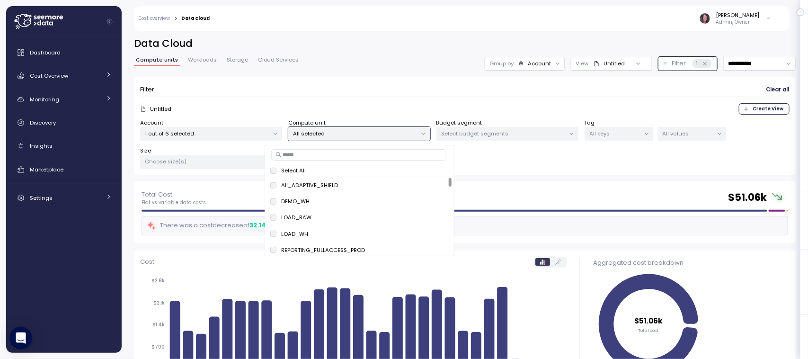
click at [315, 136] on p "All selected" at bounding box center [356, 134] width 124 height 8
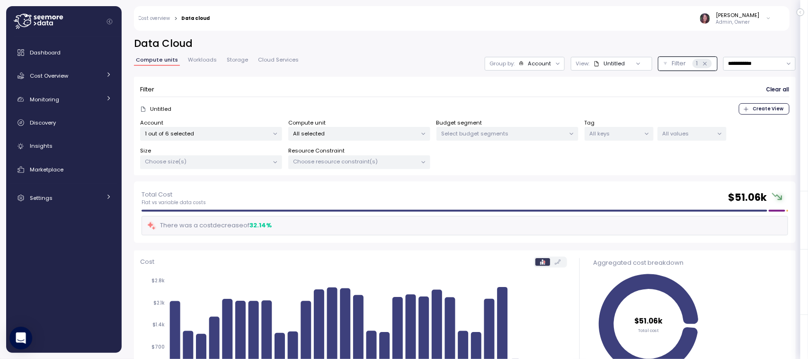
click at [323, 131] on p "All selected" at bounding box center [356, 134] width 124 height 8
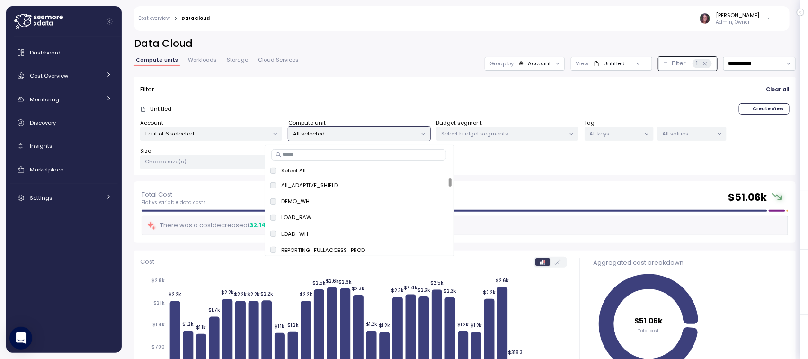
click at [321, 154] on input at bounding box center [358, 154] width 175 height 11
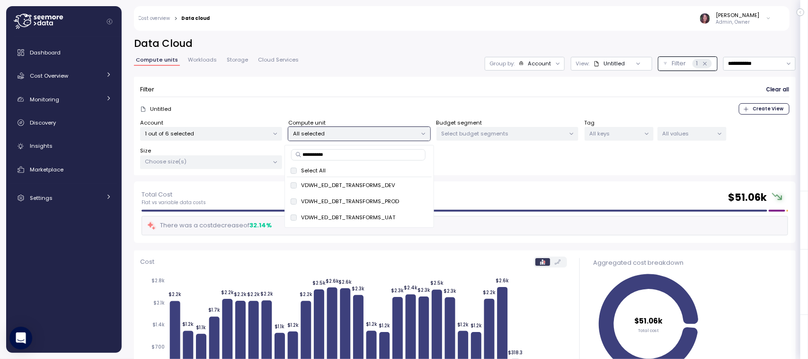
type input "**********"
click at [420, 188] on span "only" at bounding box center [417, 185] width 11 height 10
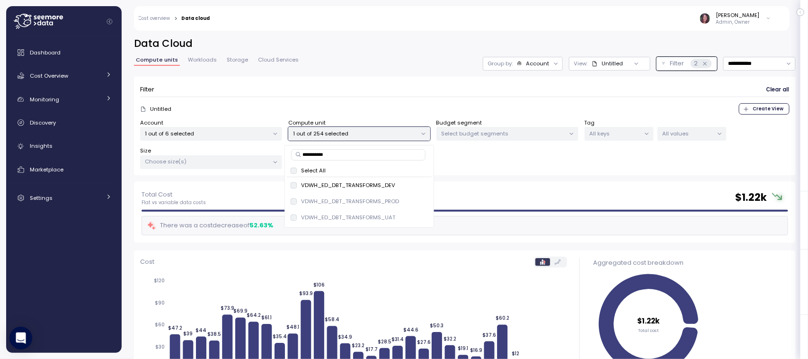
click at [490, 176] on div "Filter Clear all Untitled Create View Account 1 out of 6 selected Compute unit …" at bounding box center [465, 129] width 662 height 105
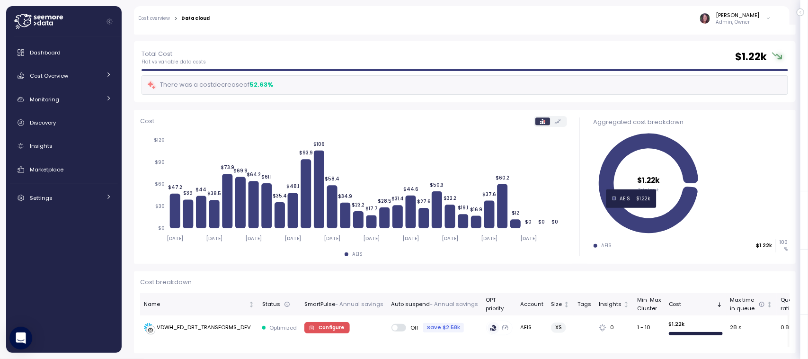
scroll to position [140, 0]
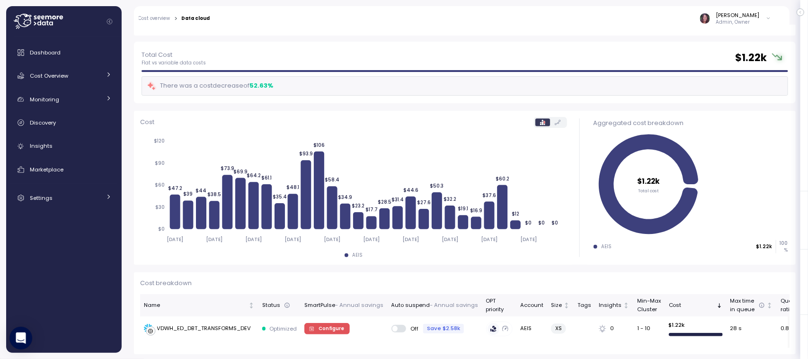
click at [688, 100] on div "Total Cost Flat vs variable data costs $ 1.22k There was a cost decrease of 52.…" at bounding box center [465, 73] width 662 height 62
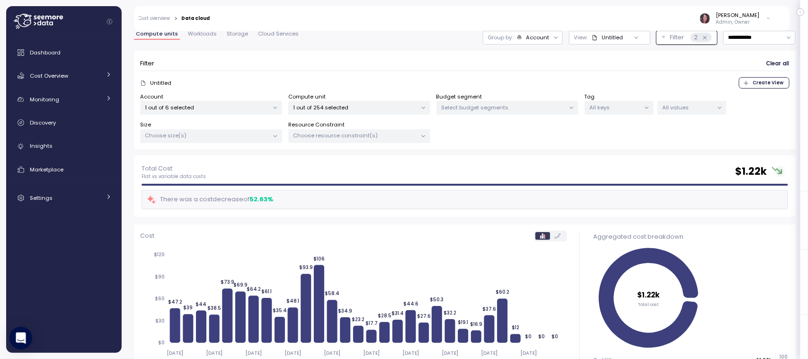
scroll to position [25, 0]
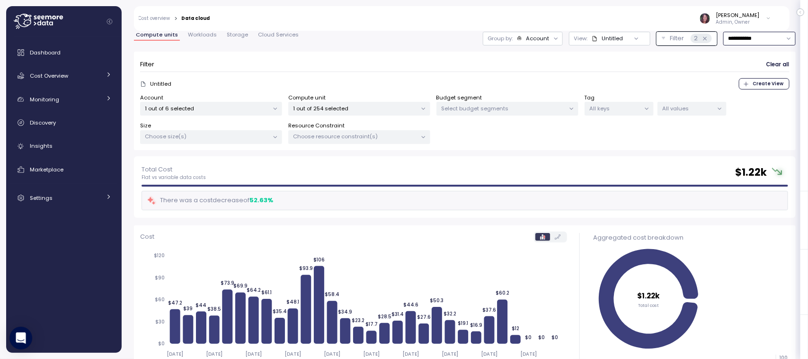
click at [740, 43] on input "**********" at bounding box center [760, 39] width 72 height 14
click at [739, 117] on div "Last 6 months" at bounding box center [738, 119] width 39 height 8
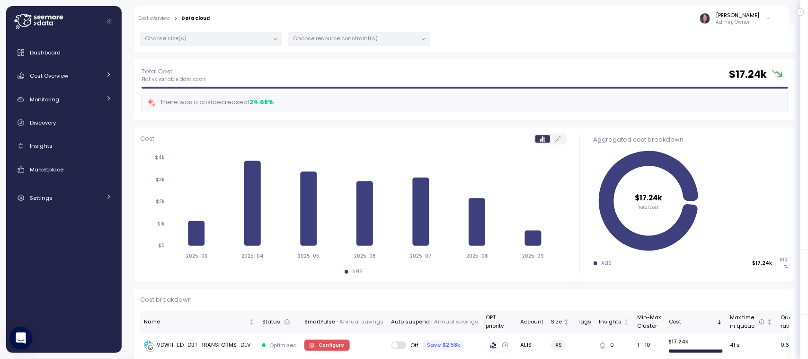
scroll to position [68, 0]
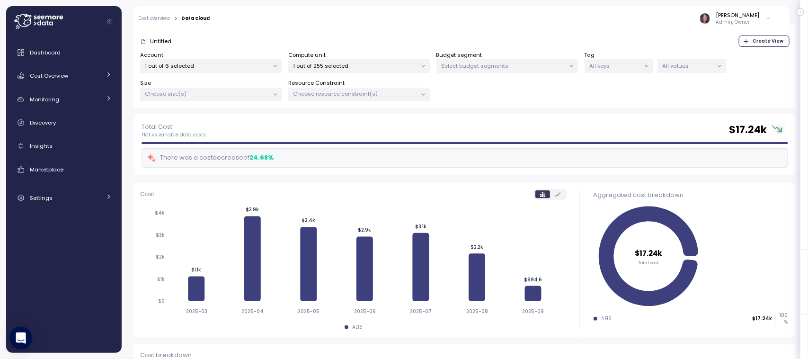
click at [328, 60] on div "1 out of 255 selected" at bounding box center [359, 66] width 142 height 14
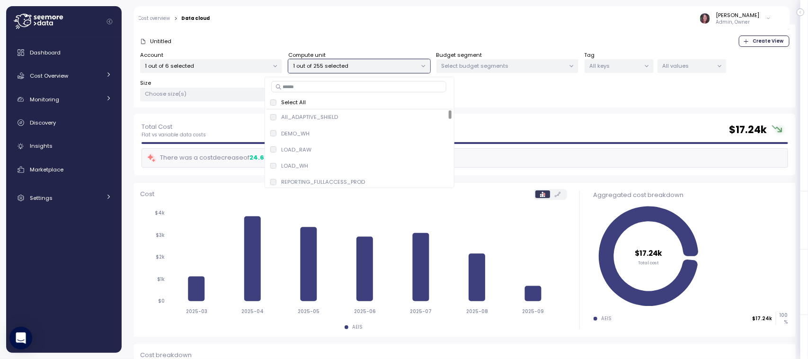
click at [216, 72] on div "1 out of 6 selected" at bounding box center [211, 66] width 142 height 14
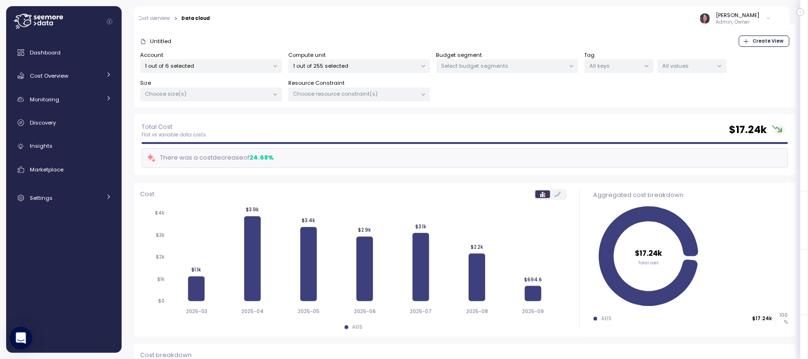
drag, startPoint x: 338, startPoint y: 60, endPoint x: 333, endPoint y: 58, distance: 4.9
click at [333, 59] on div "1 out of 255 selected" at bounding box center [359, 66] width 142 height 14
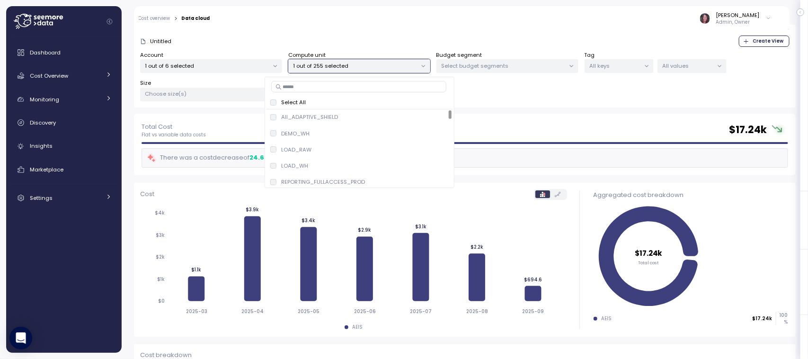
click at [547, 24] on div "Elvire Lukov Admin, Owner" at bounding box center [497, 18] width 562 height 25
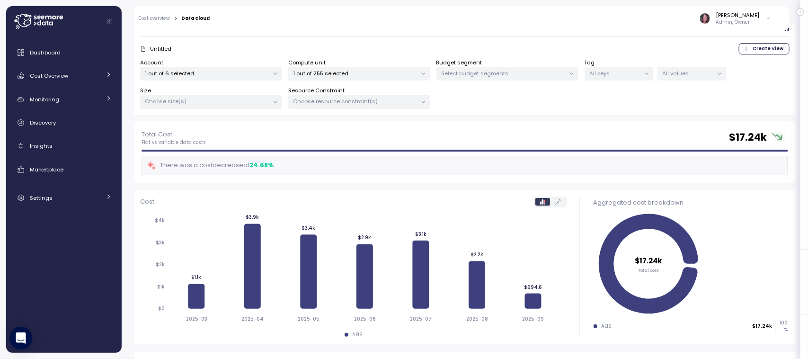
scroll to position [0, 0]
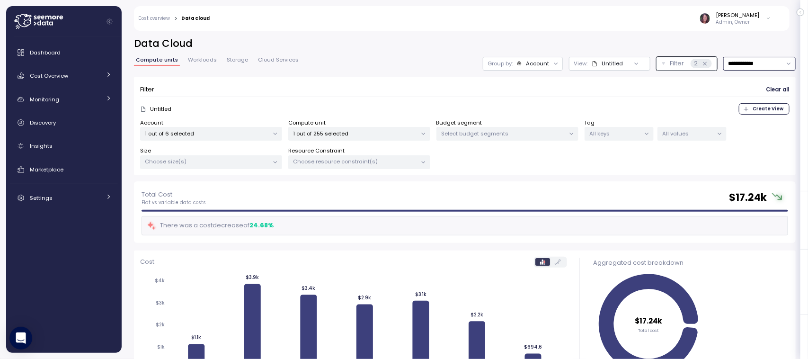
click at [734, 59] on input "**********" at bounding box center [760, 64] width 72 height 14
click at [723, 128] on div "Last 30 days" at bounding box center [736, 132] width 35 height 8
type input "**********"
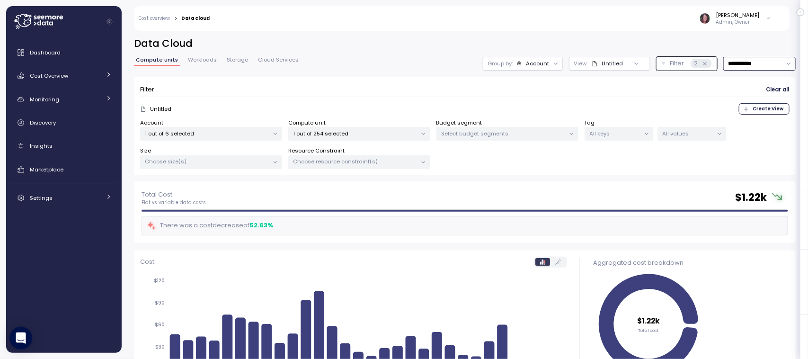
drag, startPoint x: 342, startPoint y: 134, endPoint x: 322, endPoint y: 133, distance: 19.9
click at [340, 133] on p "1 out of 254 selected" at bounding box center [356, 134] width 124 height 8
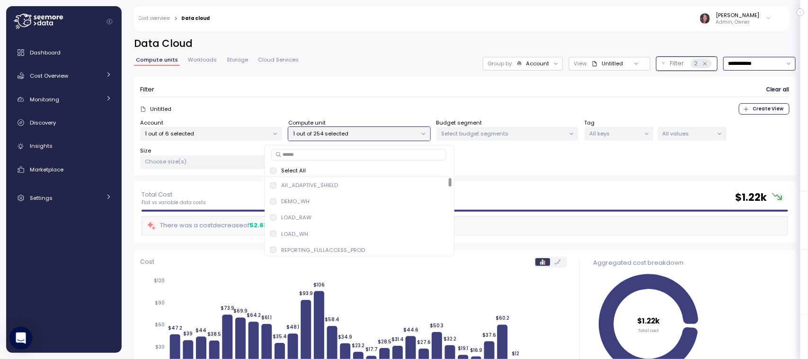
click at [203, 136] on p "1 out of 6 selected" at bounding box center [207, 134] width 124 height 8
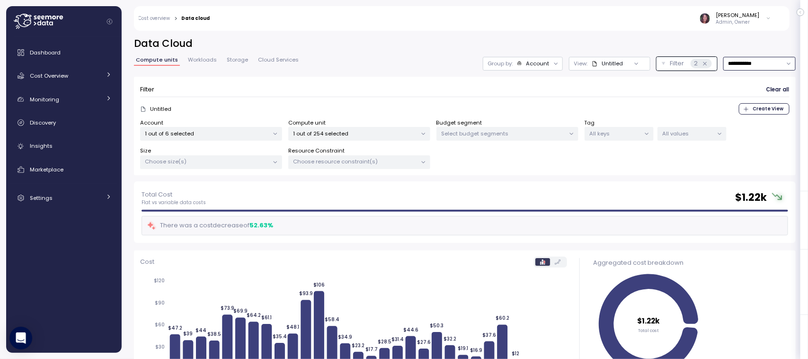
click at [332, 131] on p "1 out of 254 selected" at bounding box center [356, 134] width 124 height 8
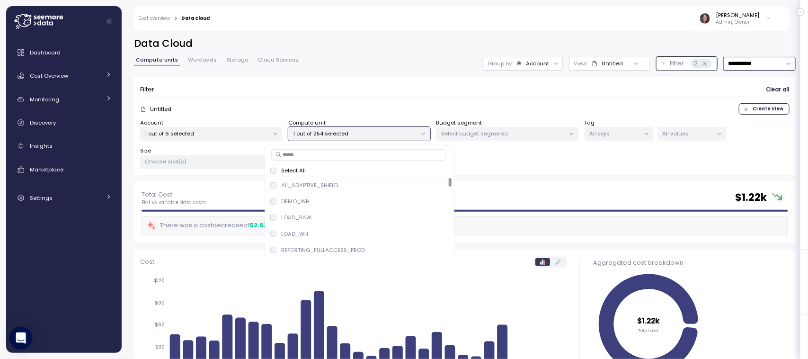
click at [329, 170] on div "Select All" at bounding box center [359, 171] width 179 height 8
click at [309, 152] on input at bounding box center [358, 154] width 175 height 11
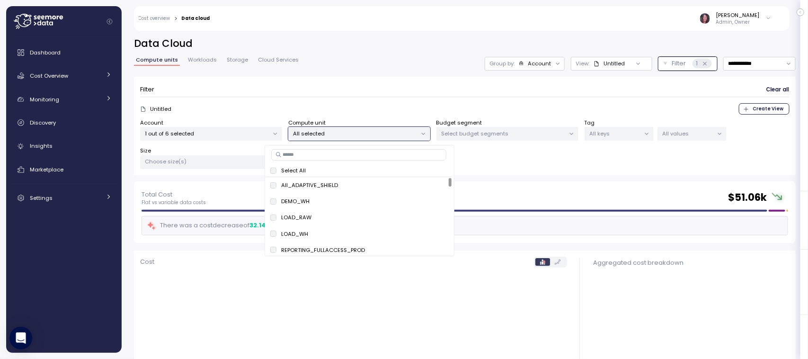
click at [300, 154] on input at bounding box center [358, 154] width 175 height 11
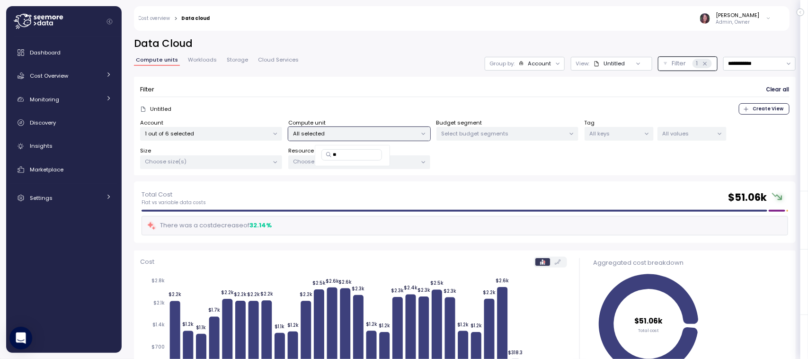
type input "*"
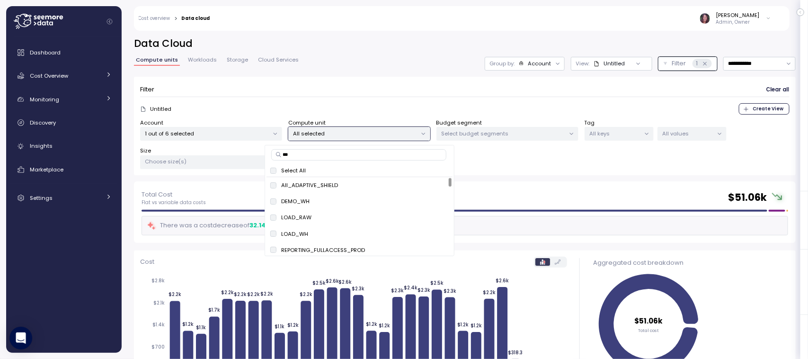
type input "****"
click at [435, 197] on span "only" at bounding box center [437, 202] width 11 height 10
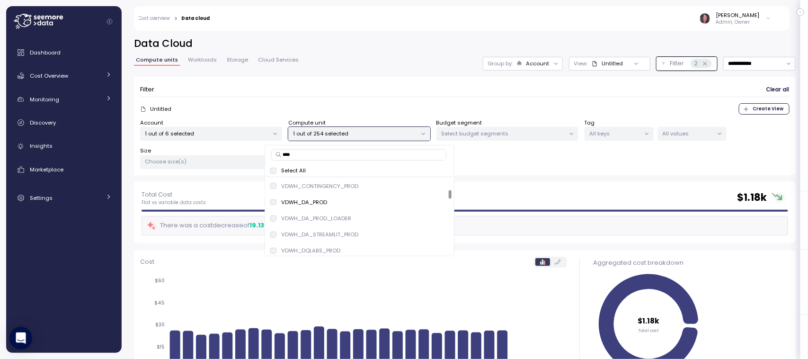
click at [585, 175] on div "Filter Clear all Untitled Create View Account 1 out of 6 selected Compute unit …" at bounding box center [465, 126] width 662 height 99
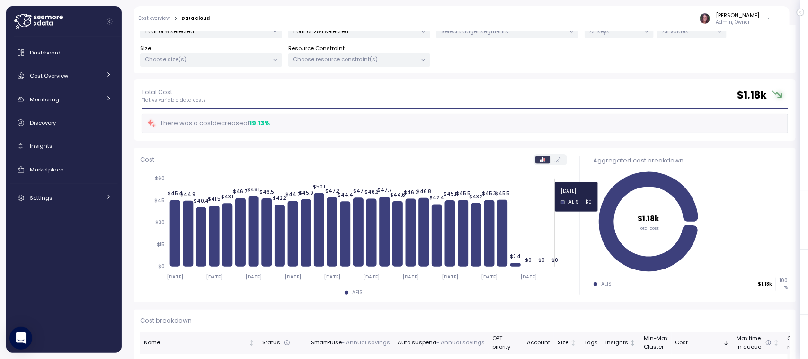
scroll to position [99, 0]
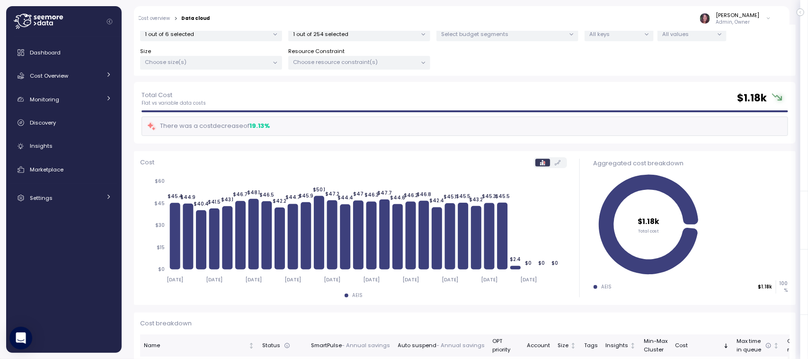
click at [671, 88] on div "Total Cost Flat vs variable data costs $ 1.18k There was a cost decrease of 19.…" at bounding box center [465, 113] width 662 height 62
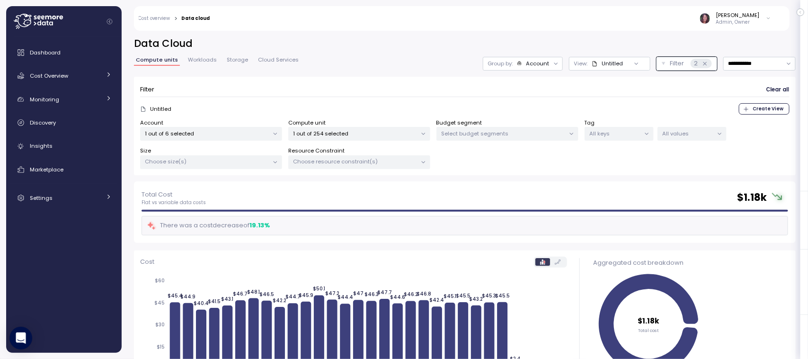
scroll to position [15, 0]
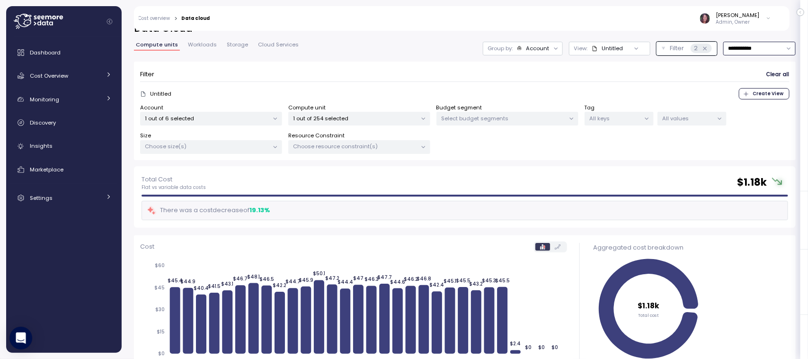
click at [732, 49] on input "**********" at bounding box center [760, 49] width 72 height 14
click at [723, 100] on div "Last 14 days" at bounding box center [735, 104] width 33 height 8
type input "**********"
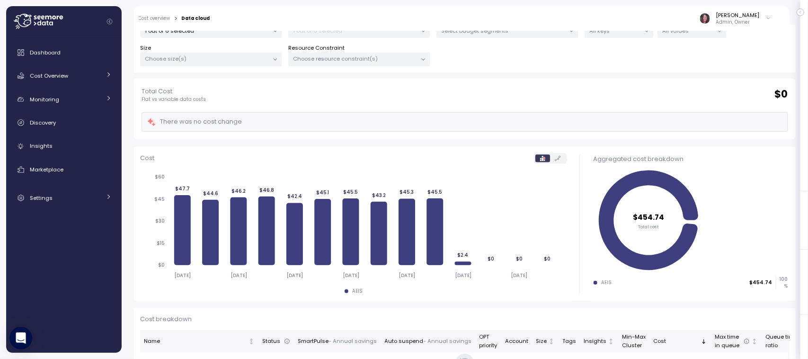
scroll to position [105, 0]
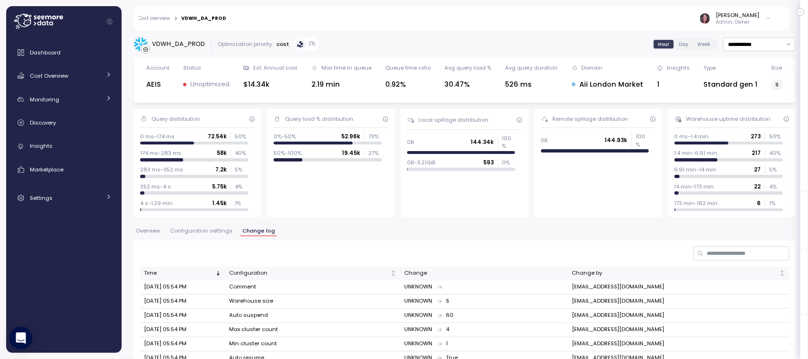
scroll to position [73, 0]
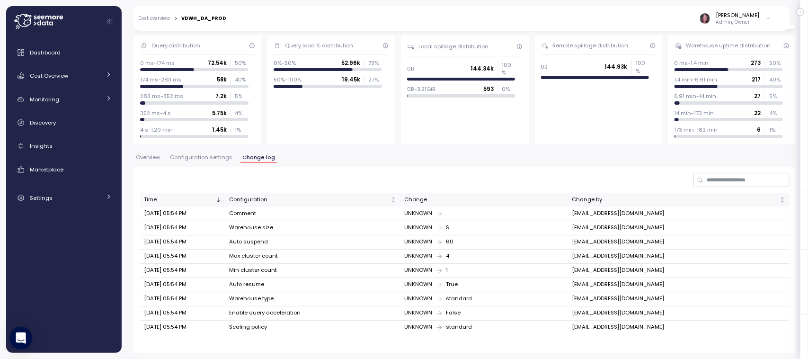
click at [147, 159] on span "Overview" at bounding box center [148, 157] width 24 height 5
click at [151, 156] on span "Overview" at bounding box center [148, 157] width 24 height 5
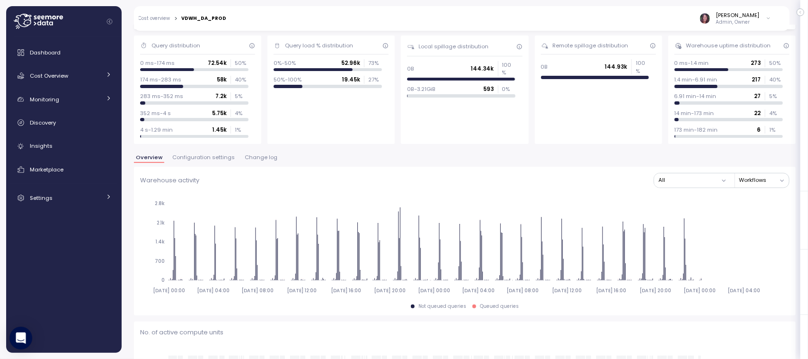
click at [145, 155] on span "Overview" at bounding box center [149, 157] width 27 height 5
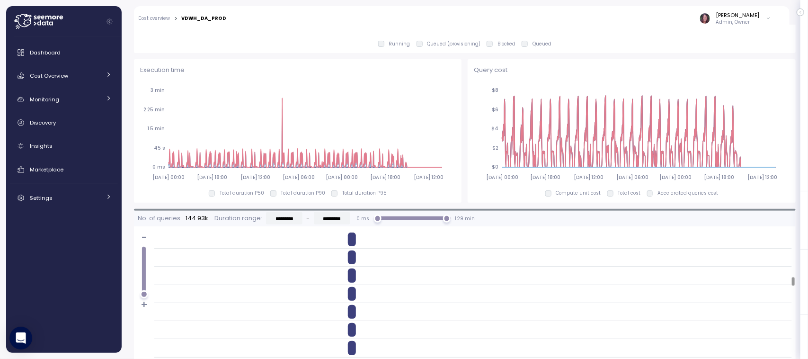
scroll to position [531, 0]
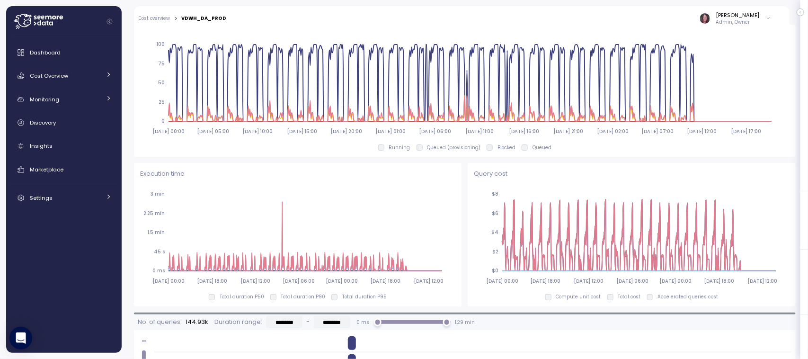
click at [655, 214] on icon at bounding box center [639, 235] width 274 height 71
click at [650, 245] on icon "2025-08-22 00:00 2025-08-26 18:00 2025-08-31 12:00 2025-09-05 06:00 2025-09-10 …" at bounding box center [630, 237] width 312 height 105
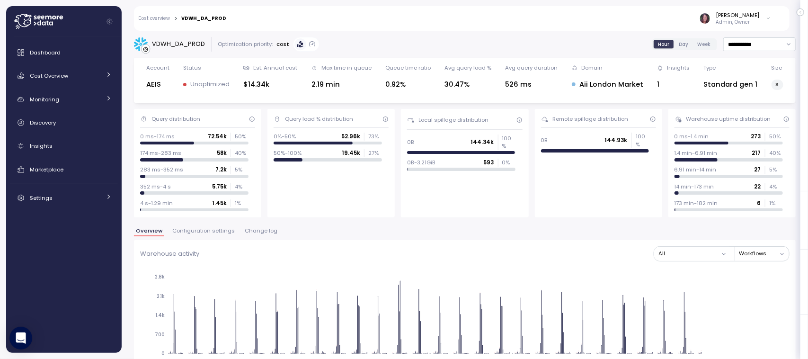
scroll to position [24, 0]
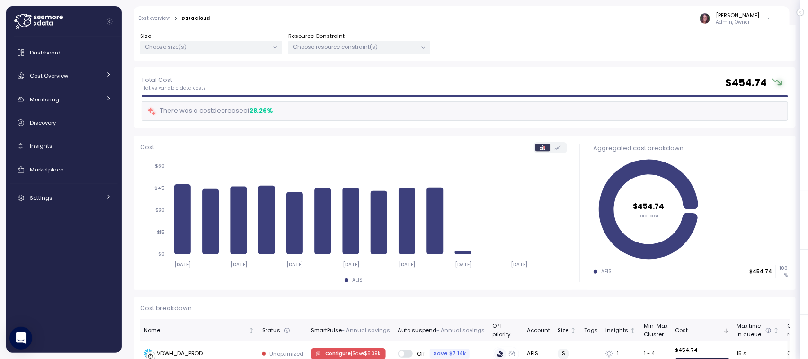
scroll to position [117, 0]
